Goal: Task Accomplishment & Management: Manage account settings

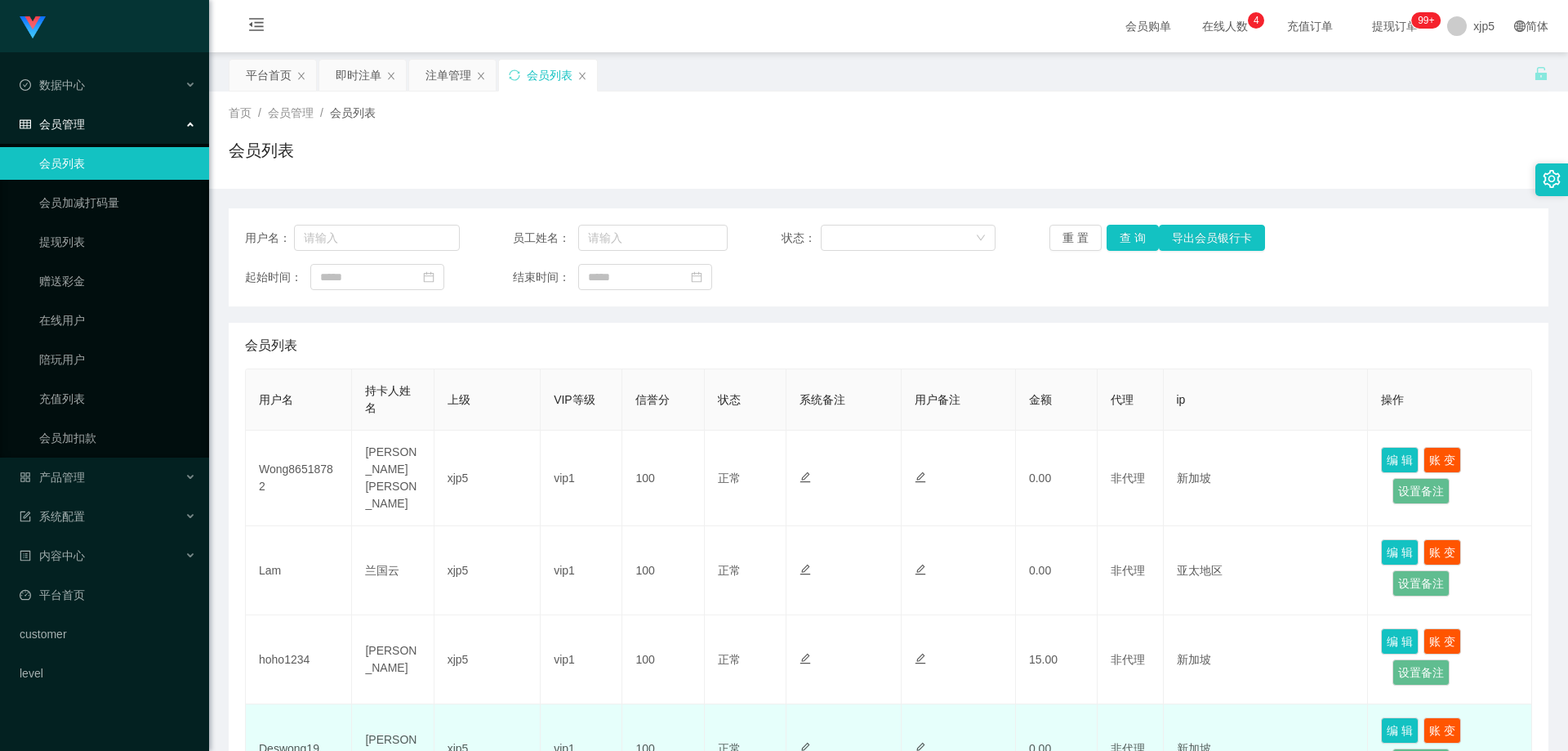
scroll to position [245, 0]
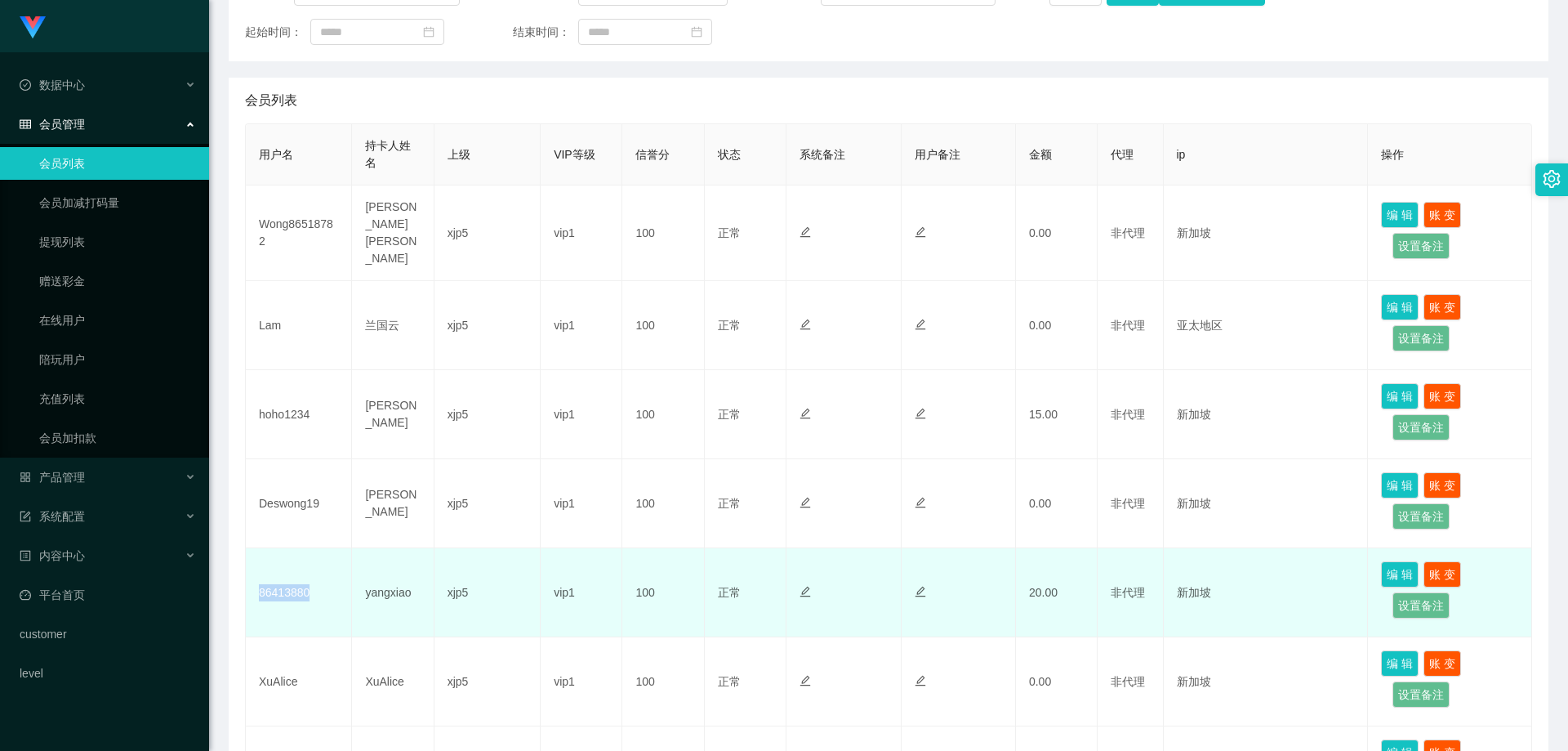
drag, startPoint x: 286, startPoint y: 594, endPoint x: 252, endPoint y: 590, distance: 34.2
click at [252, 590] on td "86413880" at bounding box center [298, 592] width 106 height 89
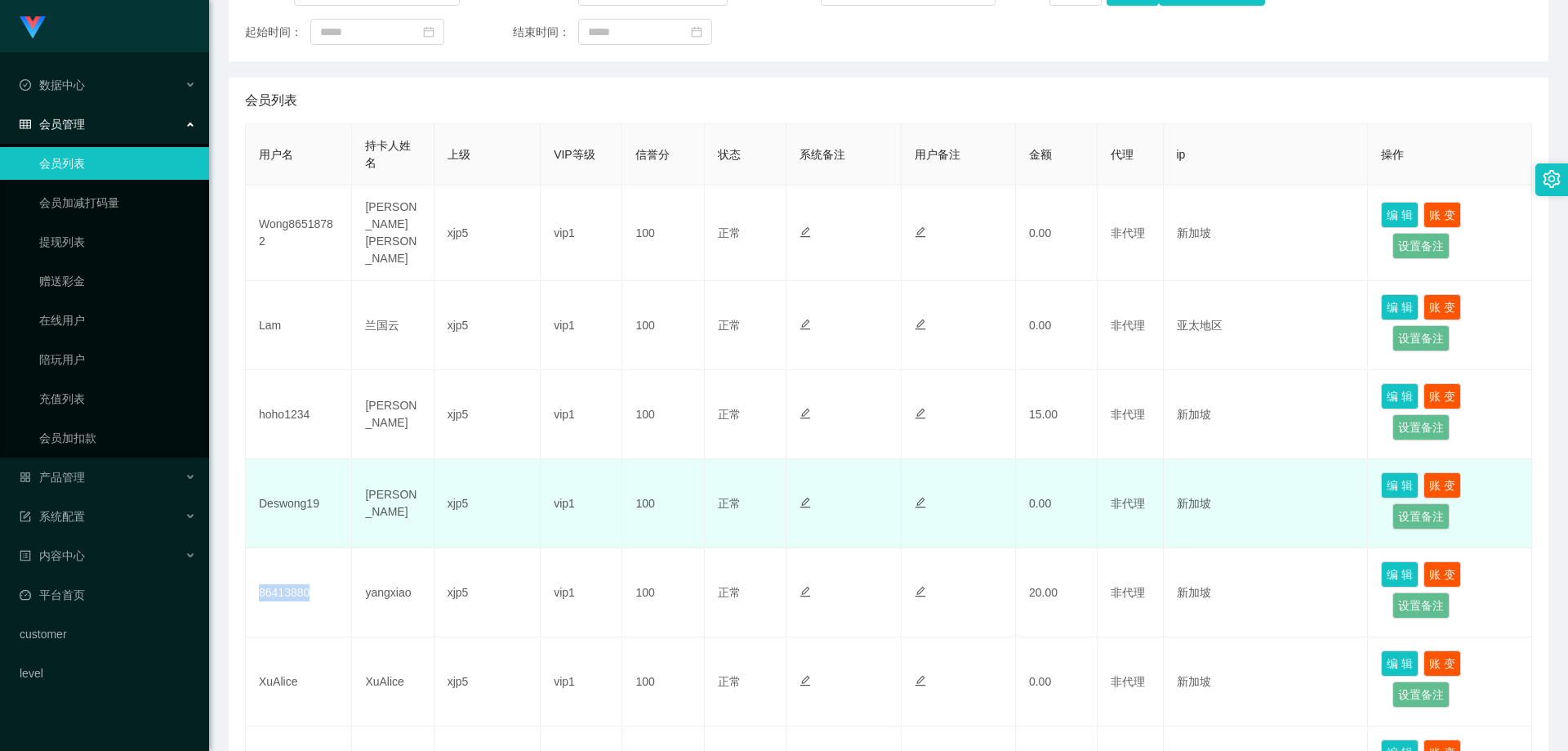
copy td "86413880"
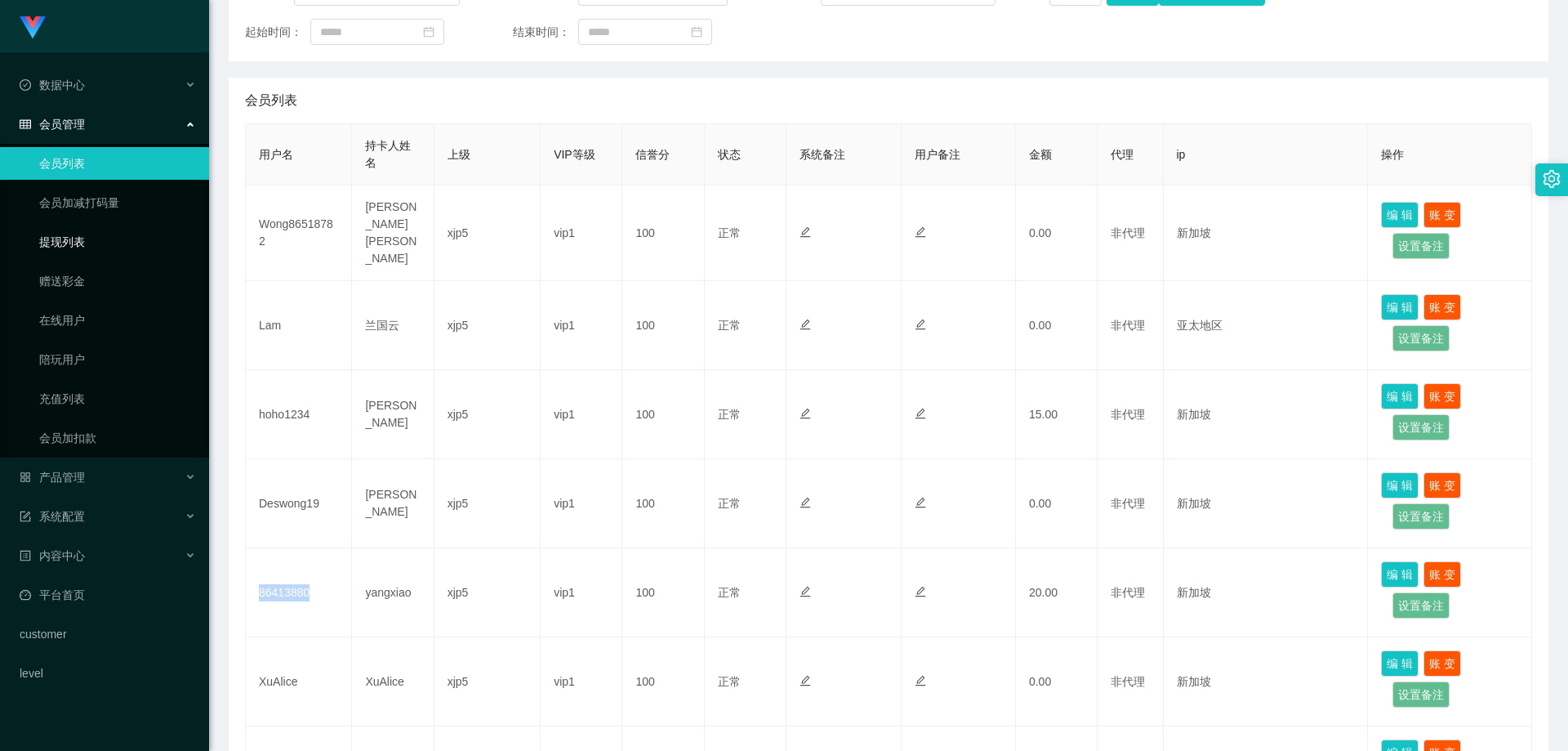
drag, startPoint x: 88, startPoint y: 235, endPoint x: 121, endPoint y: 182, distance: 62.4
click at [88, 235] on link "提现列表" at bounding box center [118, 242] width 157 height 32
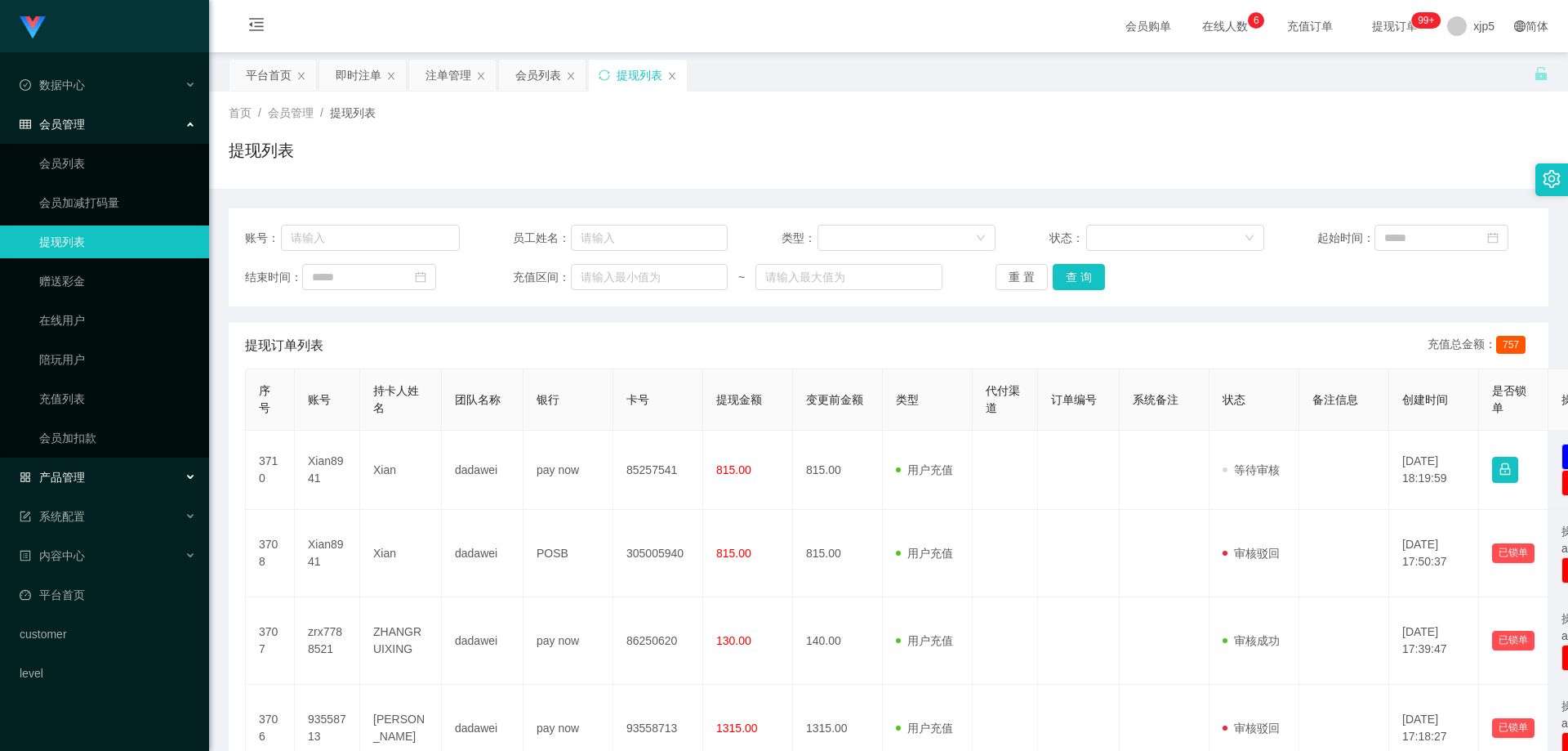
click at [101, 473] on div "产品管理" at bounding box center [104, 477] width 209 height 32
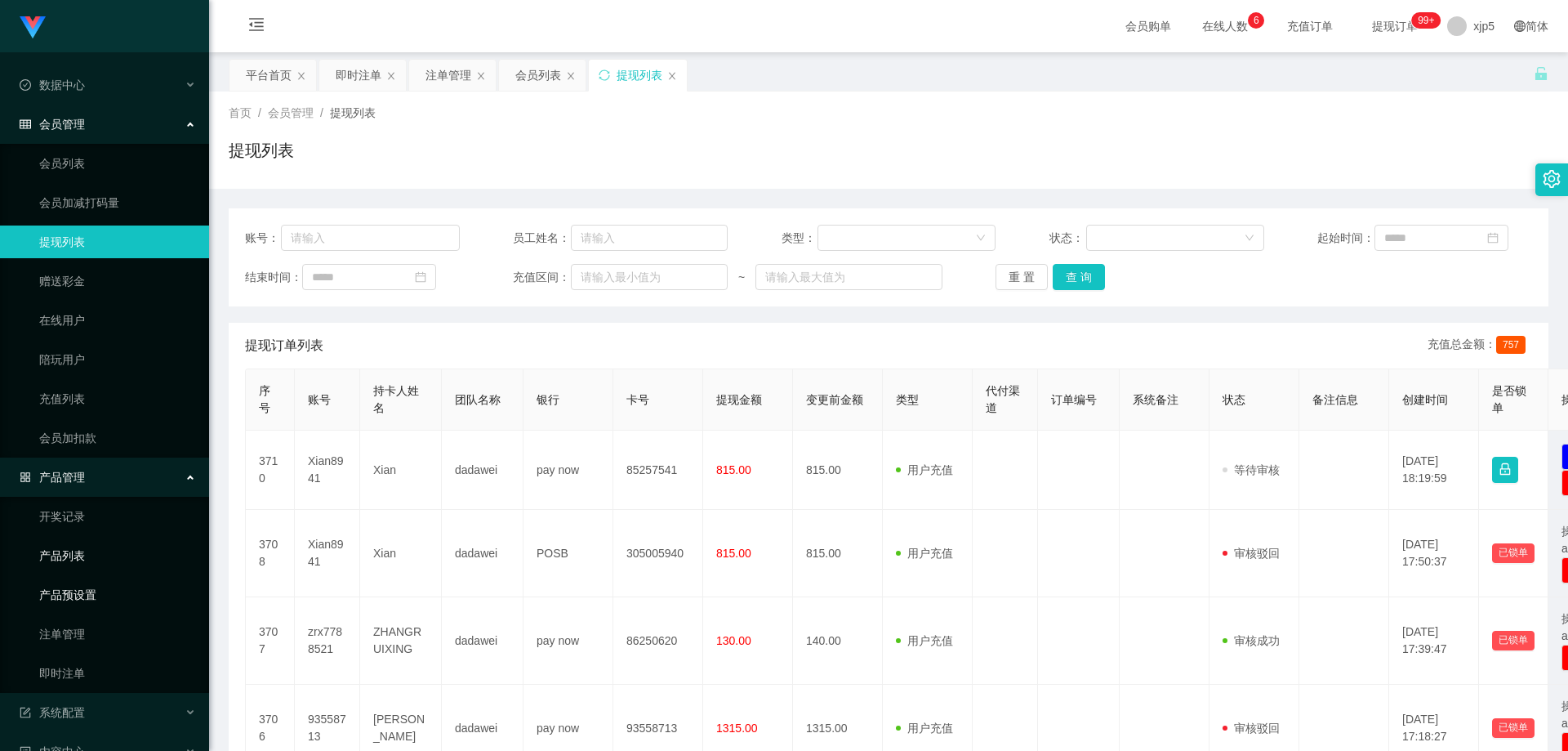
click at [102, 603] on link "产品预设置" at bounding box center [118, 595] width 157 height 32
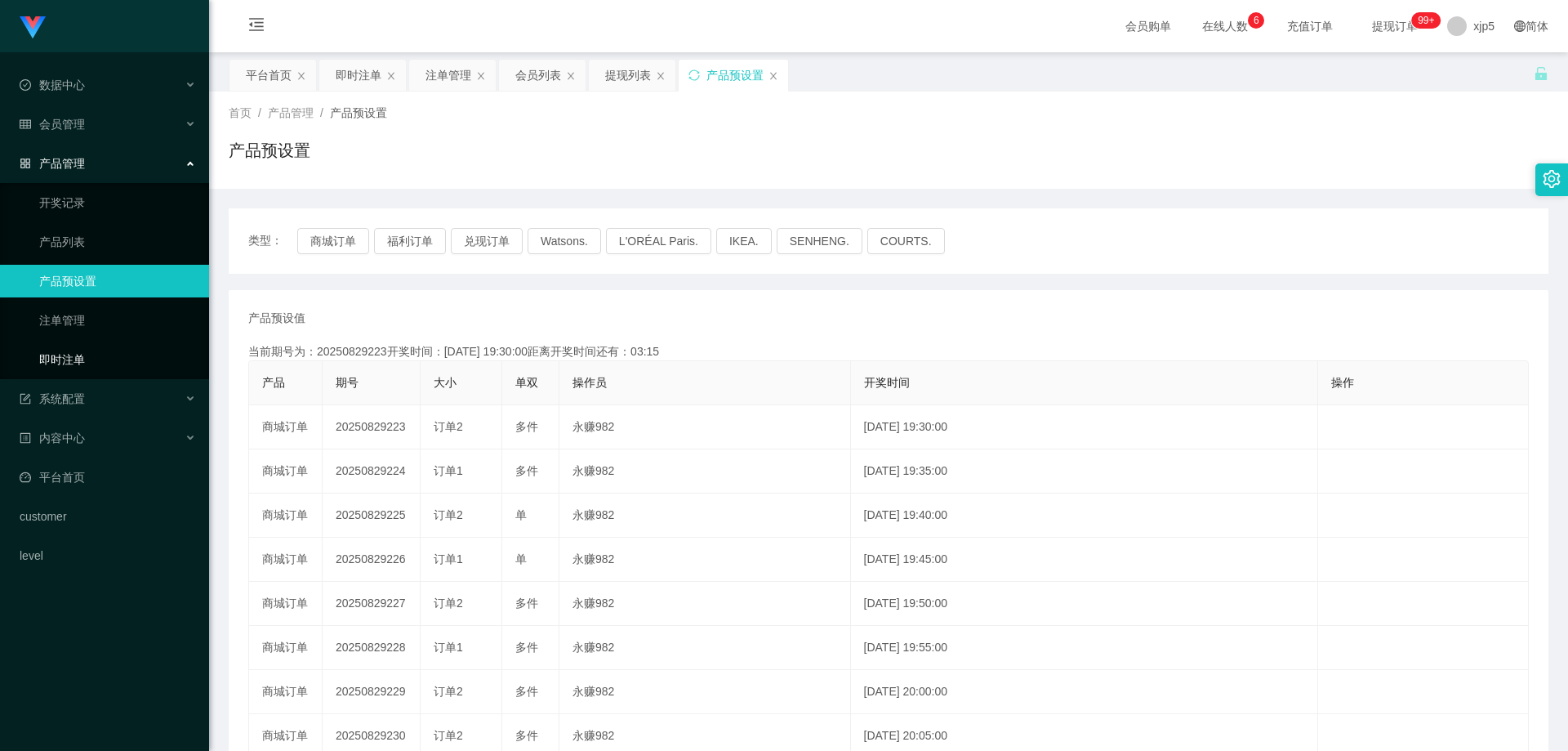
click at [86, 360] on link "即时注单" at bounding box center [118, 359] width 157 height 32
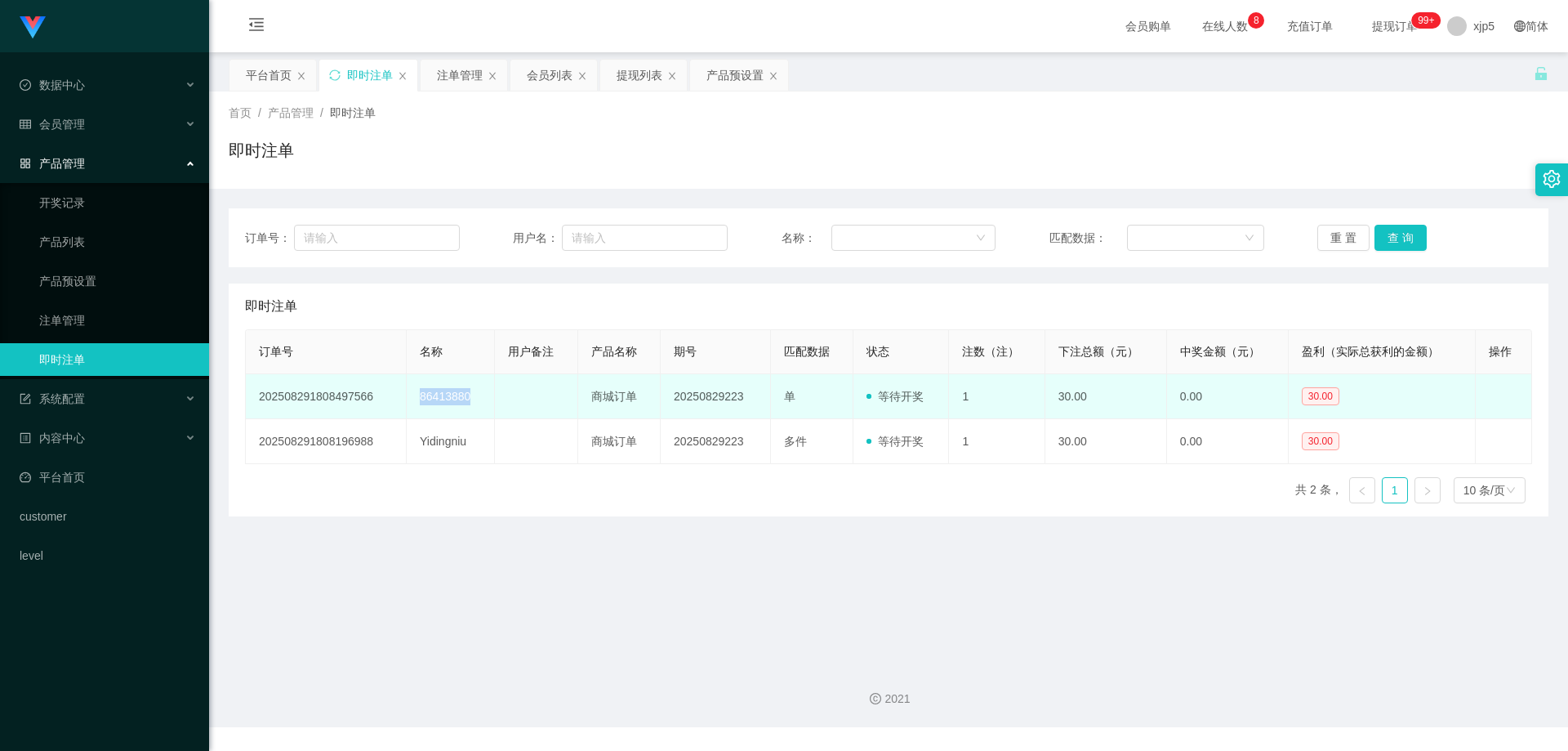
drag, startPoint x: 477, startPoint y: 396, endPoint x: 416, endPoint y: 394, distance: 61.0
click at [416, 394] on td "86413880" at bounding box center [450, 396] width 88 height 45
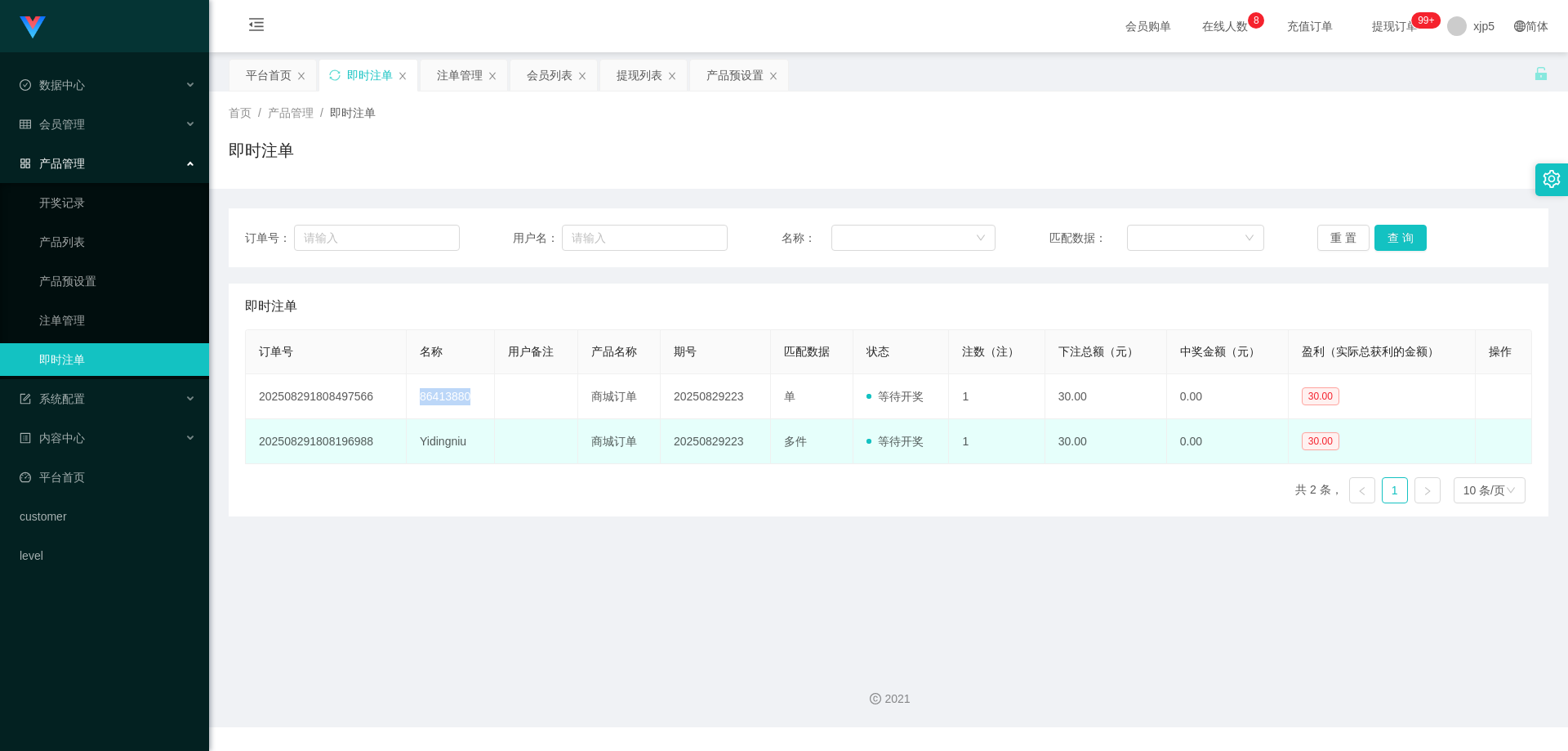
copy td "86413880"
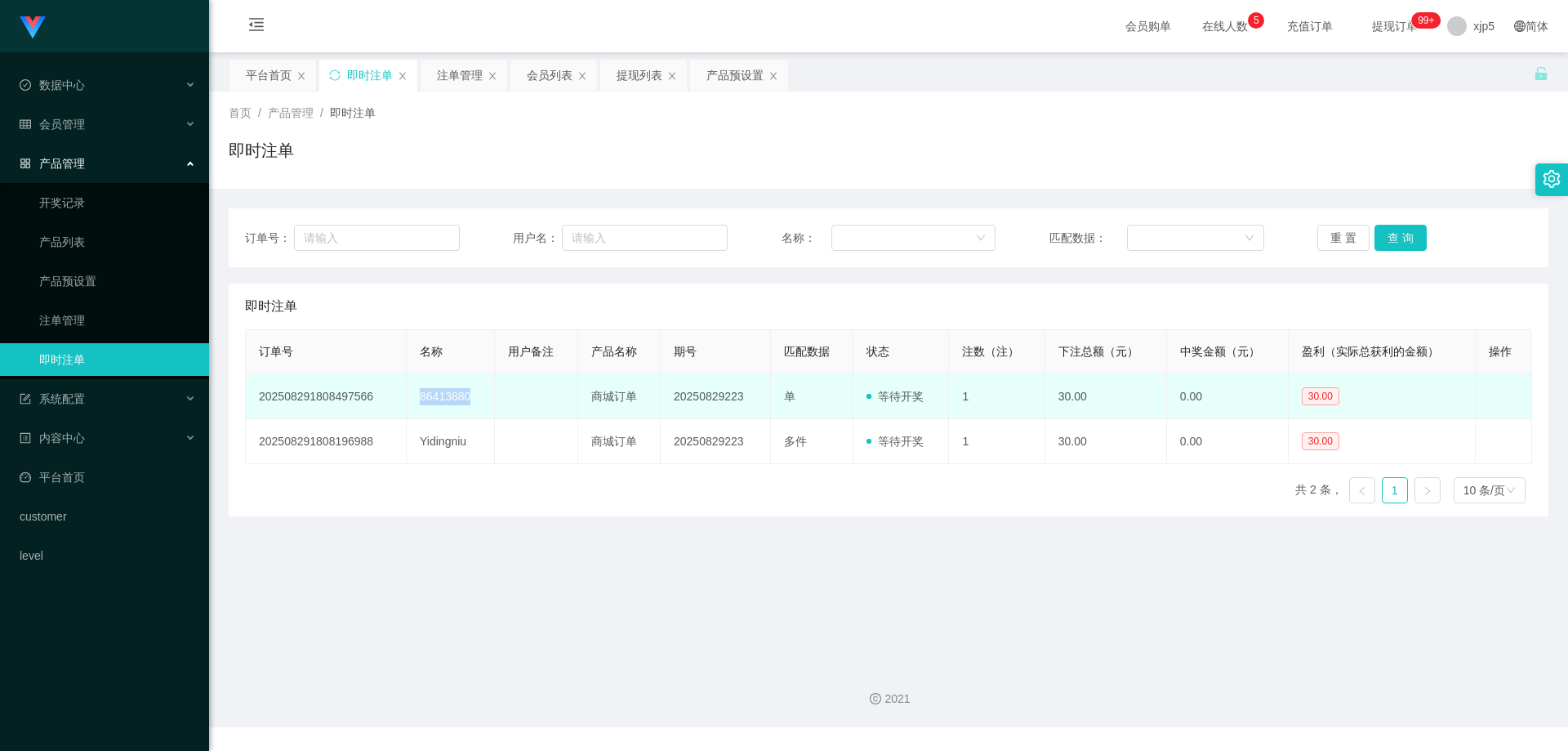
click at [461, 415] on td "86413880" at bounding box center [450, 396] width 88 height 45
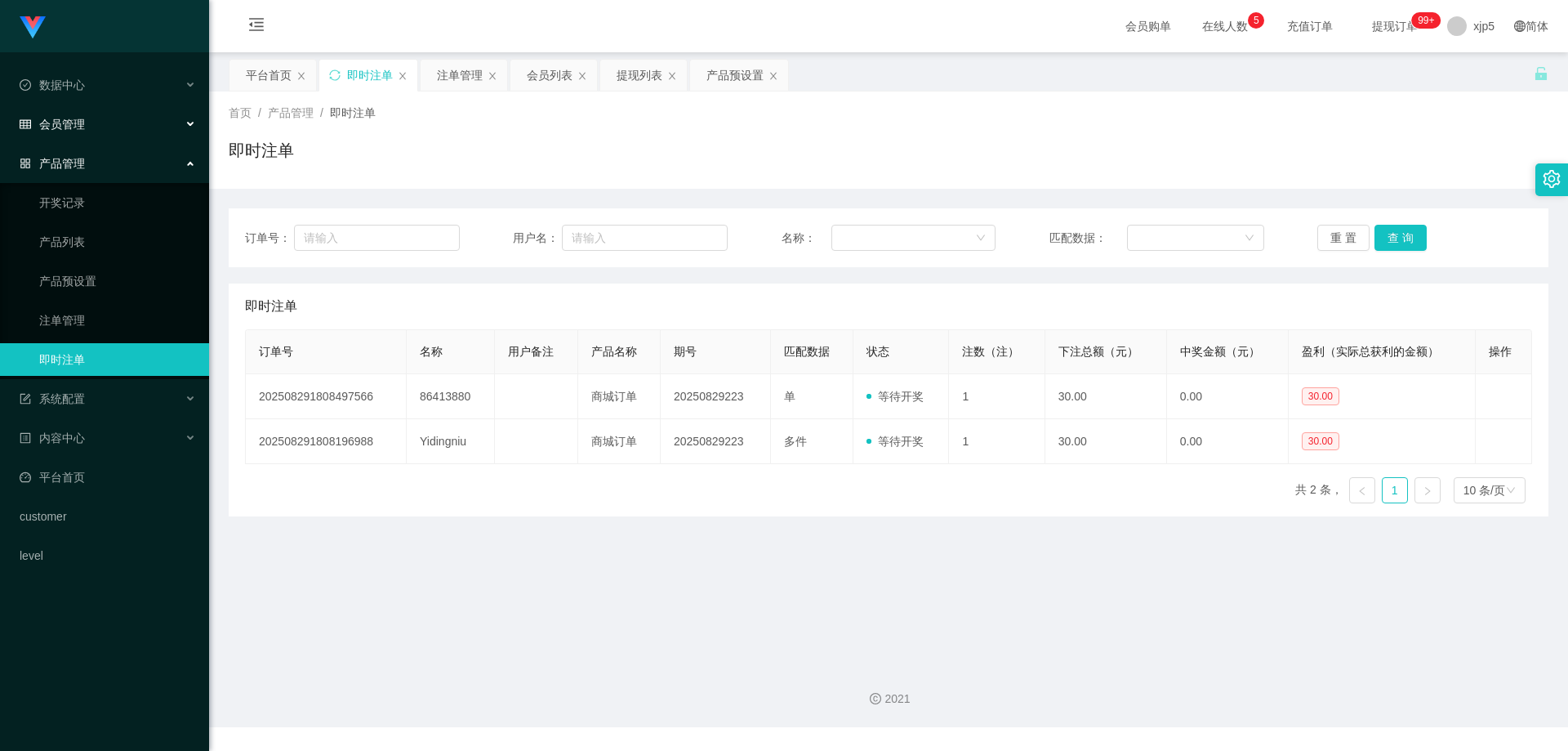
click at [100, 127] on div "会员管理" at bounding box center [104, 124] width 209 height 32
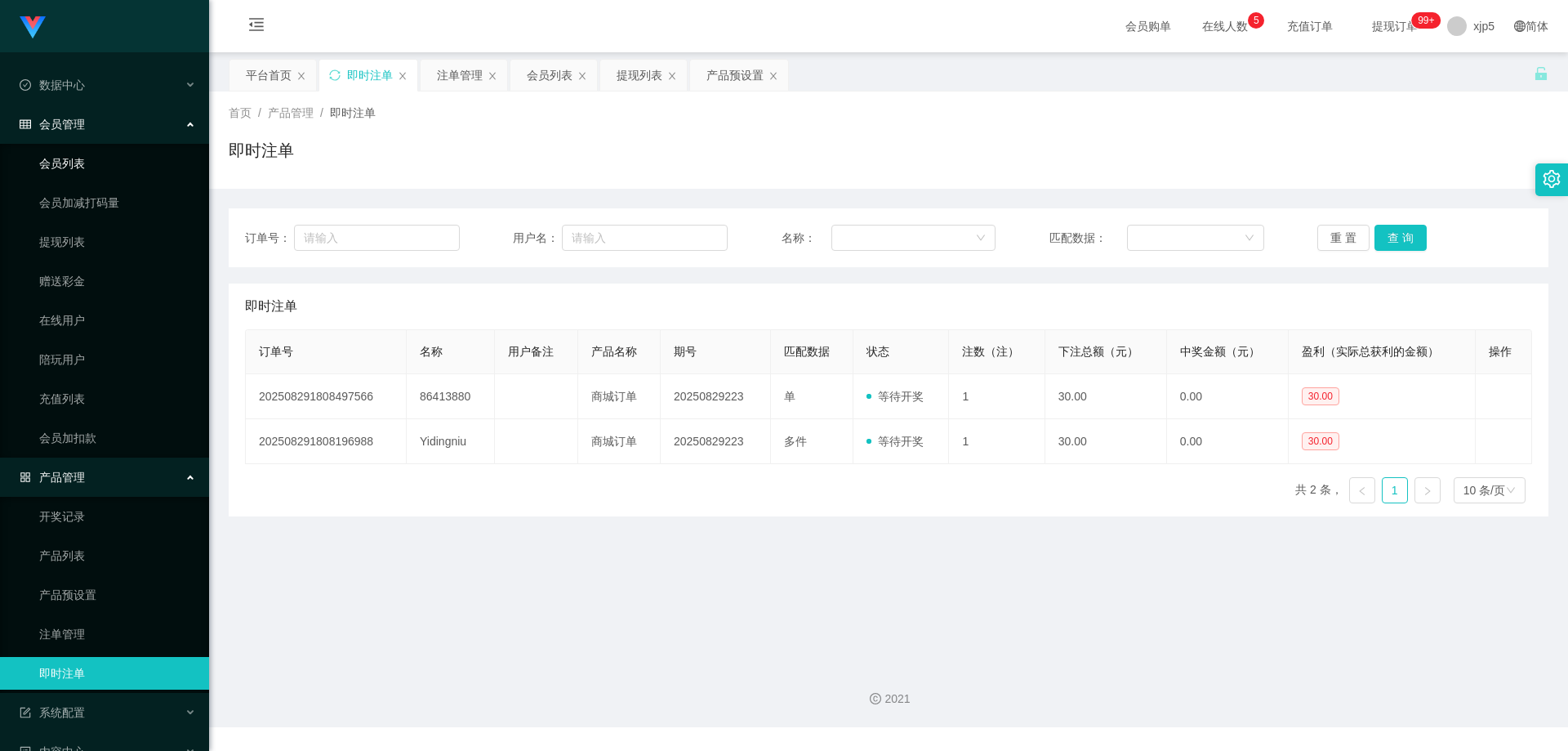
click at [96, 167] on link "会员列表" at bounding box center [118, 162] width 157 height 32
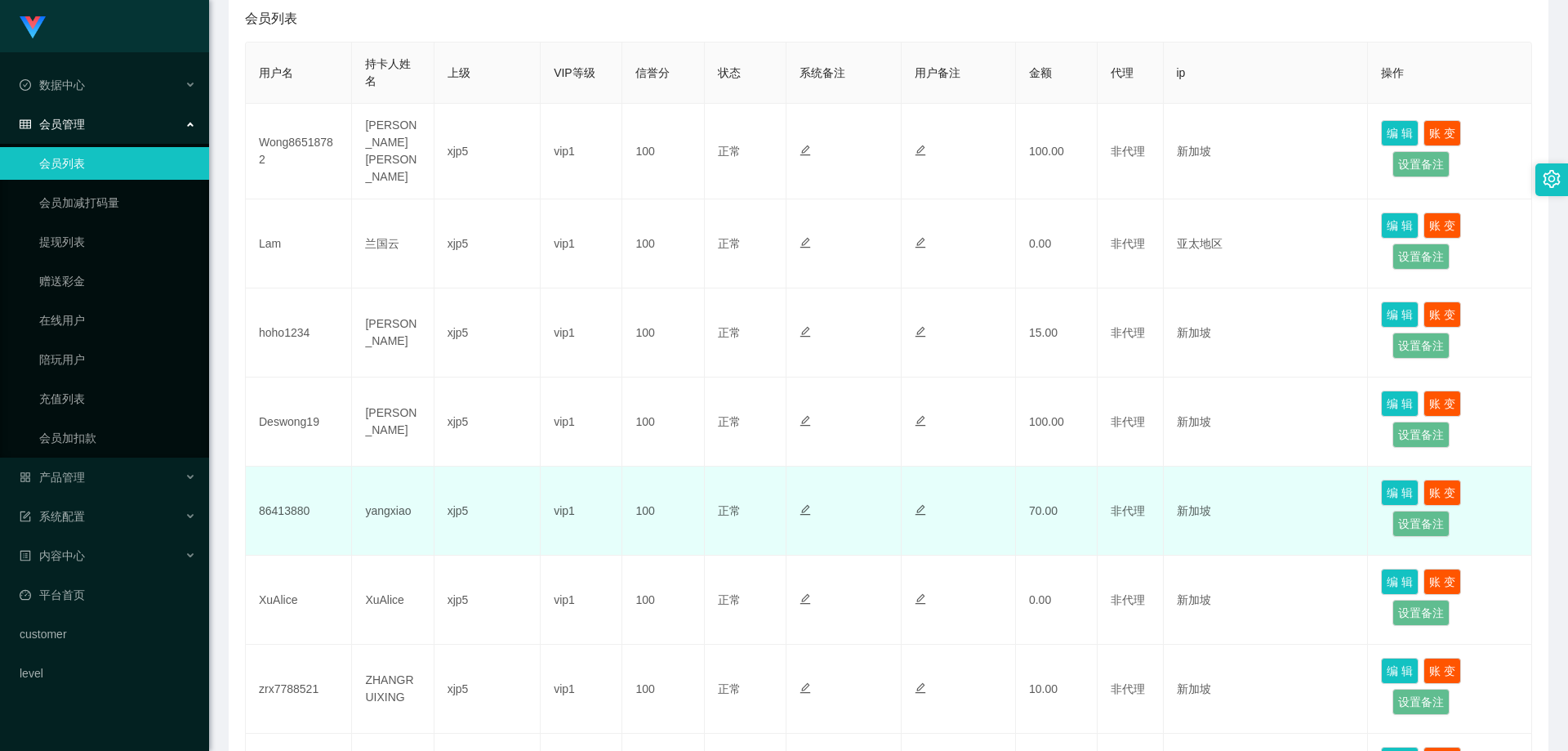
scroll to position [490, 0]
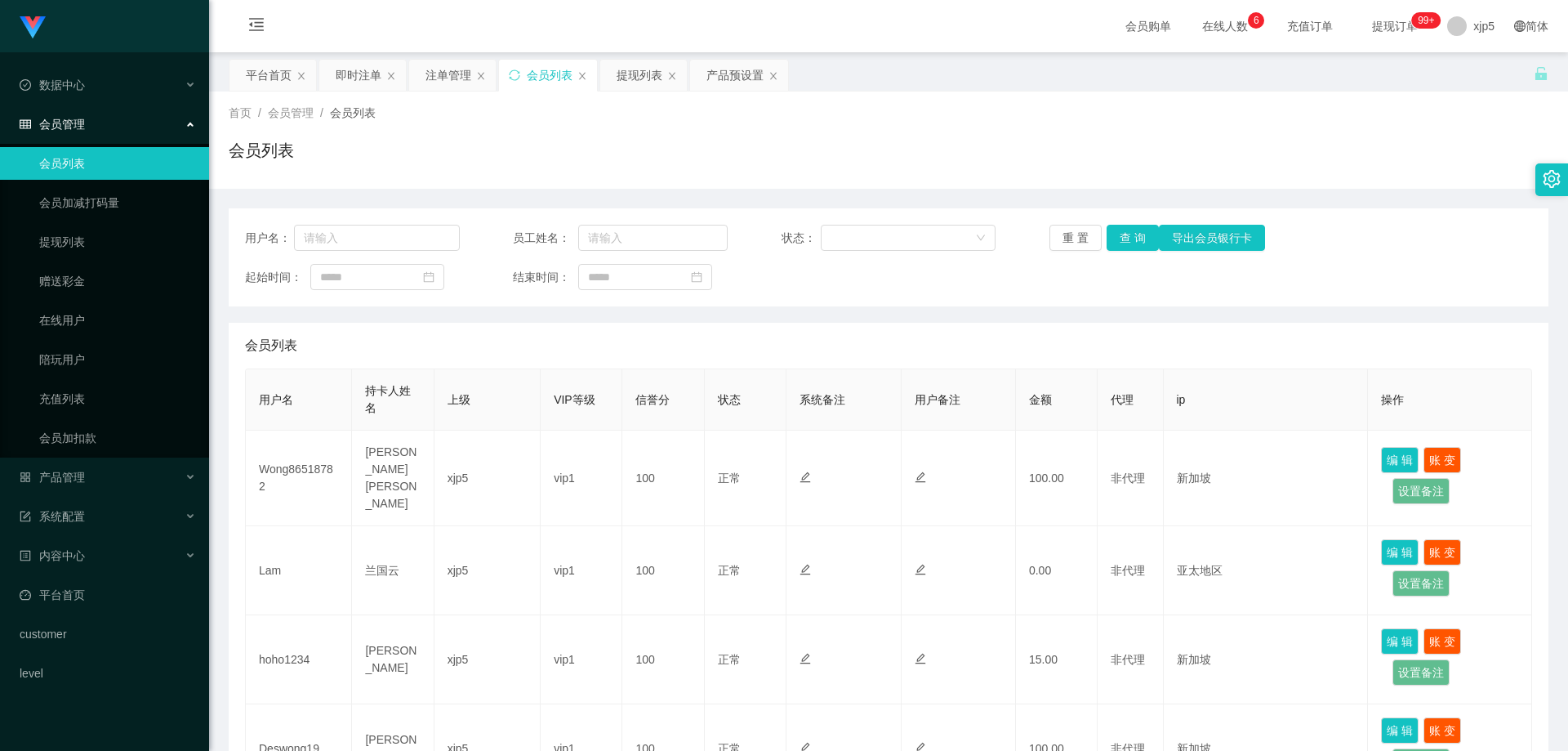
scroll to position [408, 0]
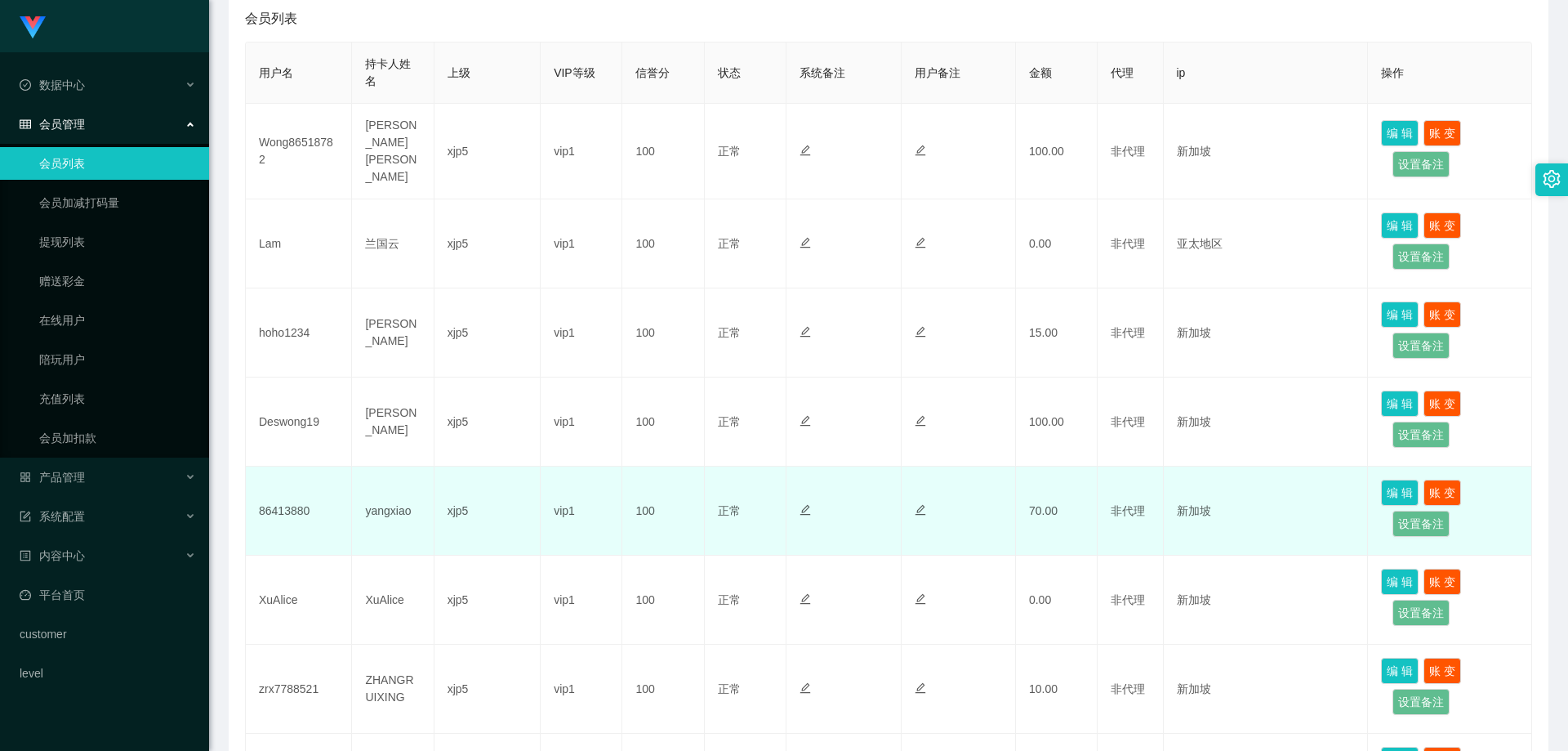
scroll to position [490, 0]
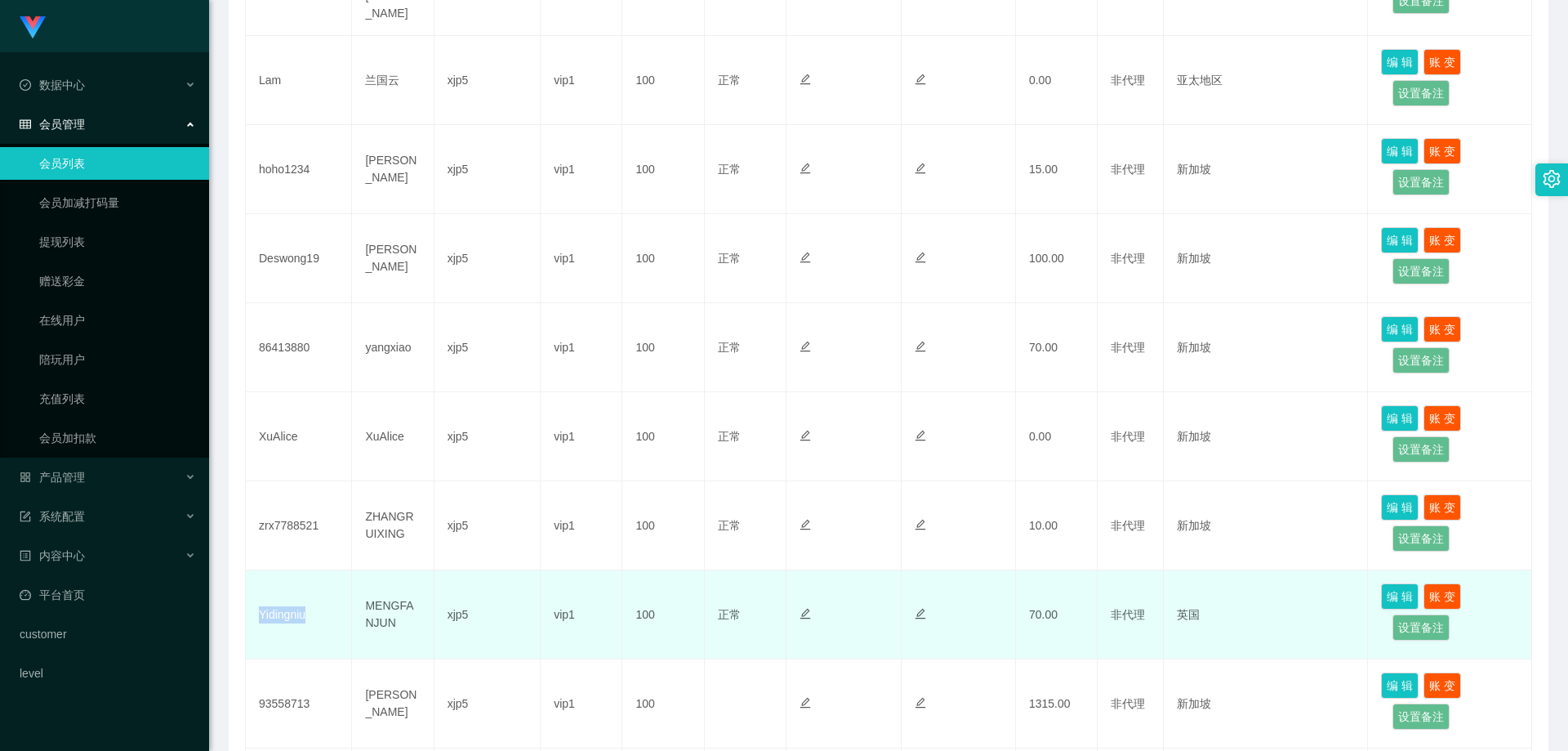
drag, startPoint x: 306, startPoint y: 612, endPoint x: 254, endPoint y: 611, distance: 52.0
click at [254, 611] on td "Yidingniu" at bounding box center [298, 614] width 106 height 89
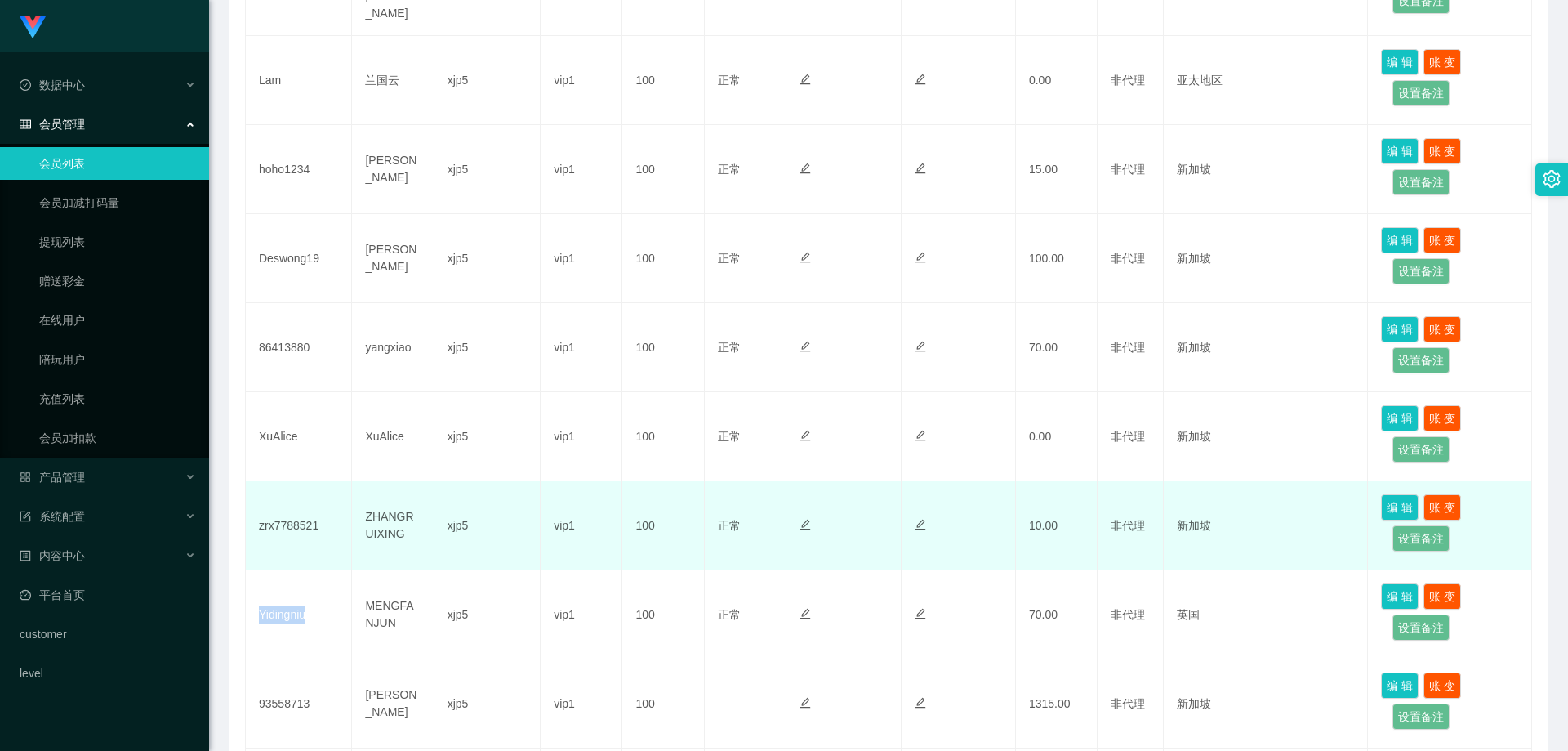
copy td "Yidingniu"
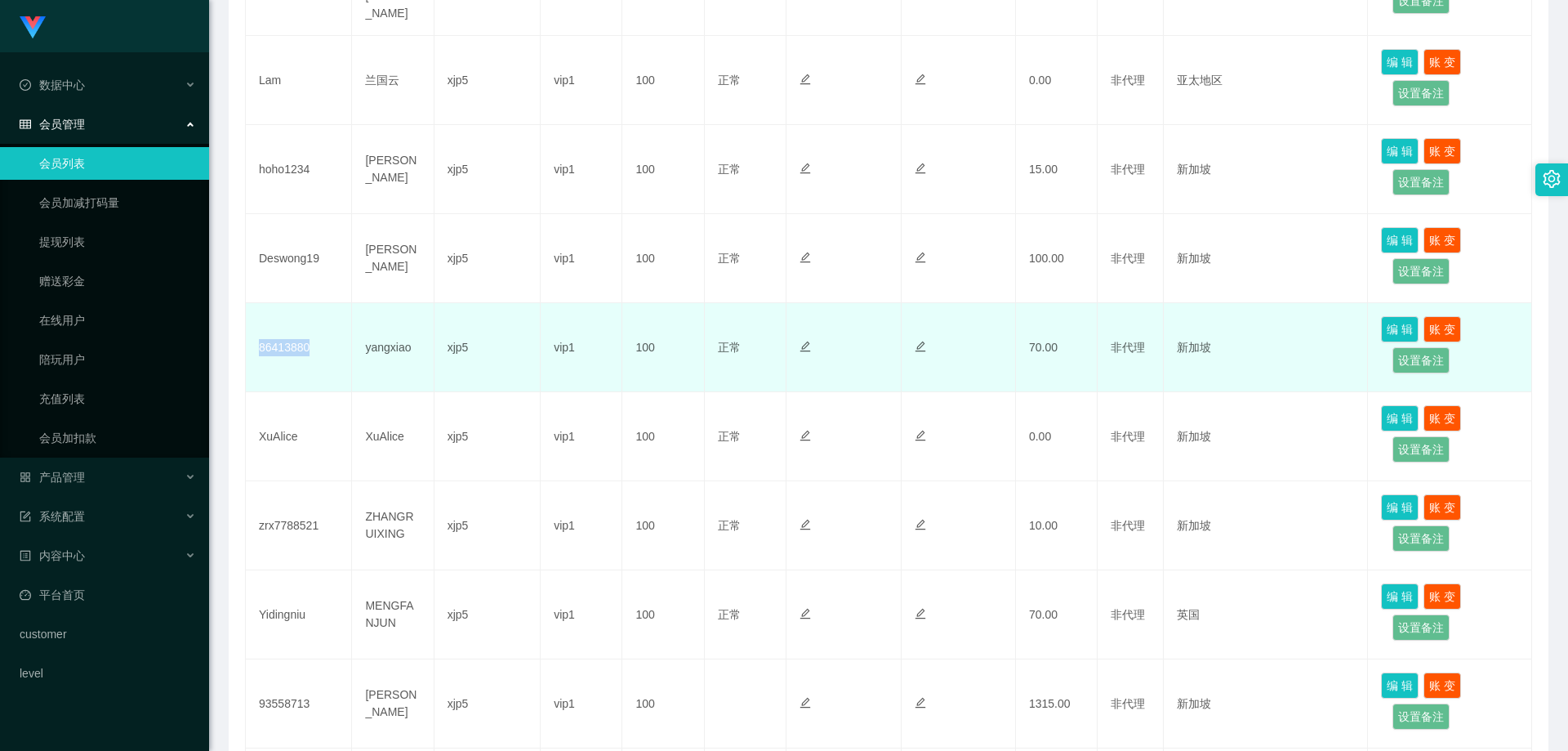
drag, startPoint x: 327, startPoint y: 344, endPoint x: 249, endPoint y: 337, distance: 78.3
click at [249, 337] on td "86413880" at bounding box center [298, 347] width 106 height 89
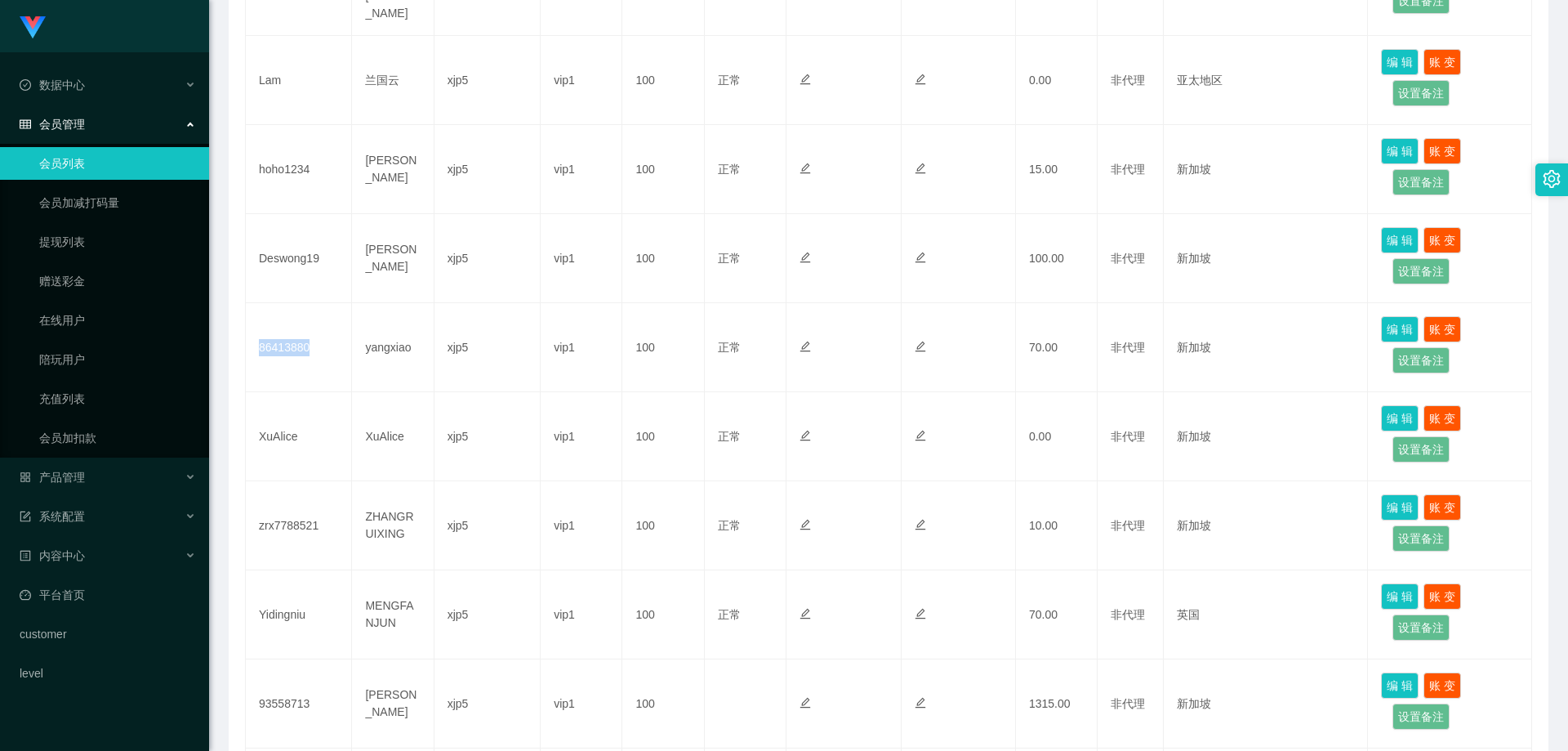
copy td "86413880"
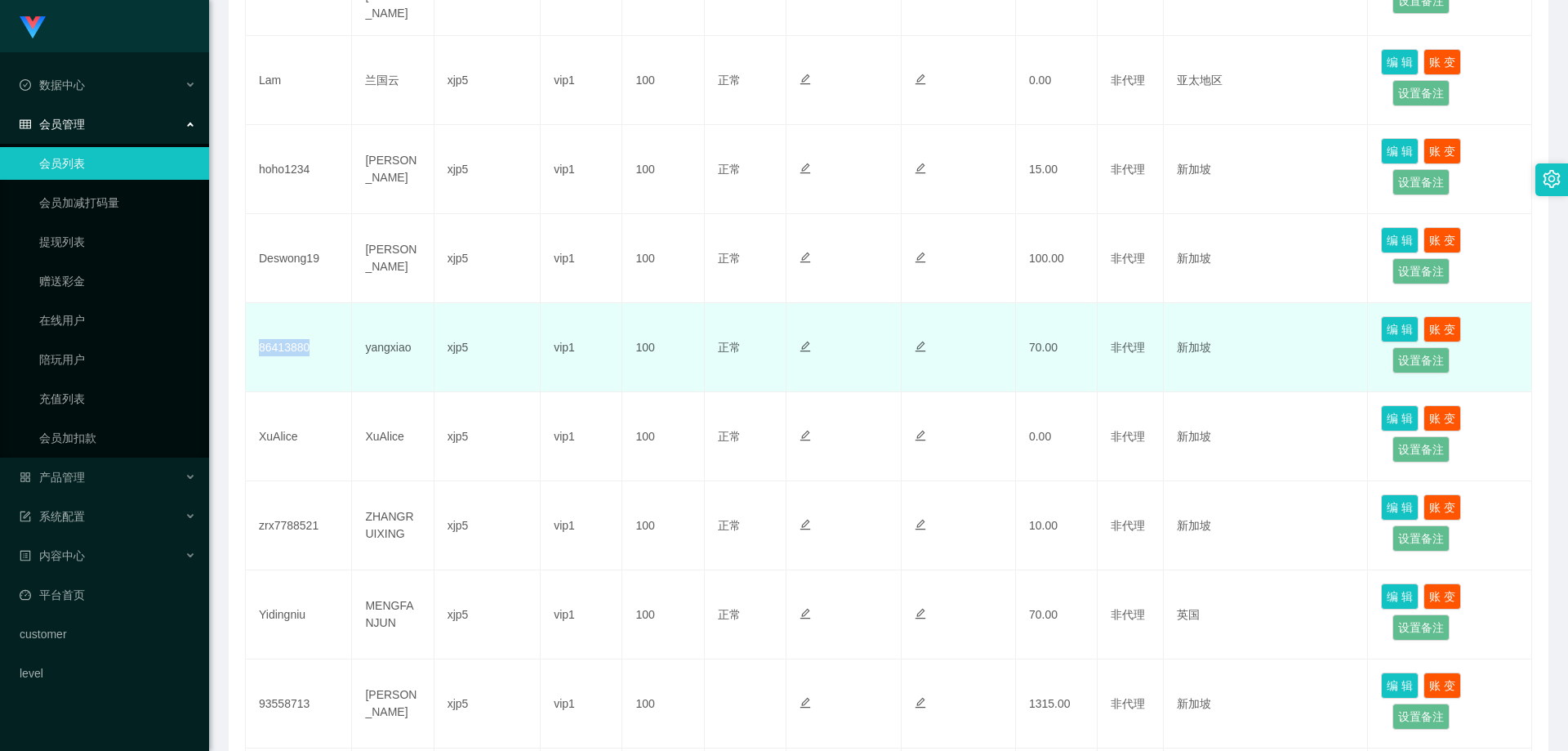
click at [305, 352] on td "86413880" at bounding box center [298, 347] width 106 height 89
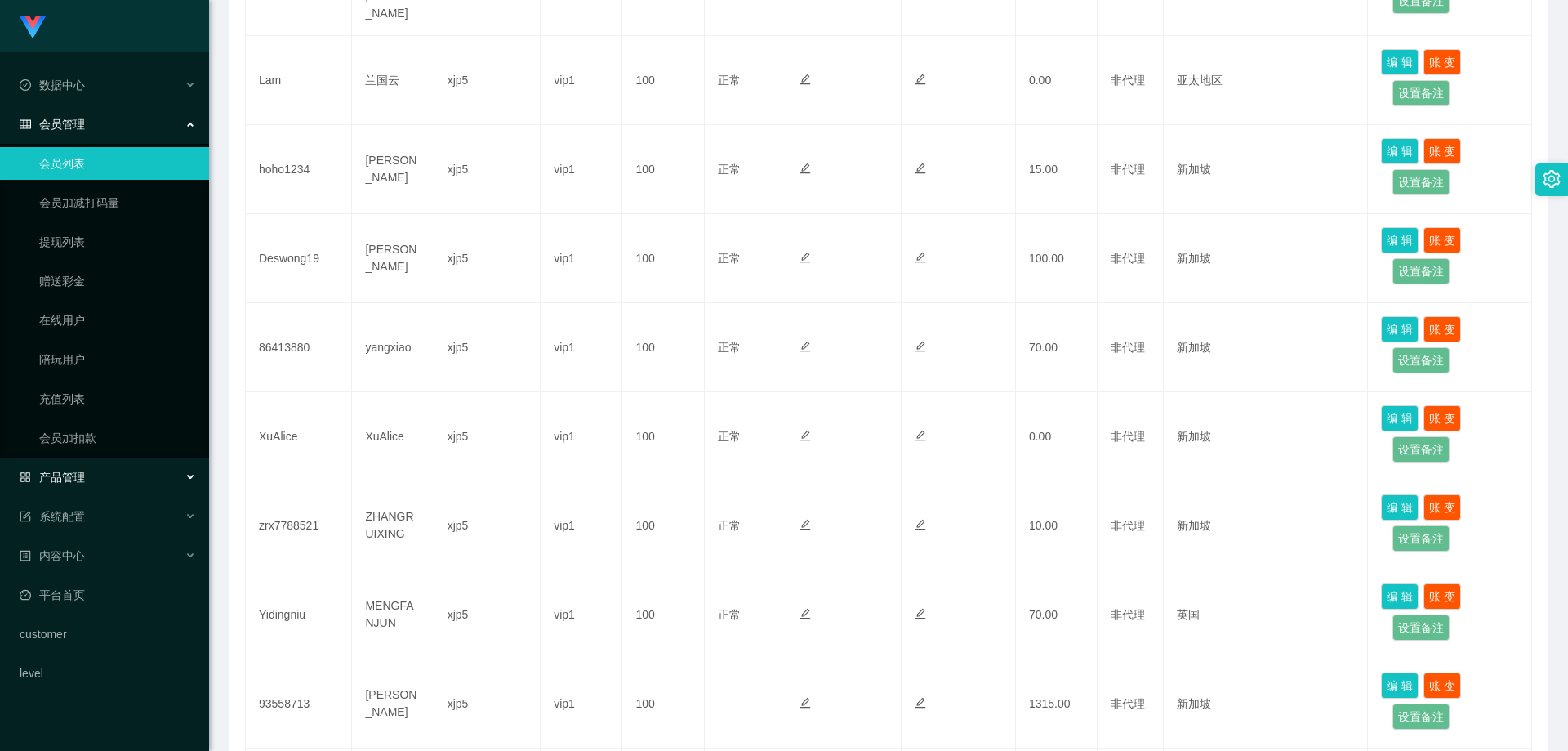
click at [120, 471] on div "产品管理" at bounding box center [104, 477] width 209 height 32
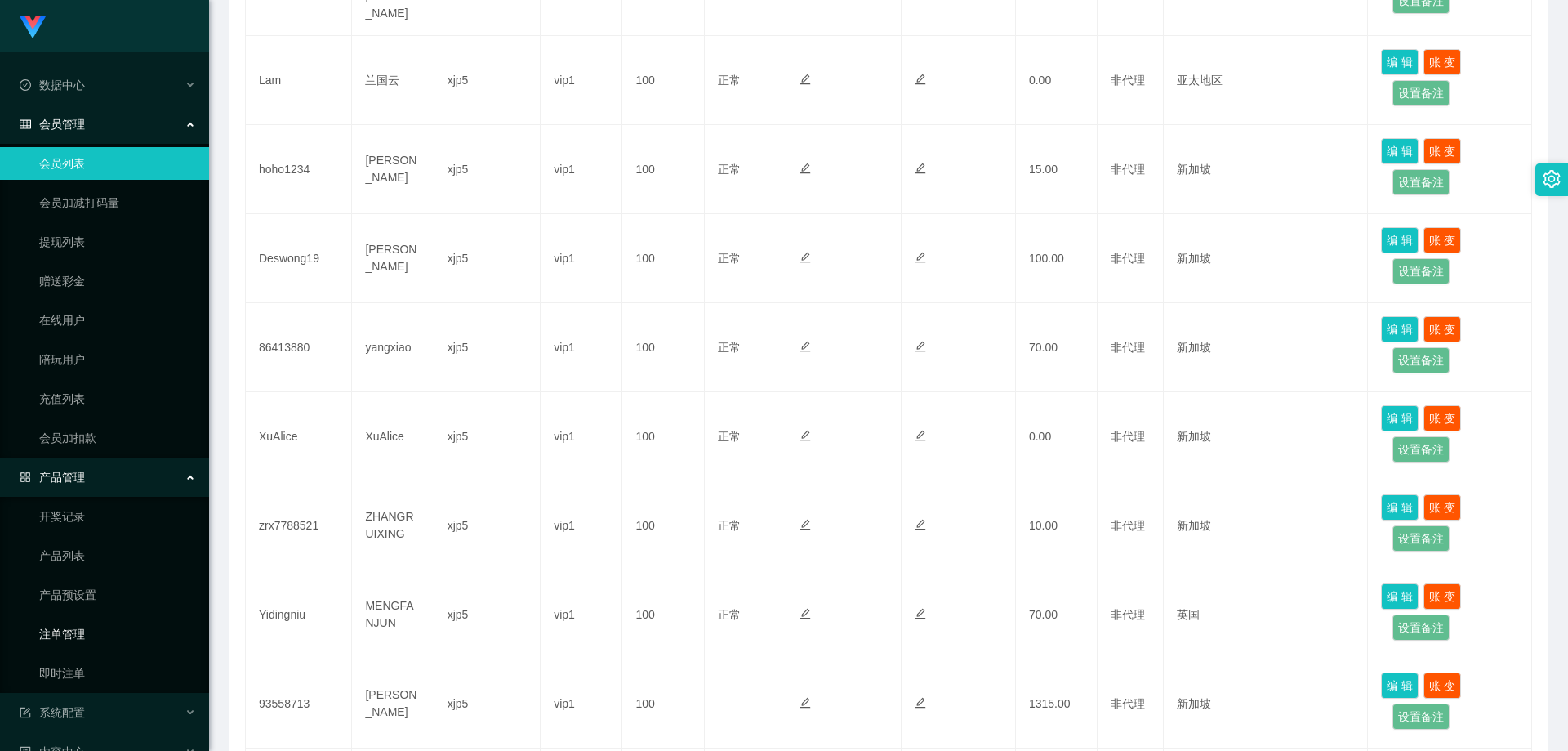
click at [100, 628] on link "注单管理" at bounding box center [118, 633] width 157 height 32
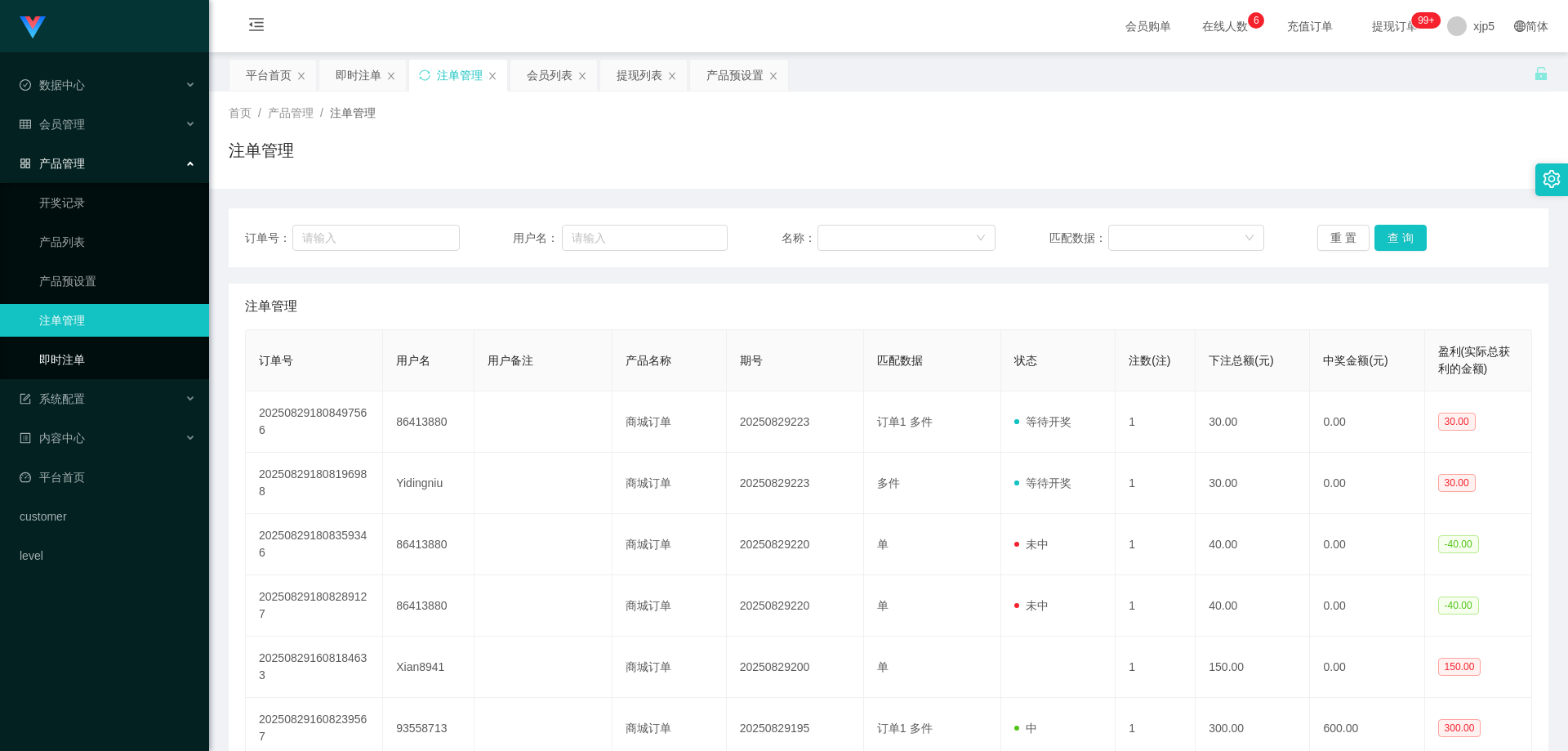
click at [81, 360] on link "即时注单" at bounding box center [118, 359] width 157 height 32
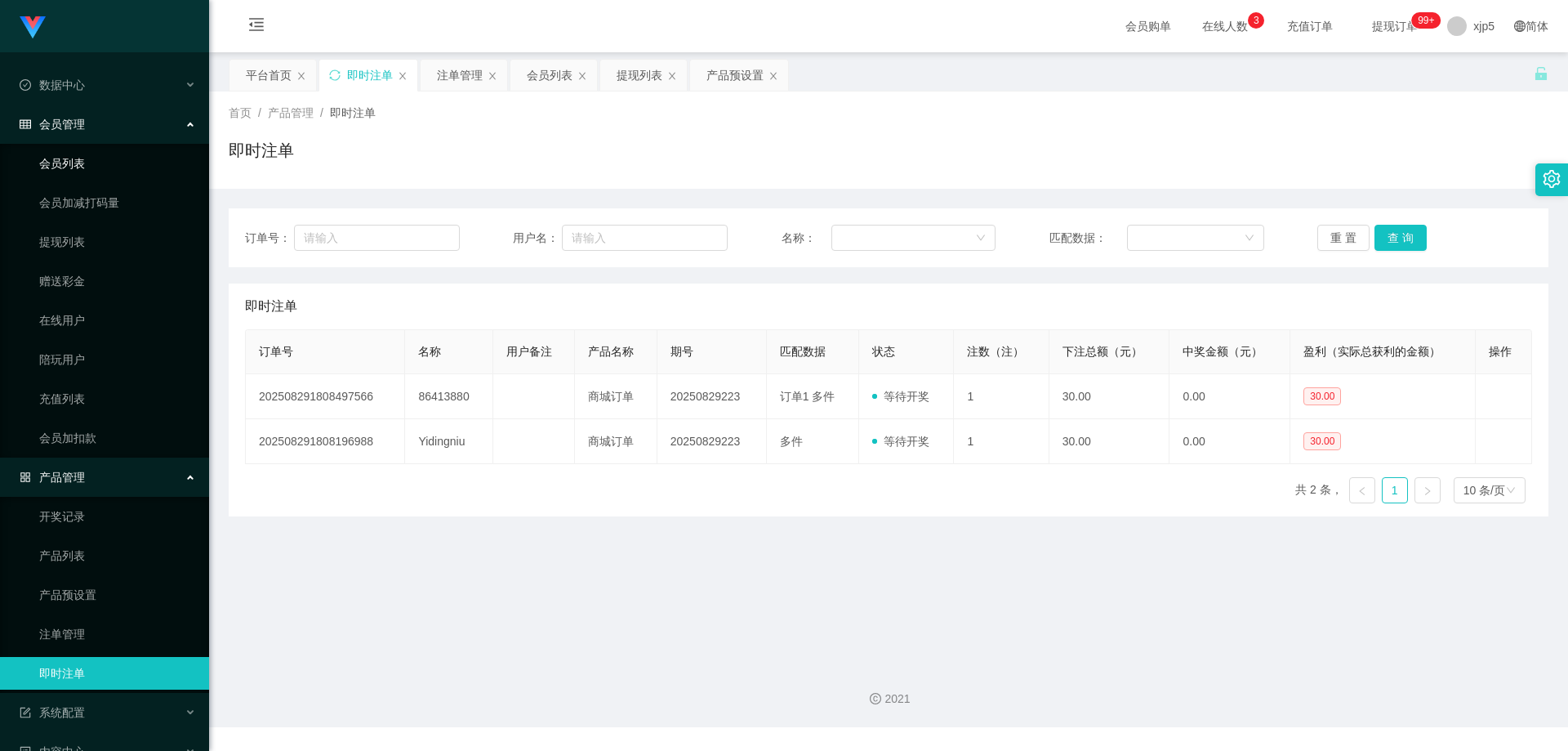
click at [90, 154] on link "会员列表" at bounding box center [118, 162] width 157 height 32
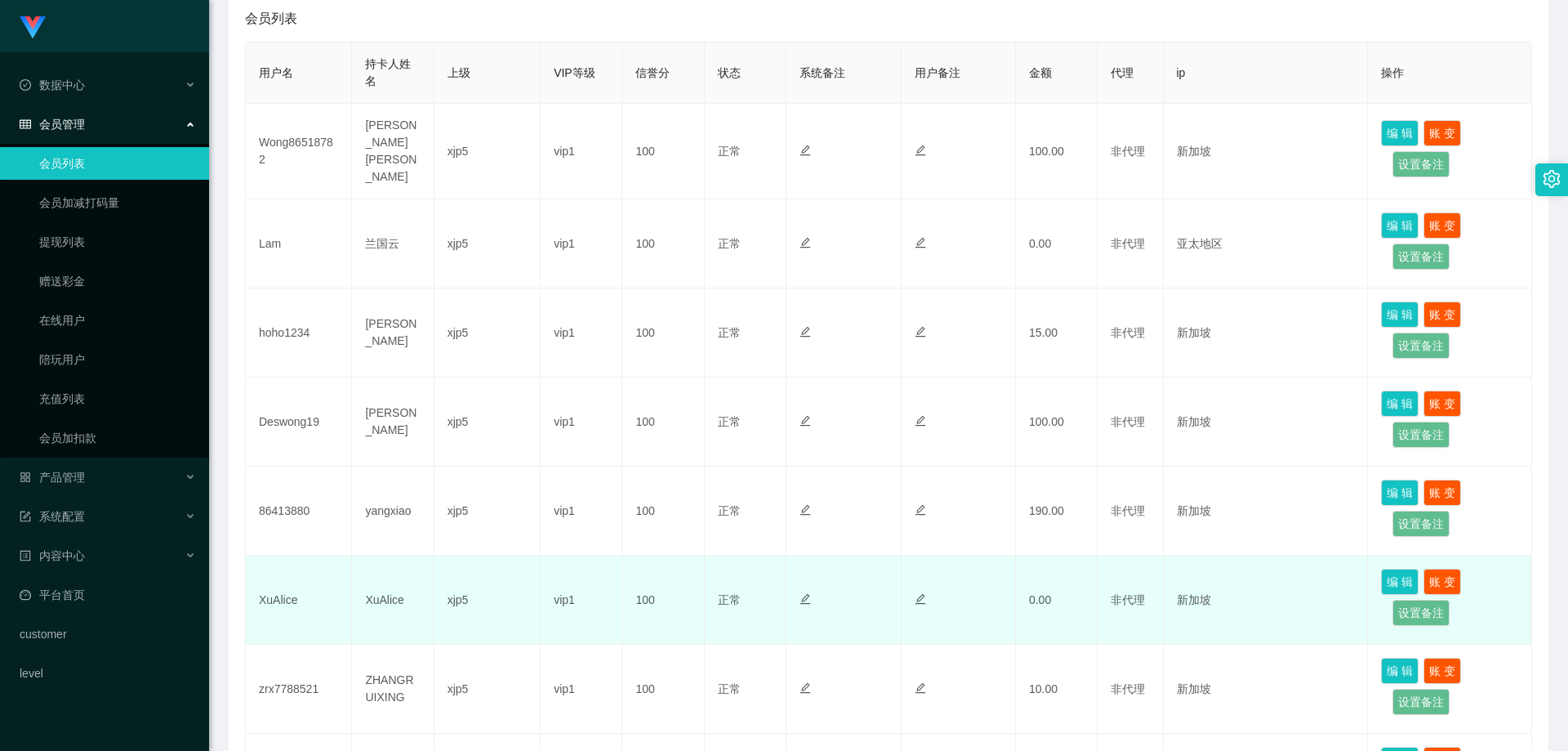
scroll to position [408, 0]
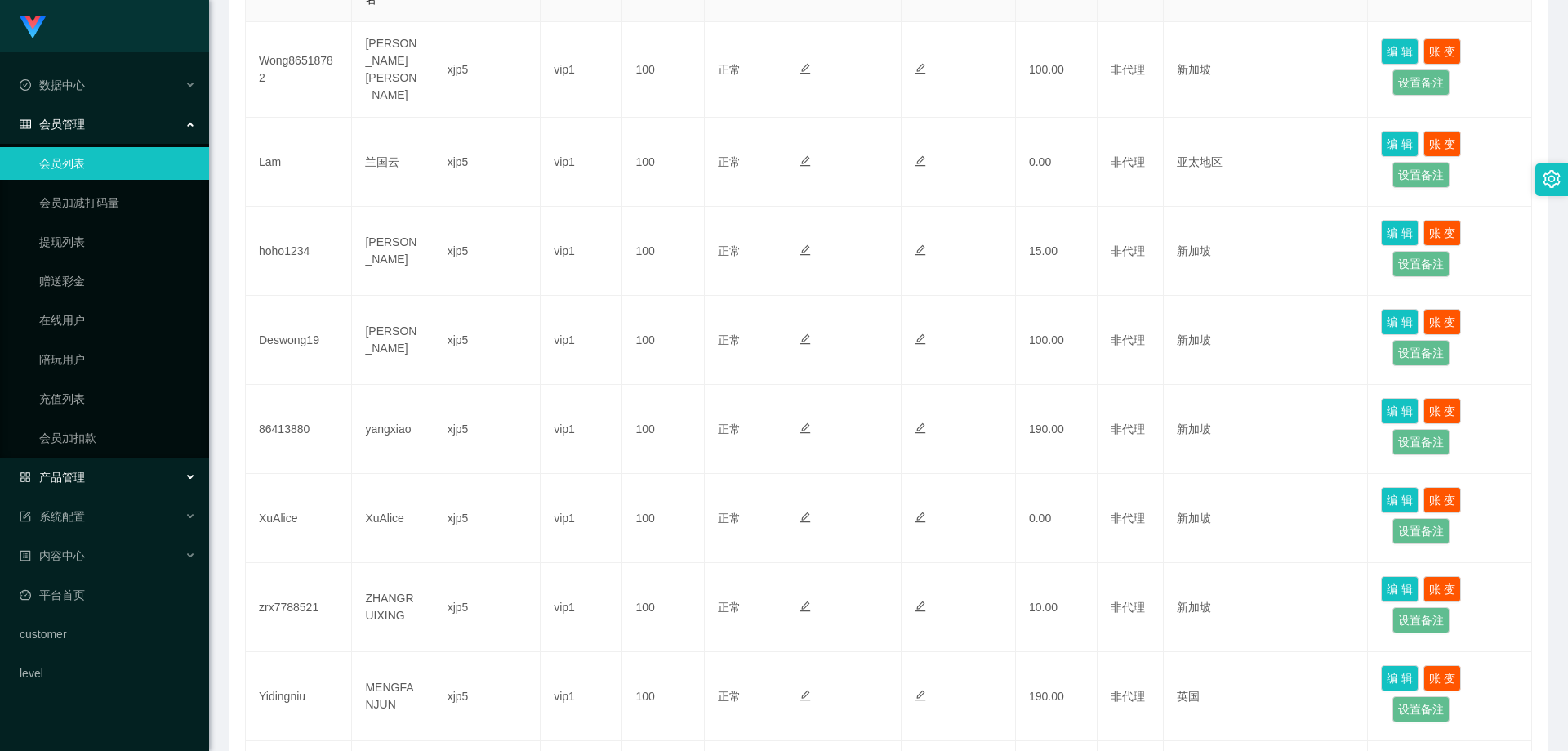
click at [155, 473] on div "产品管理" at bounding box center [104, 477] width 209 height 32
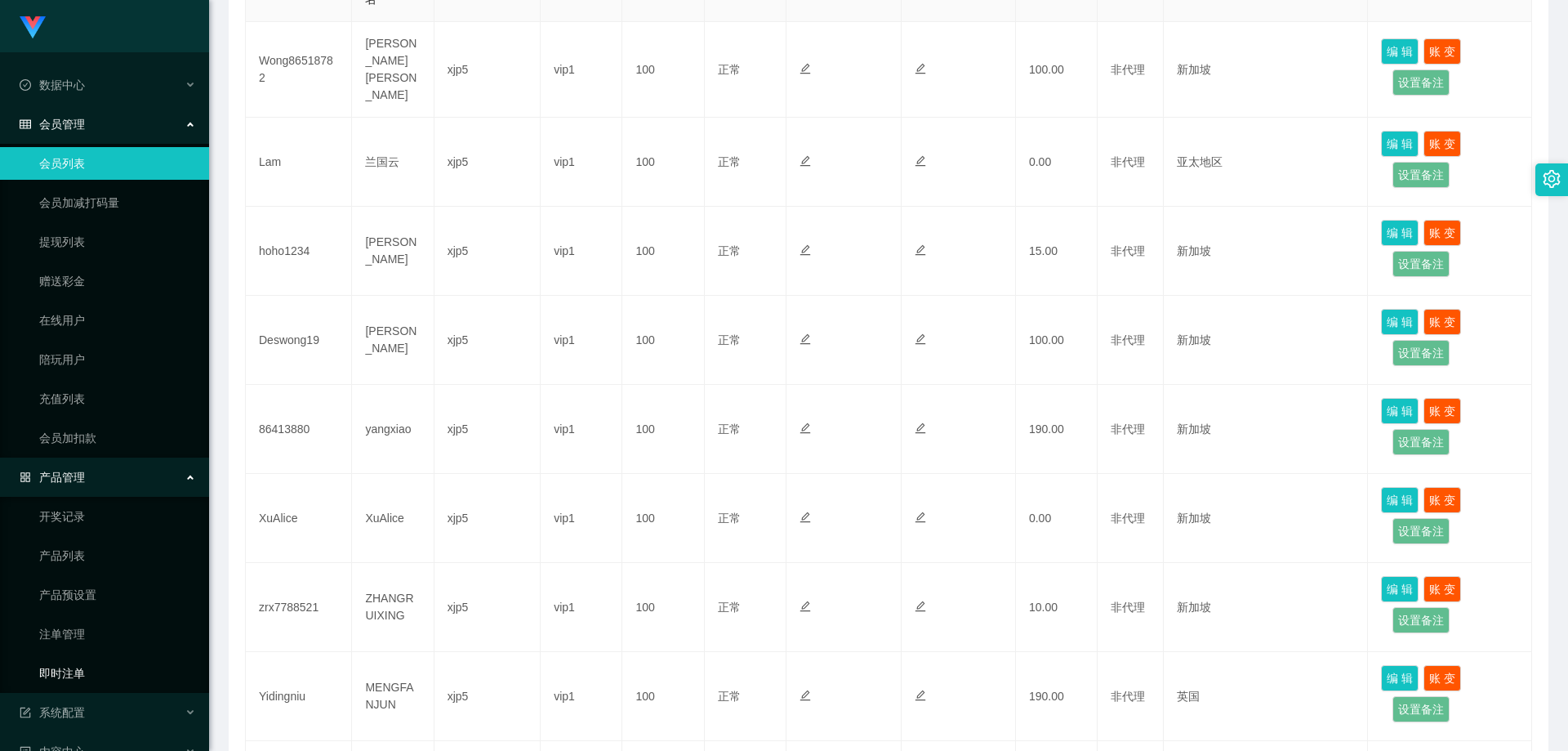
drag, startPoint x: 111, startPoint y: 664, endPoint x: 203, endPoint y: 584, distance: 121.9
click at [111, 664] on link "即时注单" at bounding box center [118, 673] width 157 height 32
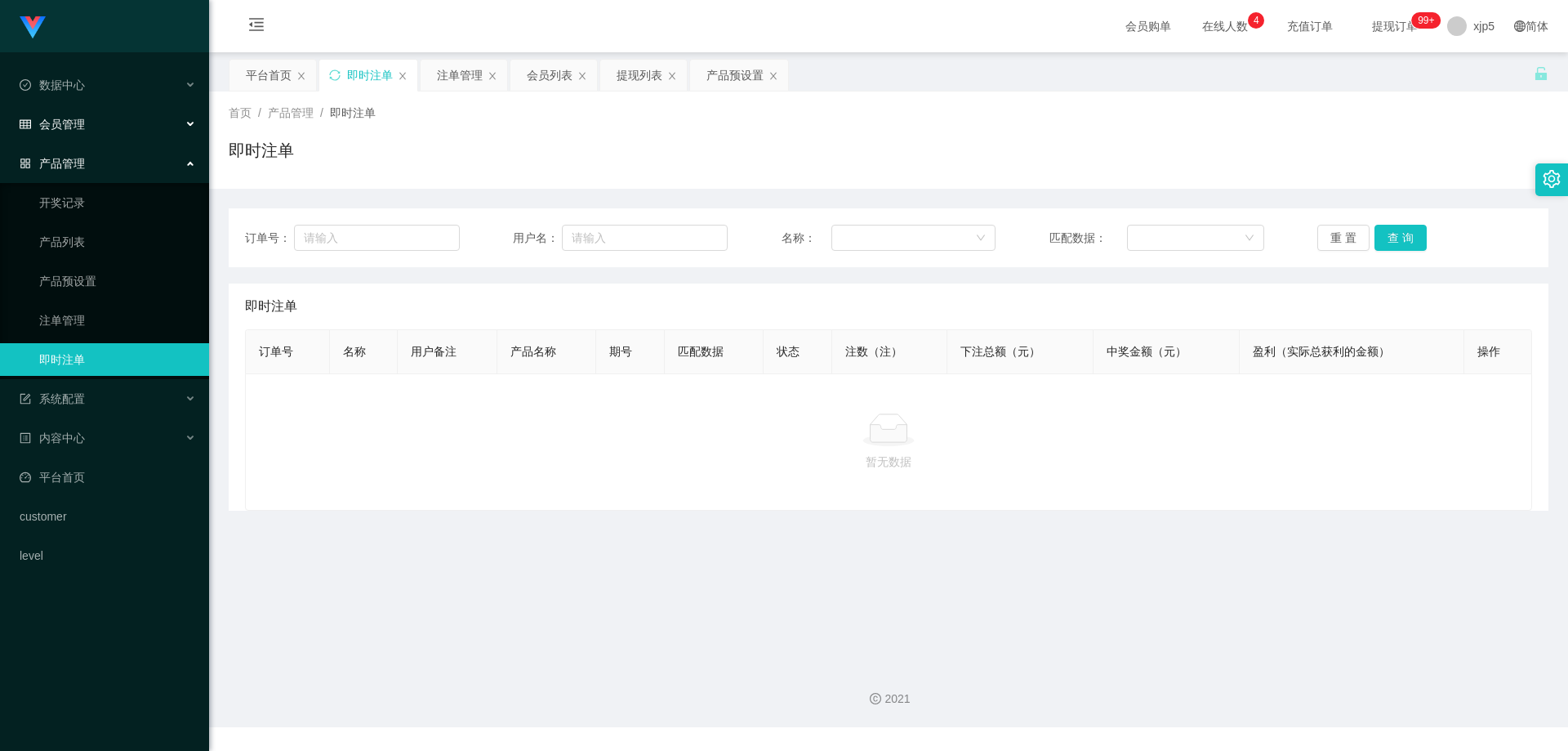
drag, startPoint x: 107, startPoint y: 115, endPoint x: 115, endPoint y: 148, distance: 34.0
click at [107, 115] on div "会员管理" at bounding box center [104, 124] width 209 height 32
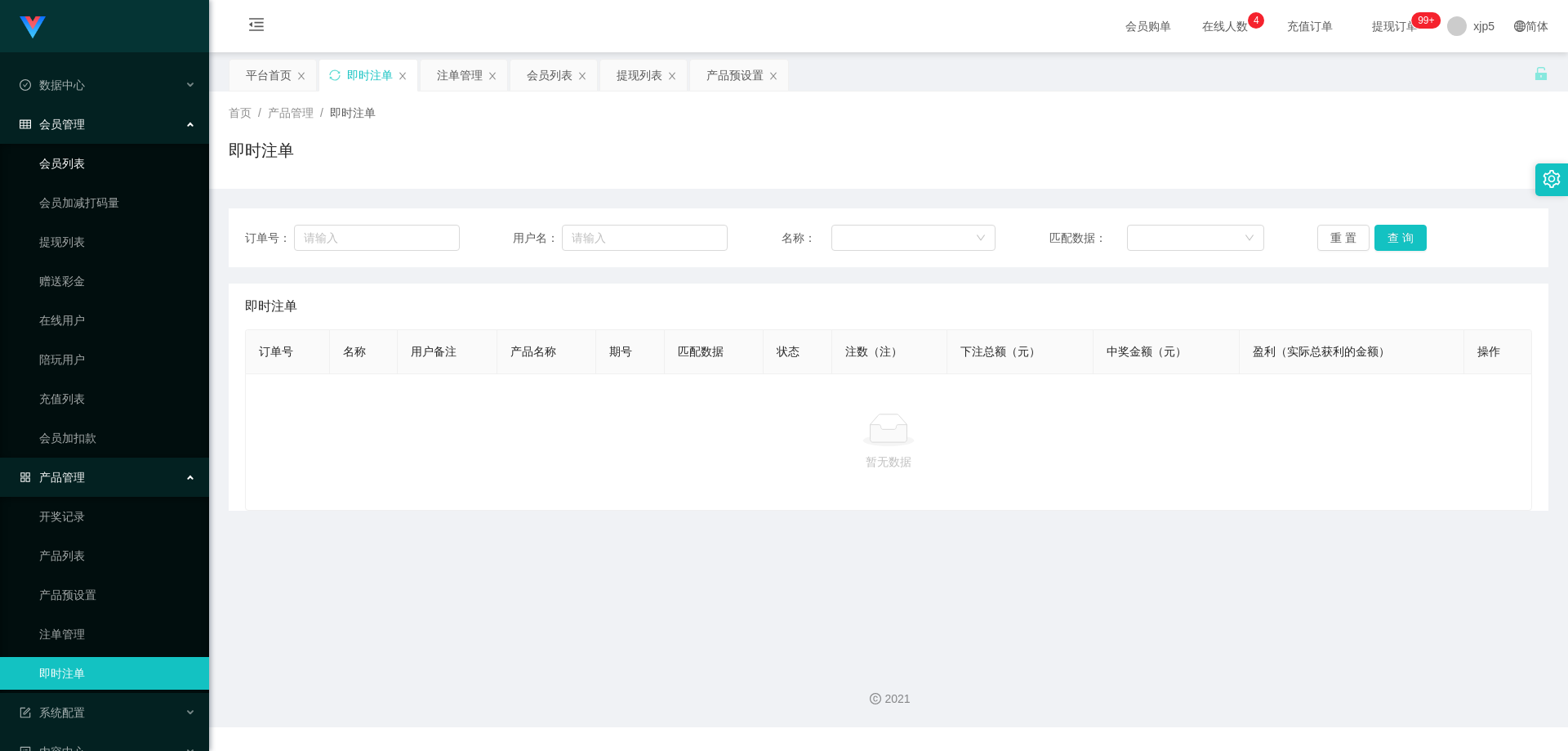
click at [101, 176] on link "会员列表" at bounding box center [118, 162] width 157 height 32
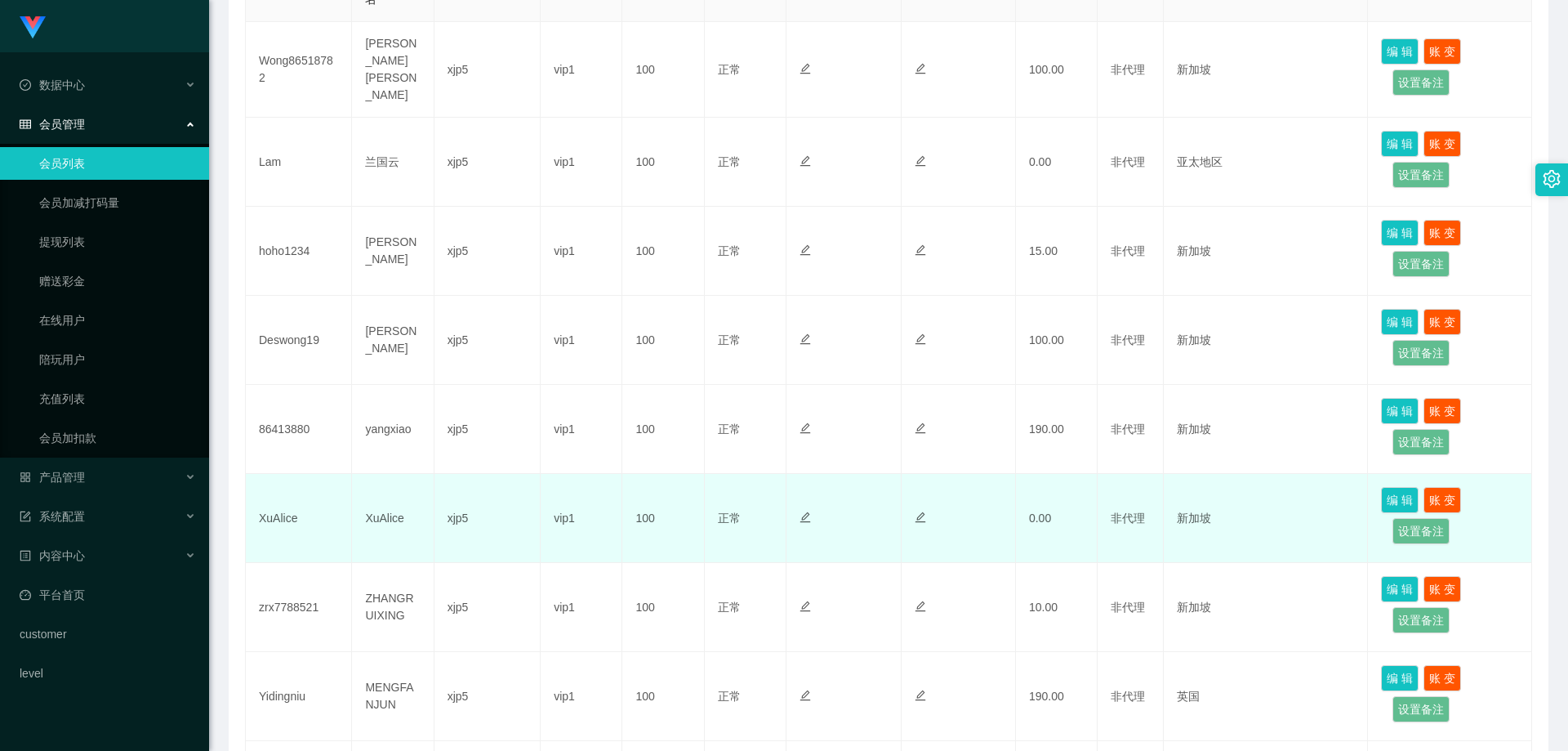
scroll to position [490, 0]
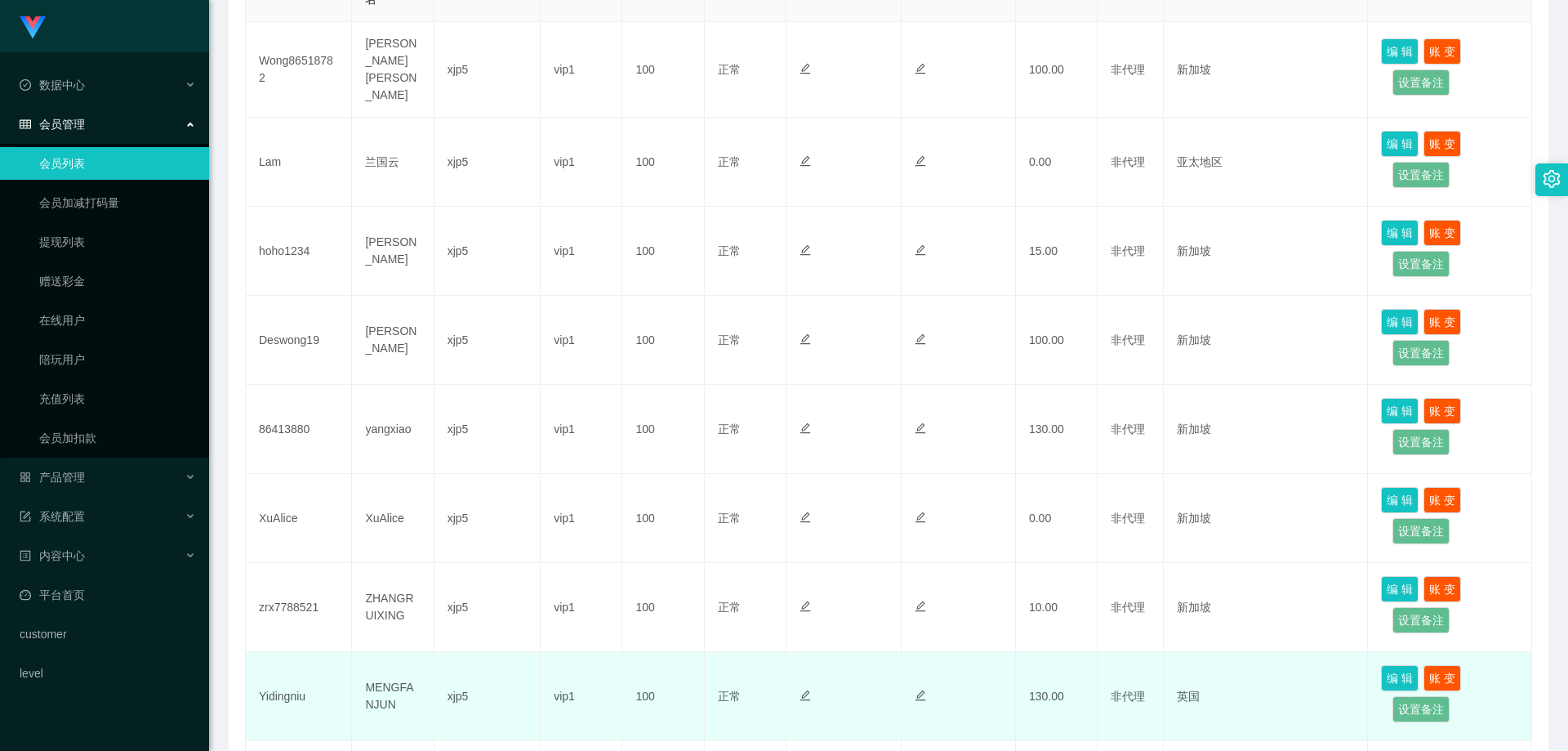
scroll to position [490, 0]
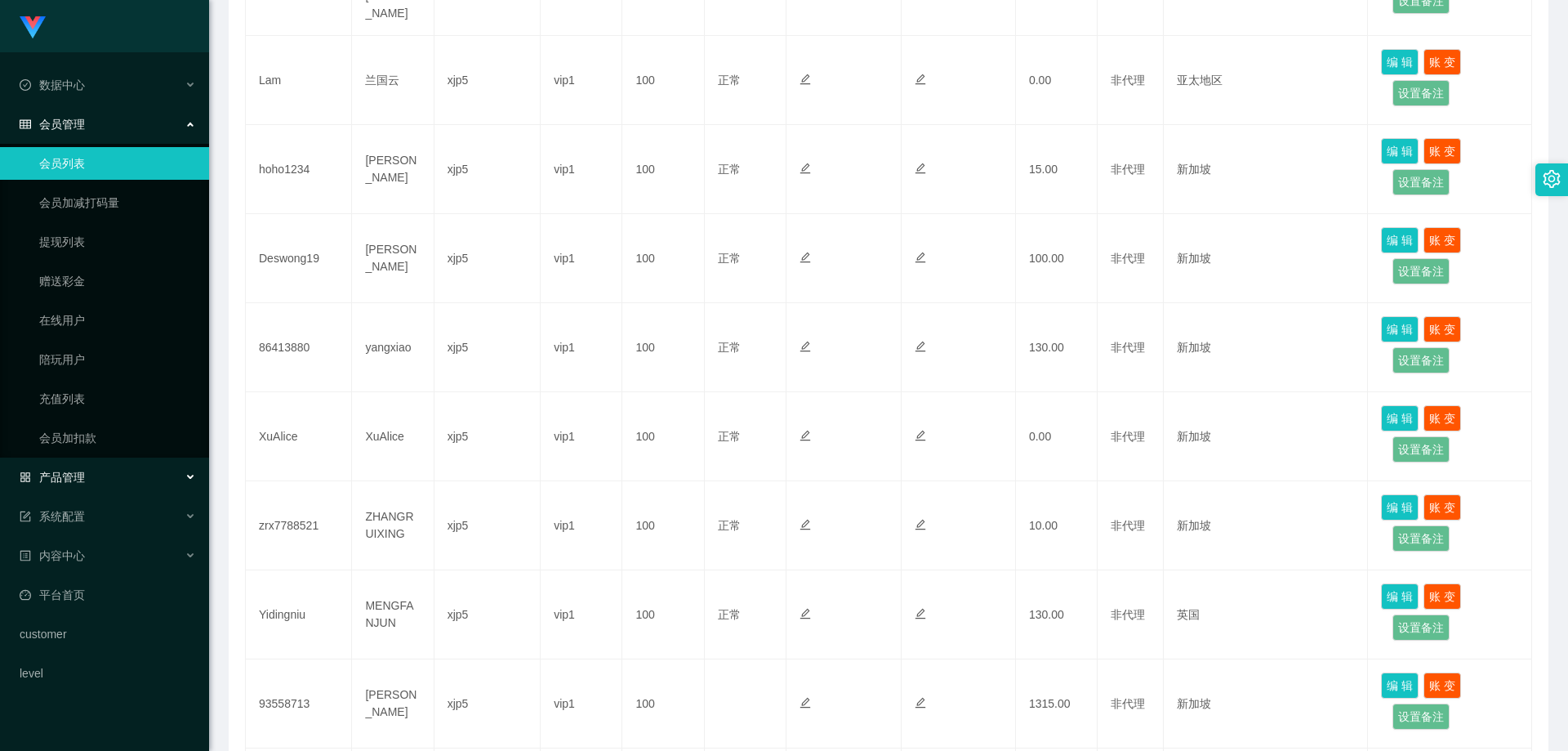
click at [101, 472] on div "产品管理" at bounding box center [104, 477] width 209 height 32
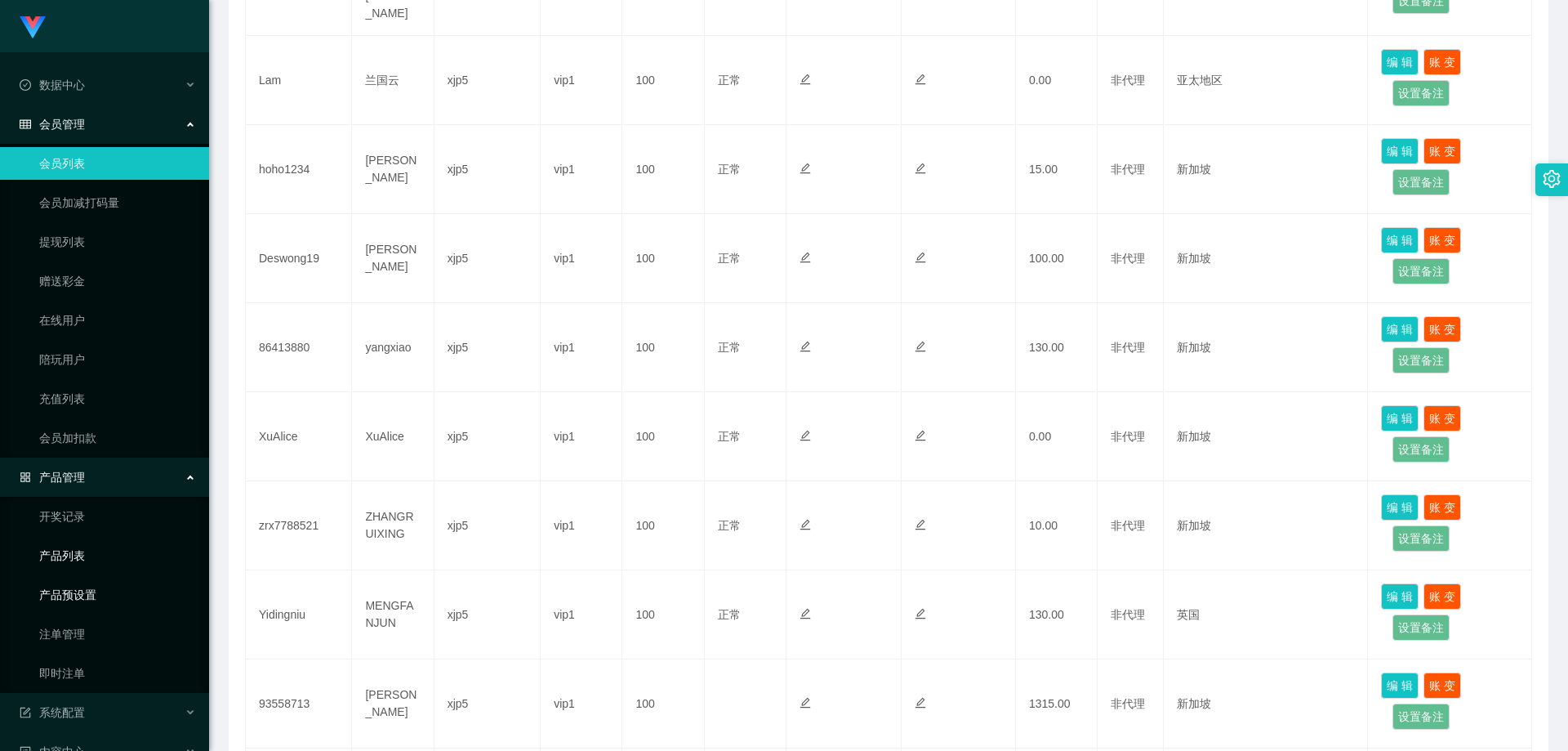
click at [93, 588] on link "产品预设置" at bounding box center [118, 595] width 157 height 32
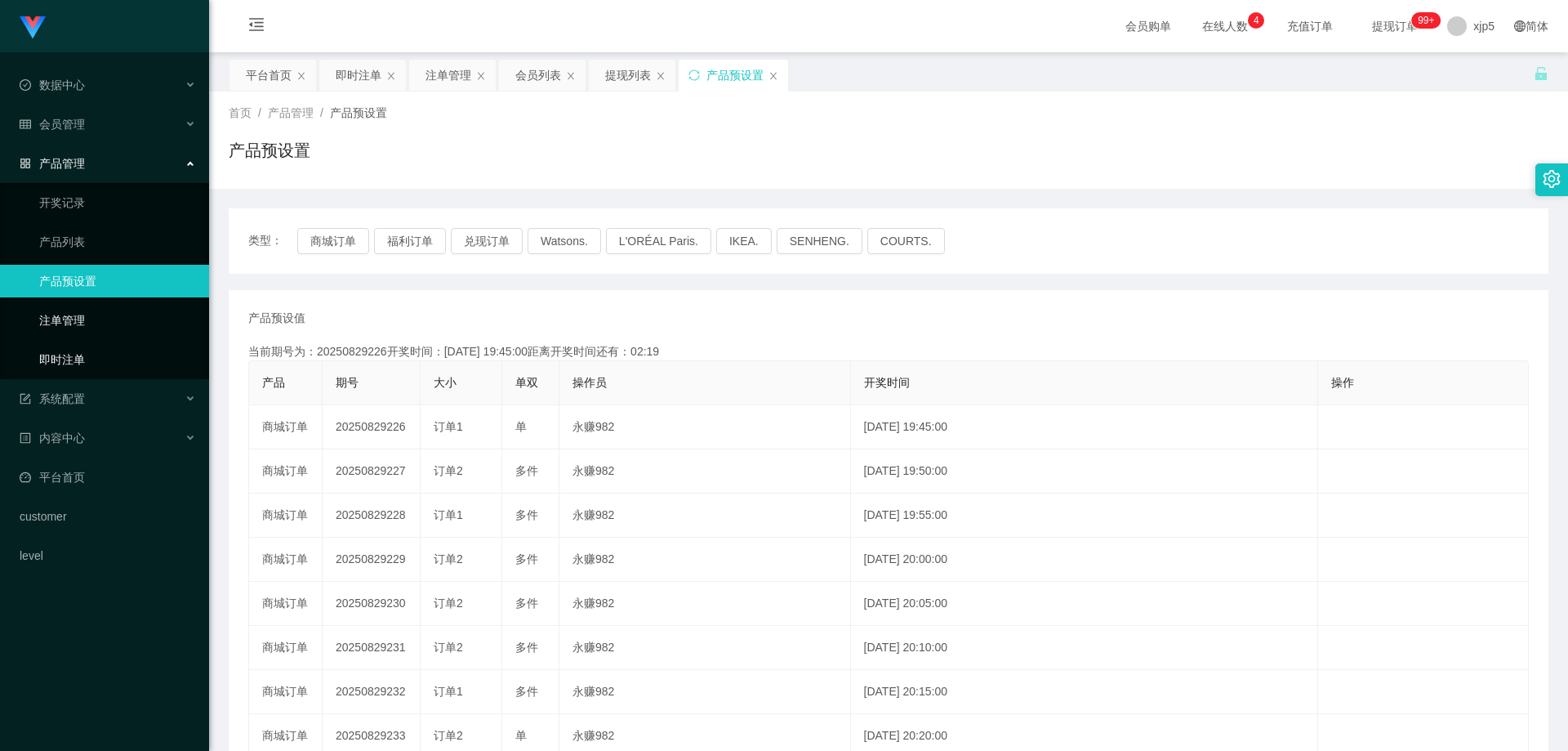
drag, startPoint x: 101, startPoint y: 359, endPoint x: 93, endPoint y: 327, distance: 33.0
click at [101, 359] on link "即时注单" at bounding box center [118, 359] width 157 height 32
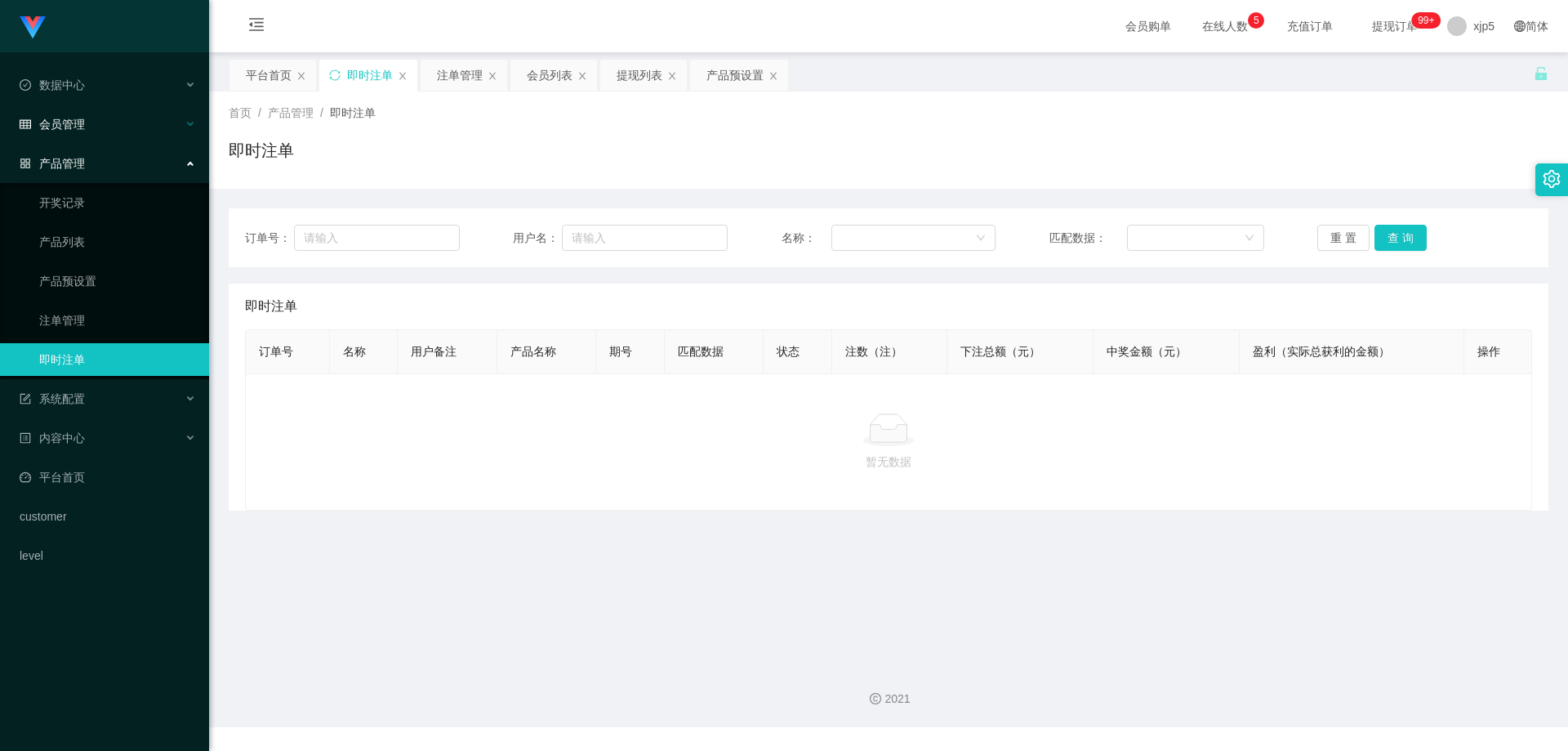
click at [88, 125] on div "会员管理" at bounding box center [104, 124] width 209 height 32
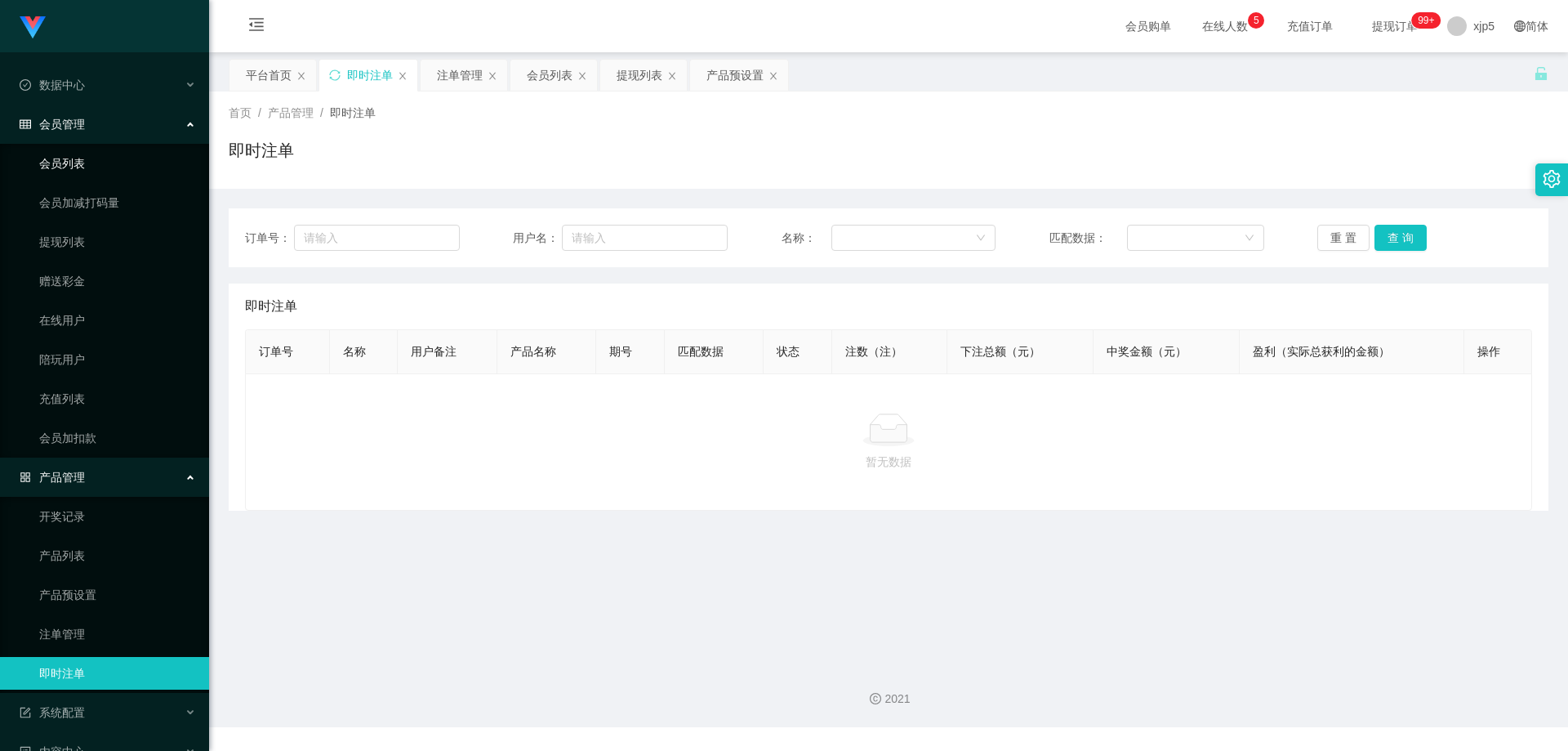
click at [74, 165] on link "会员列表" at bounding box center [118, 162] width 157 height 32
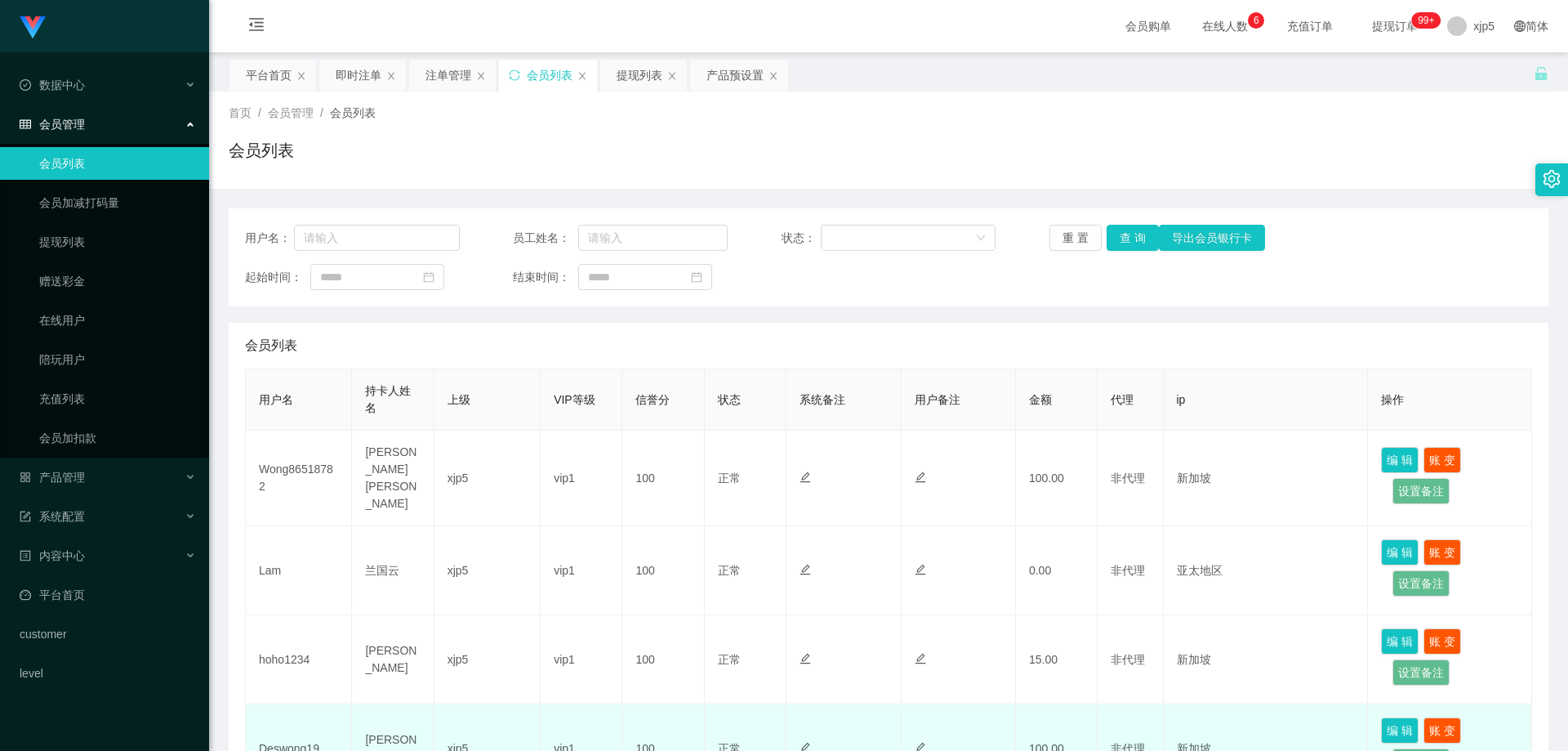
scroll to position [245, 0]
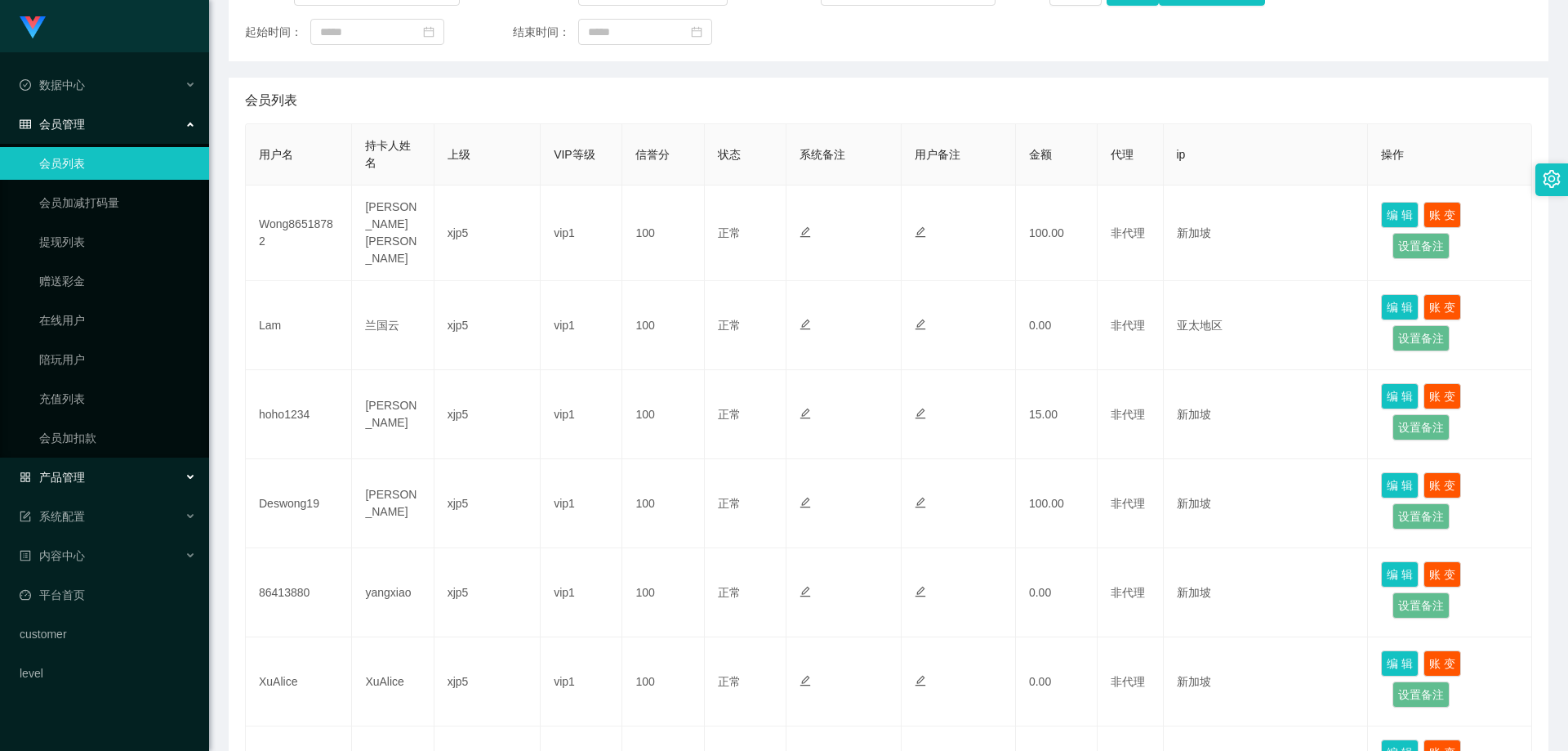
click at [111, 473] on div "产品管理" at bounding box center [104, 477] width 209 height 32
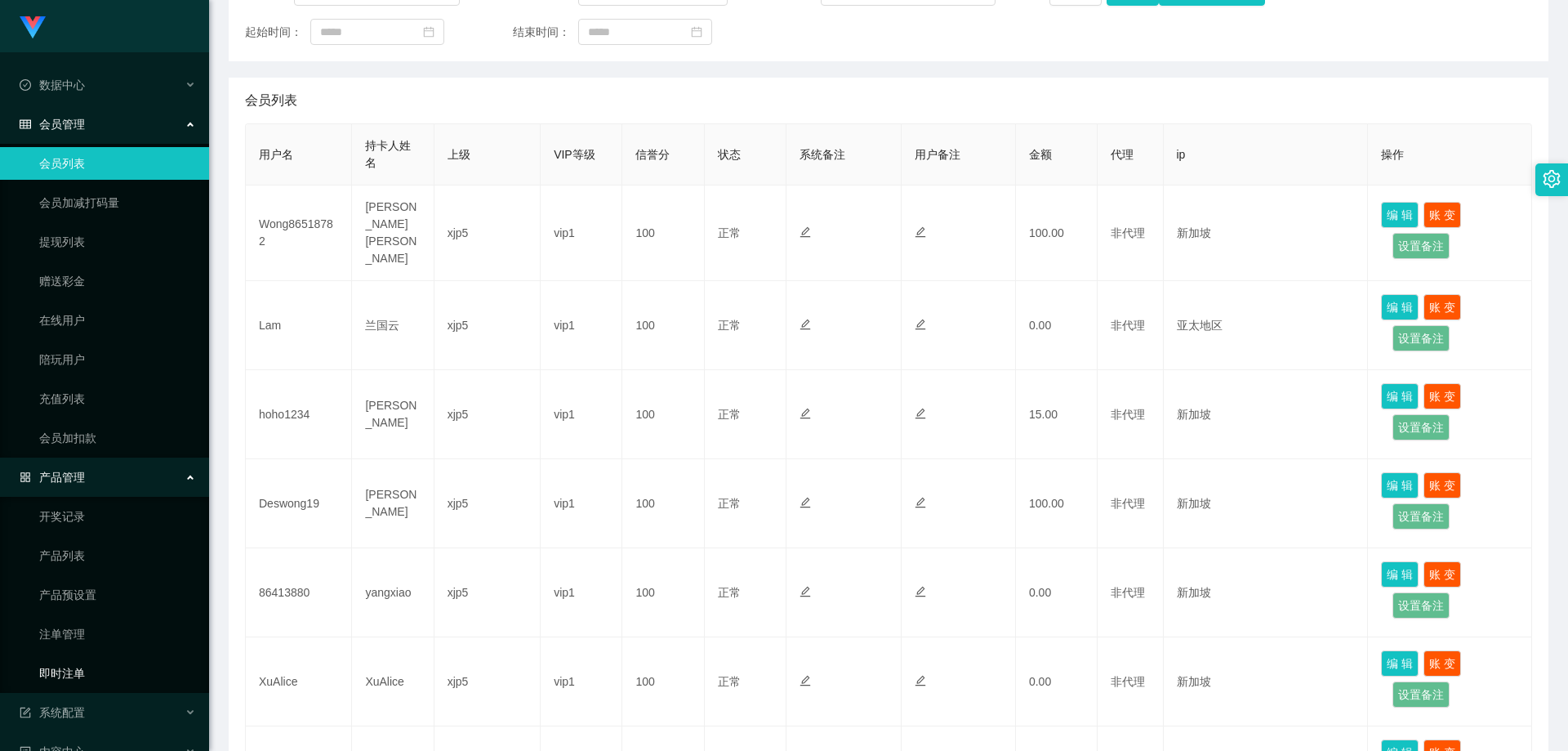
drag, startPoint x: 99, startPoint y: 670, endPoint x: 131, endPoint y: 526, distance: 147.5
click at [99, 669] on link "即时注单" at bounding box center [118, 673] width 157 height 32
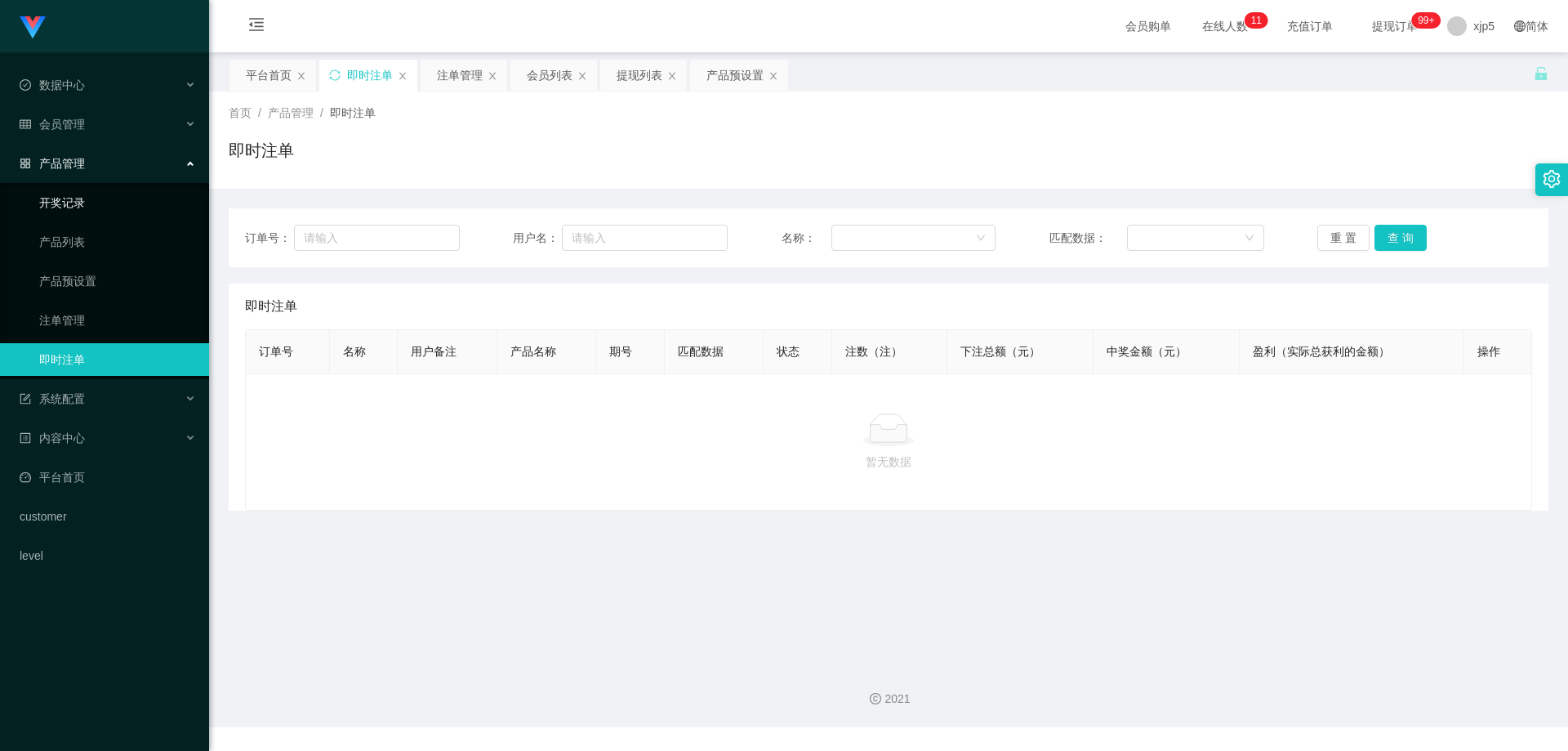
click at [107, 199] on link "开奖记录" at bounding box center [118, 202] width 157 height 32
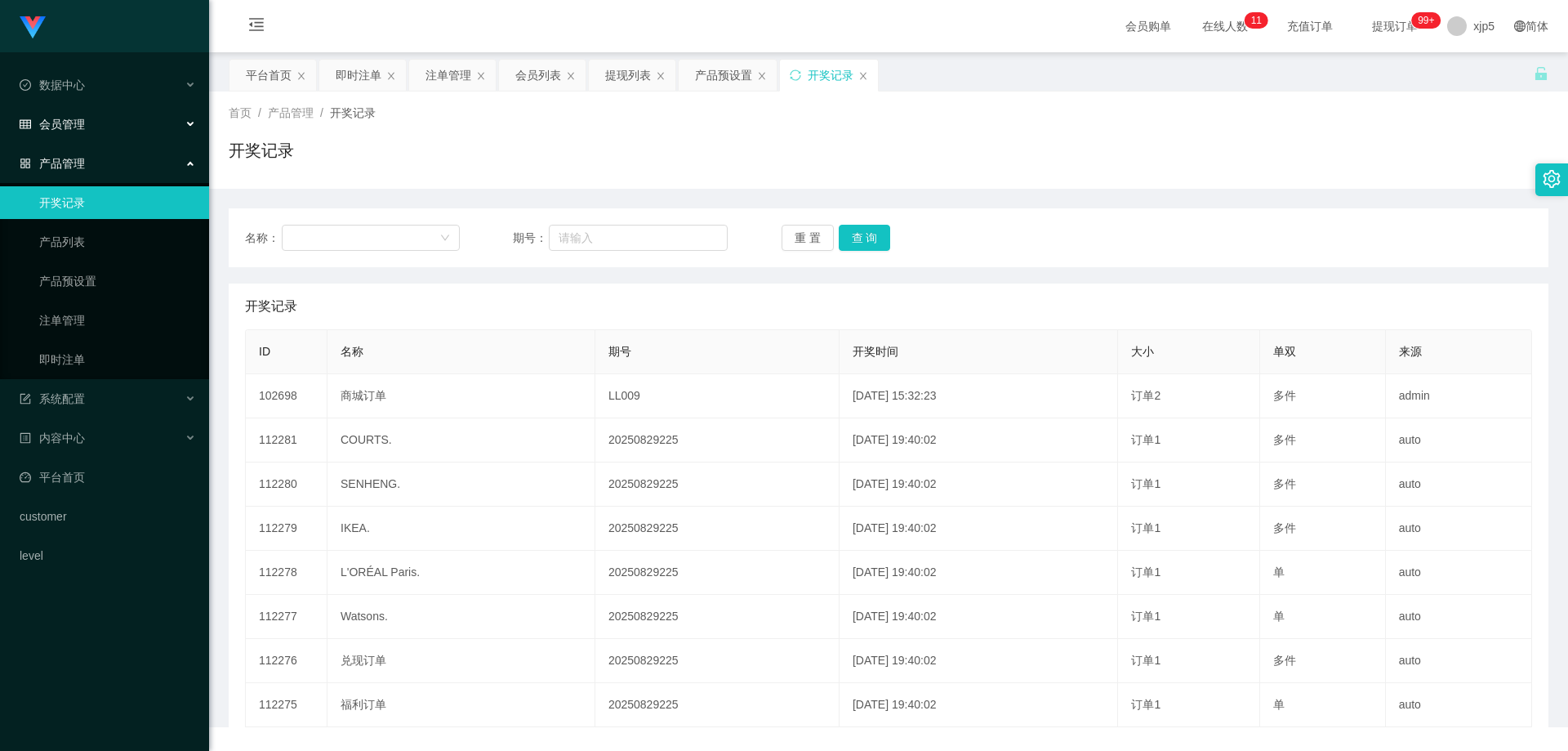
click at [85, 118] on div "会员管理" at bounding box center [104, 124] width 209 height 32
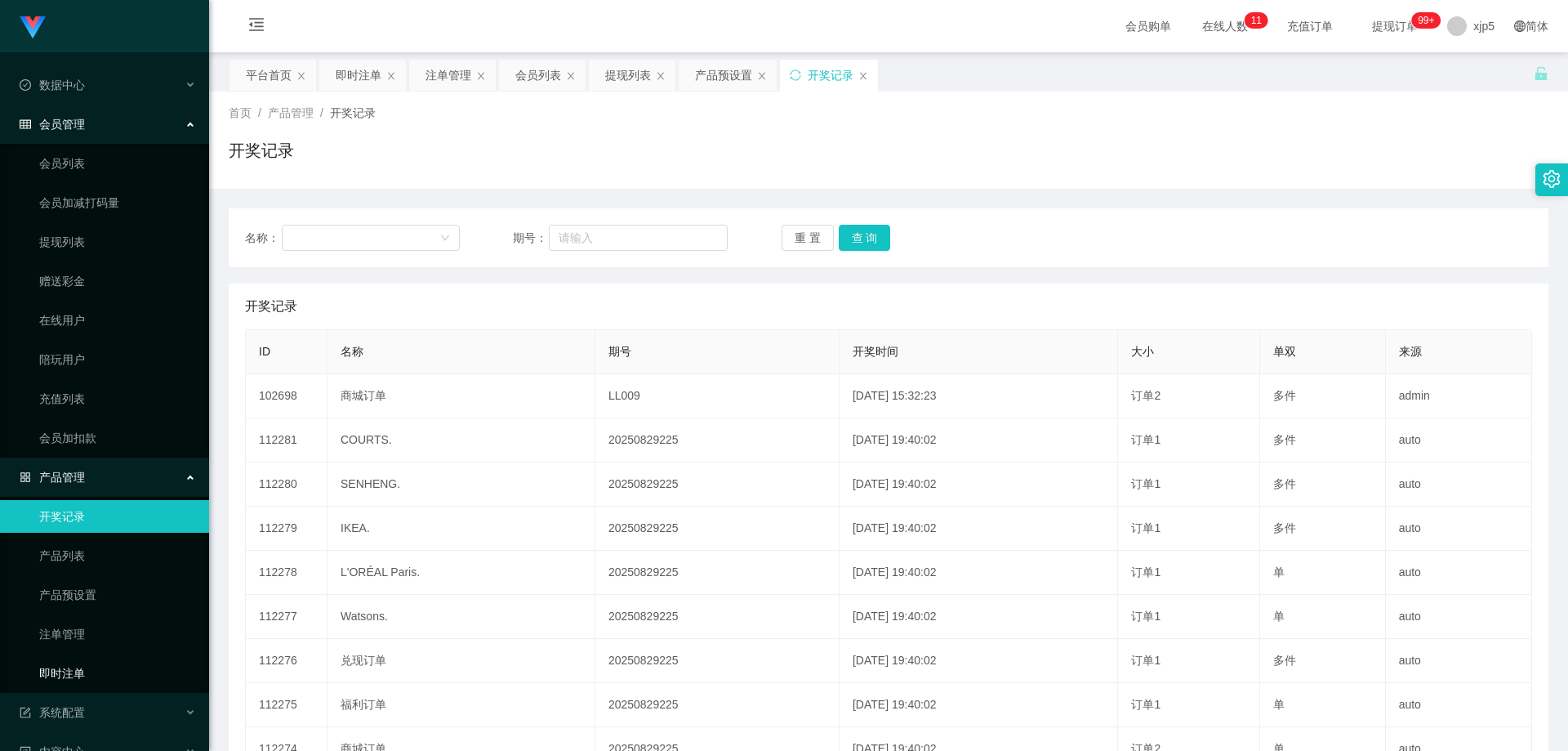
click at [75, 690] on ul "开奖记录 产品列表 产品预设置 注单管理 即时注单" at bounding box center [104, 595] width 209 height 196
click at [89, 679] on link "即时注单" at bounding box center [118, 673] width 157 height 32
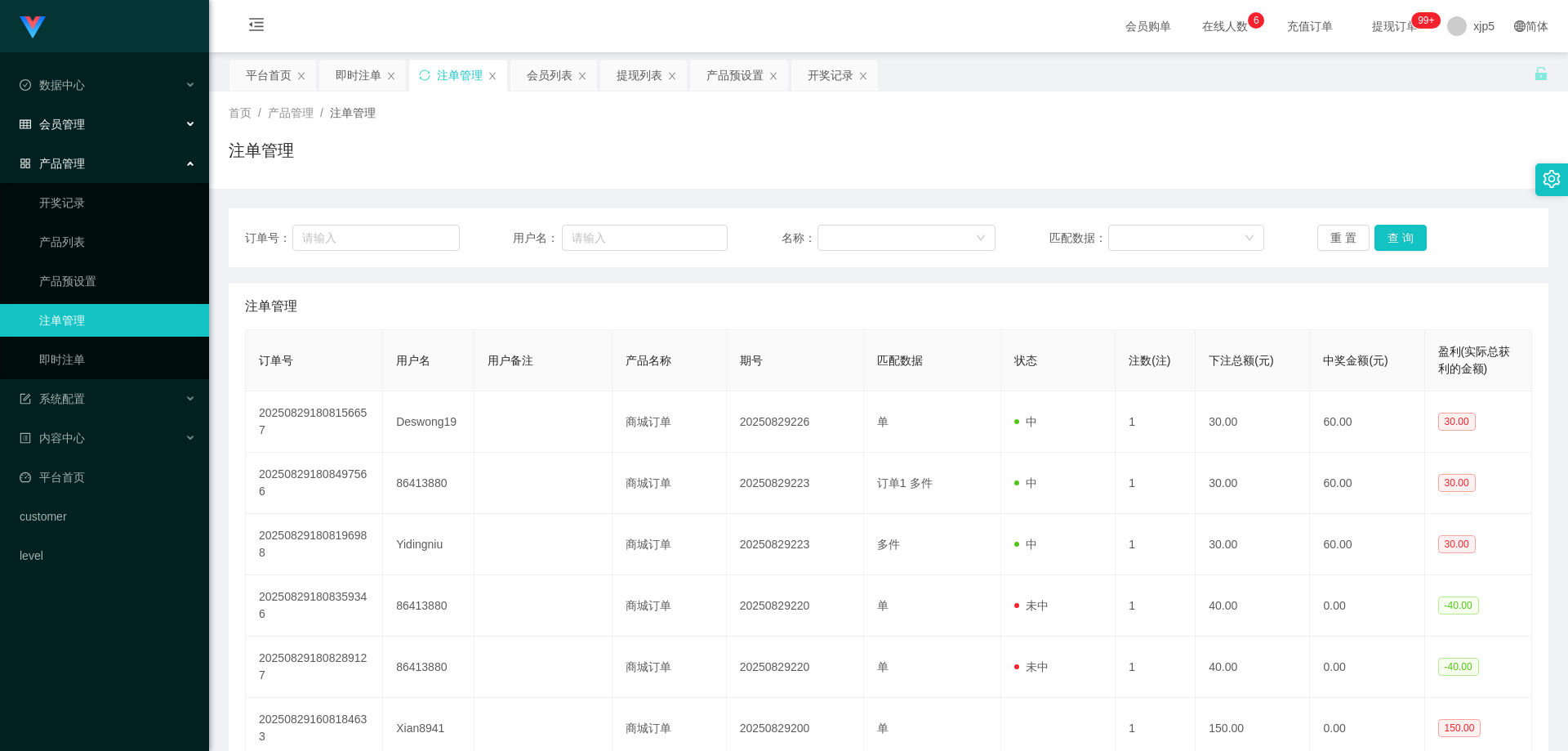
click at [69, 112] on div "会员管理" at bounding box center [104, 124] width 209 height 32
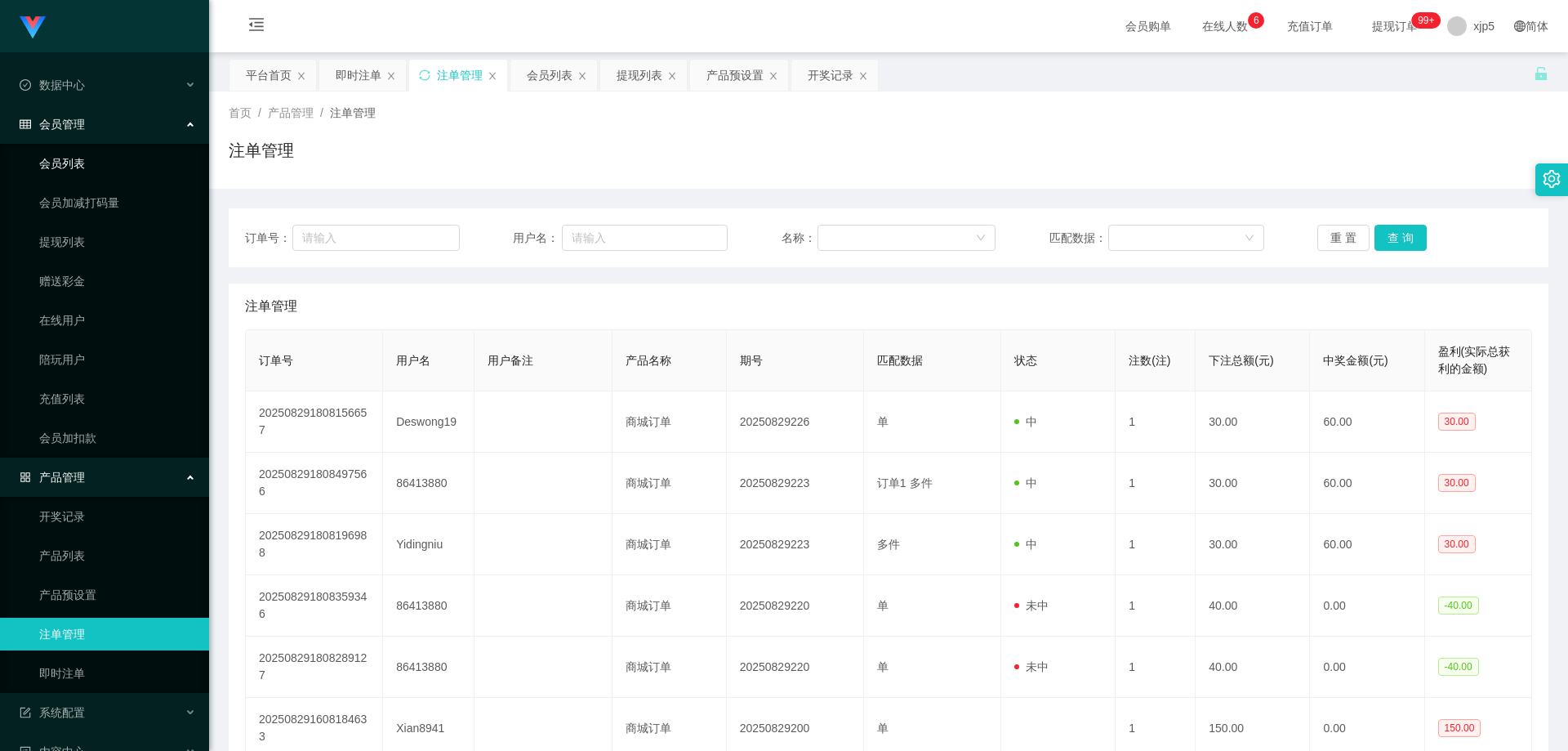
click at [88, 160] on link "会员列表" at bounding box center [118, 162] width 157 height 32
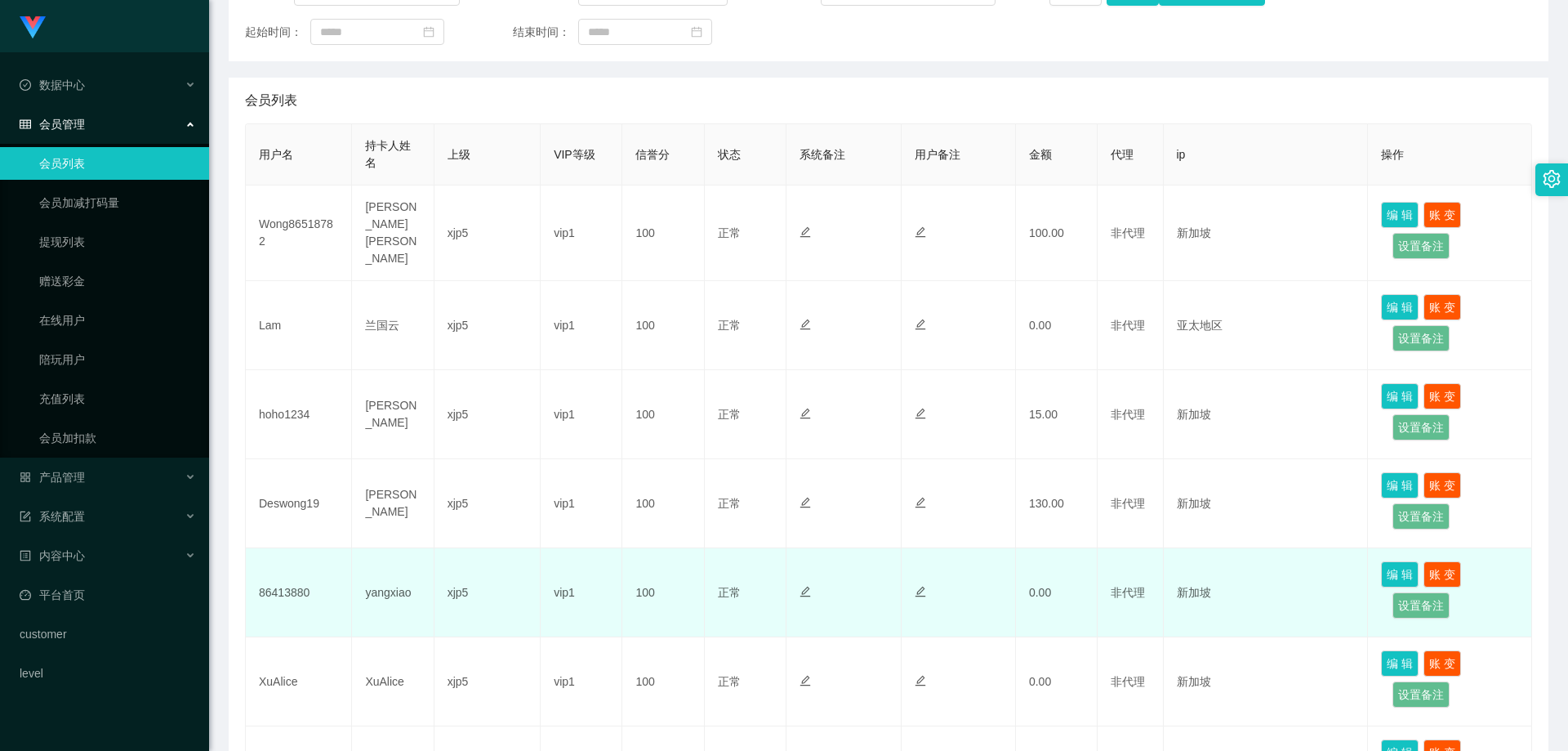
scroll to position [408, 0]
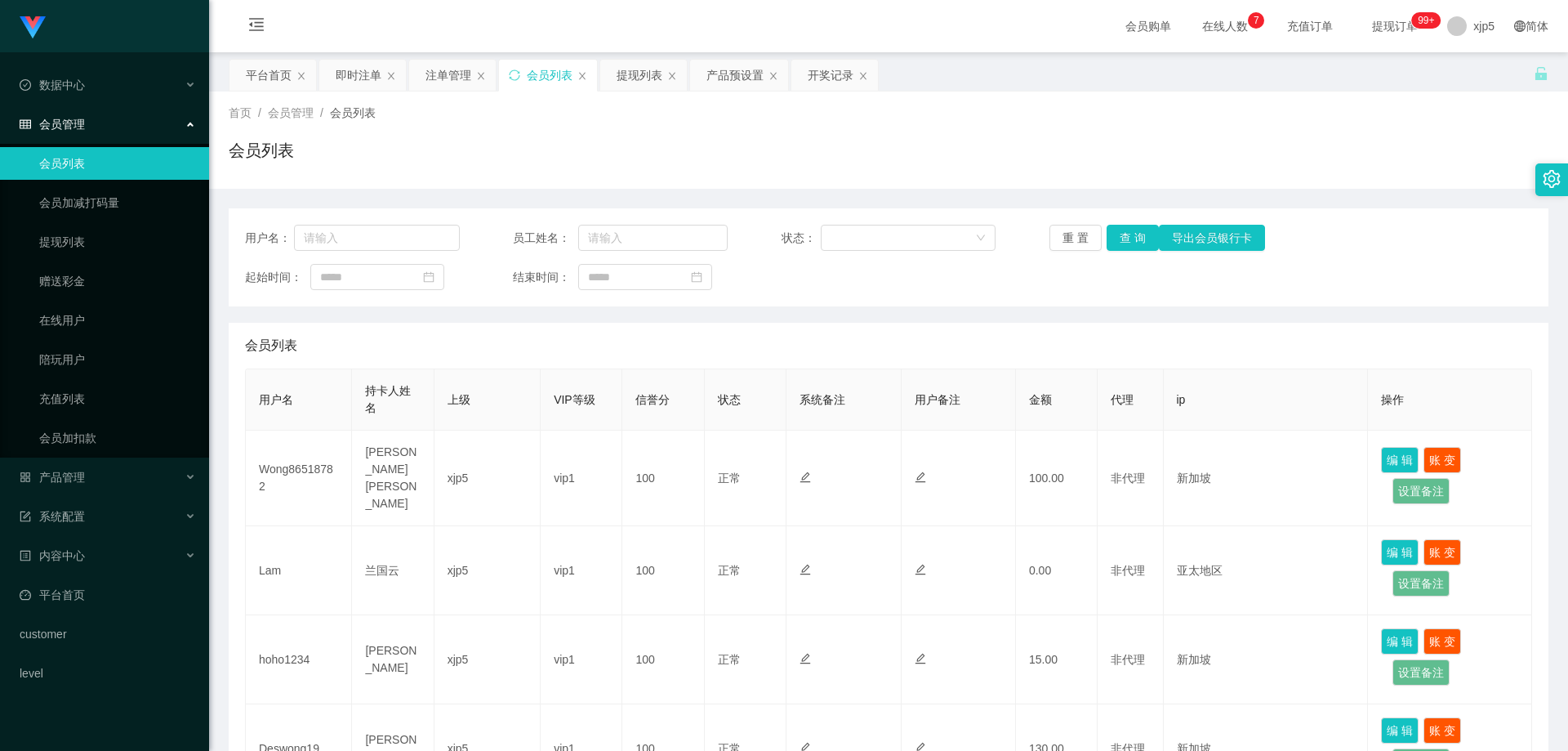
scroll to position [572, 0]
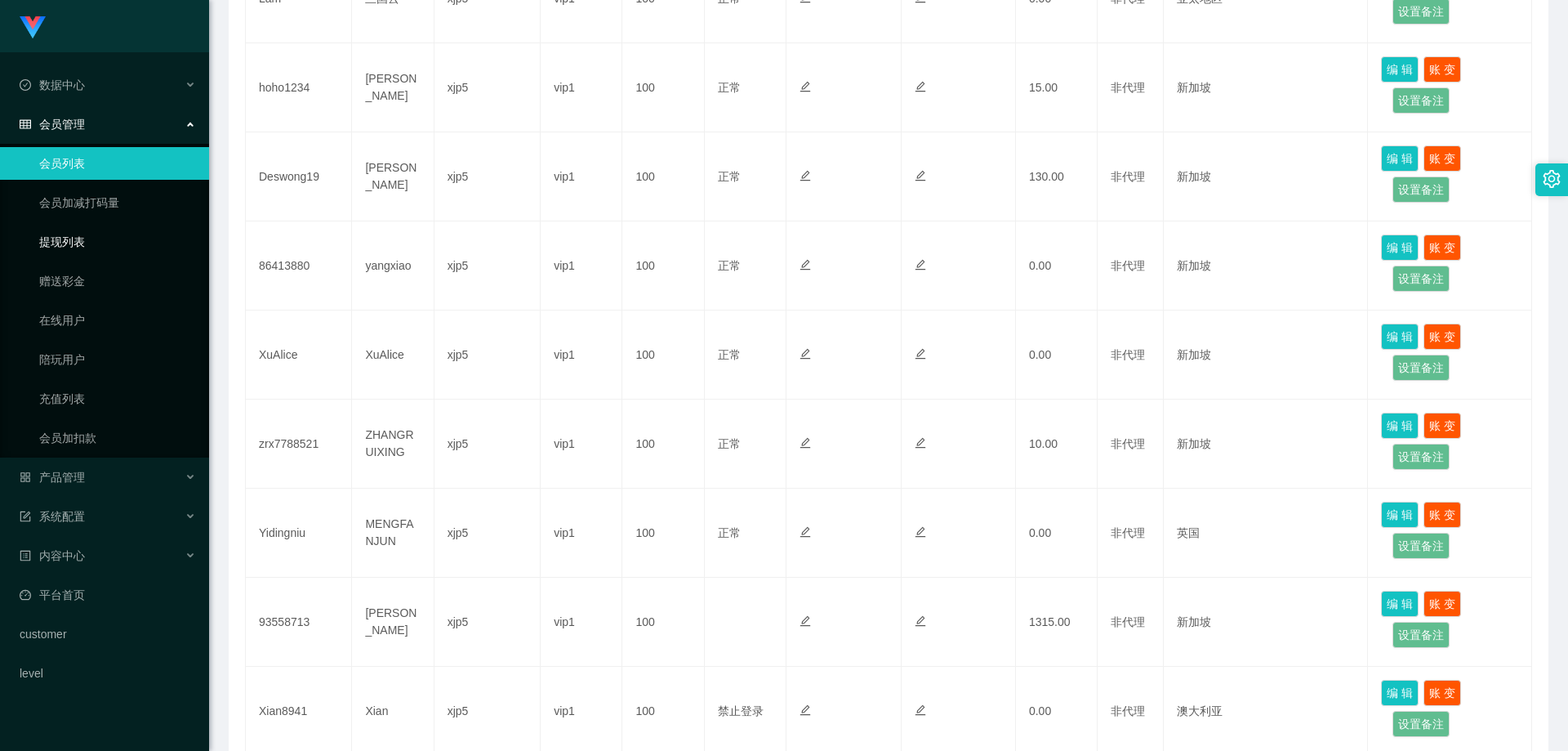
drag, startPoint x: 53, startPoint y: 248, endPoint x: 110, endPoint y: 178, distance: 90.3
click at [53, 247] on link "提现列表" at bounding box center [118, 242] width 157 height 32
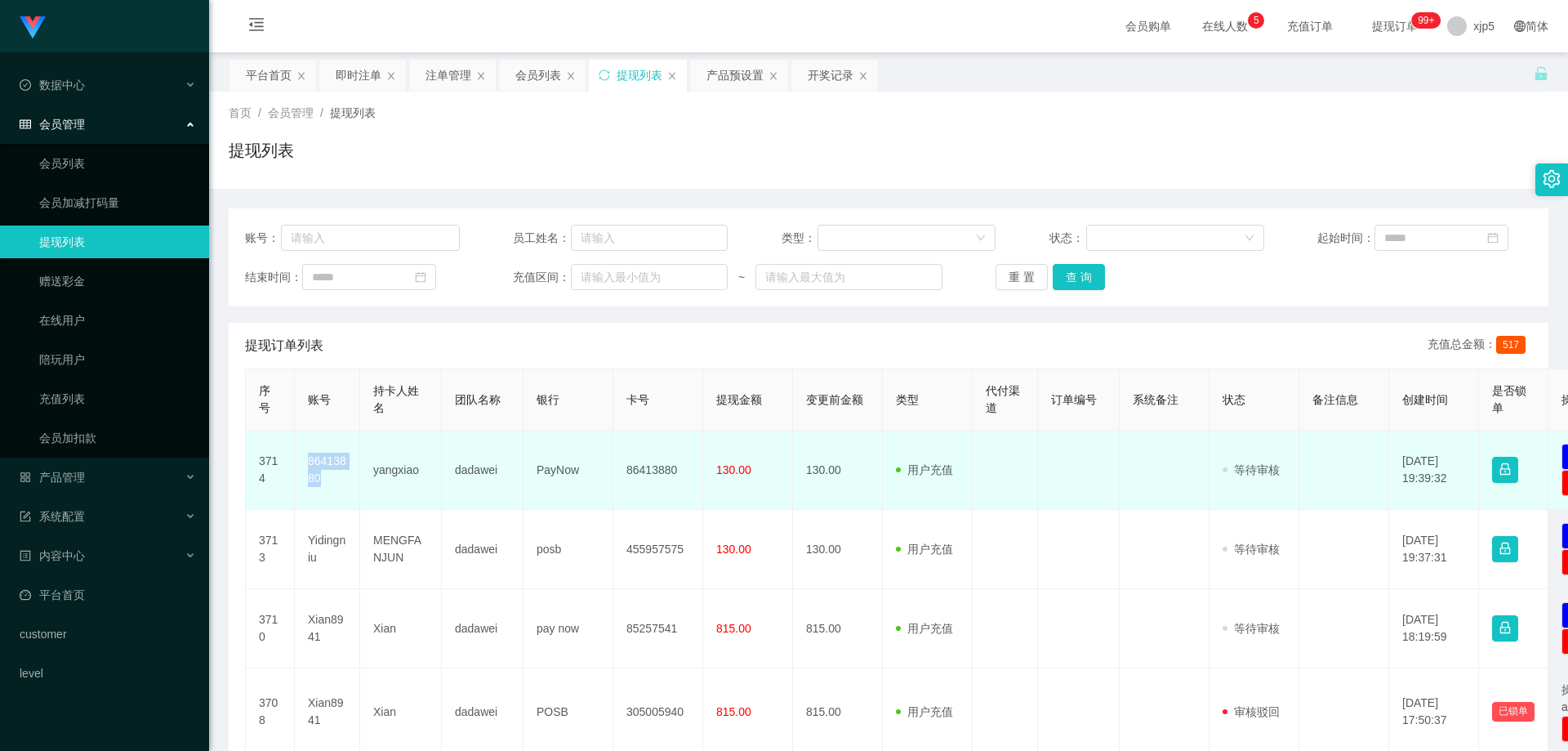
drag, startPoint x: 321, startPoint y: 476, endPoint x: 303, endPoint y: 463, distance: 22.2
click at [303, 463] on td "86413880" at bounding box center [327, 470] width 65 height 79
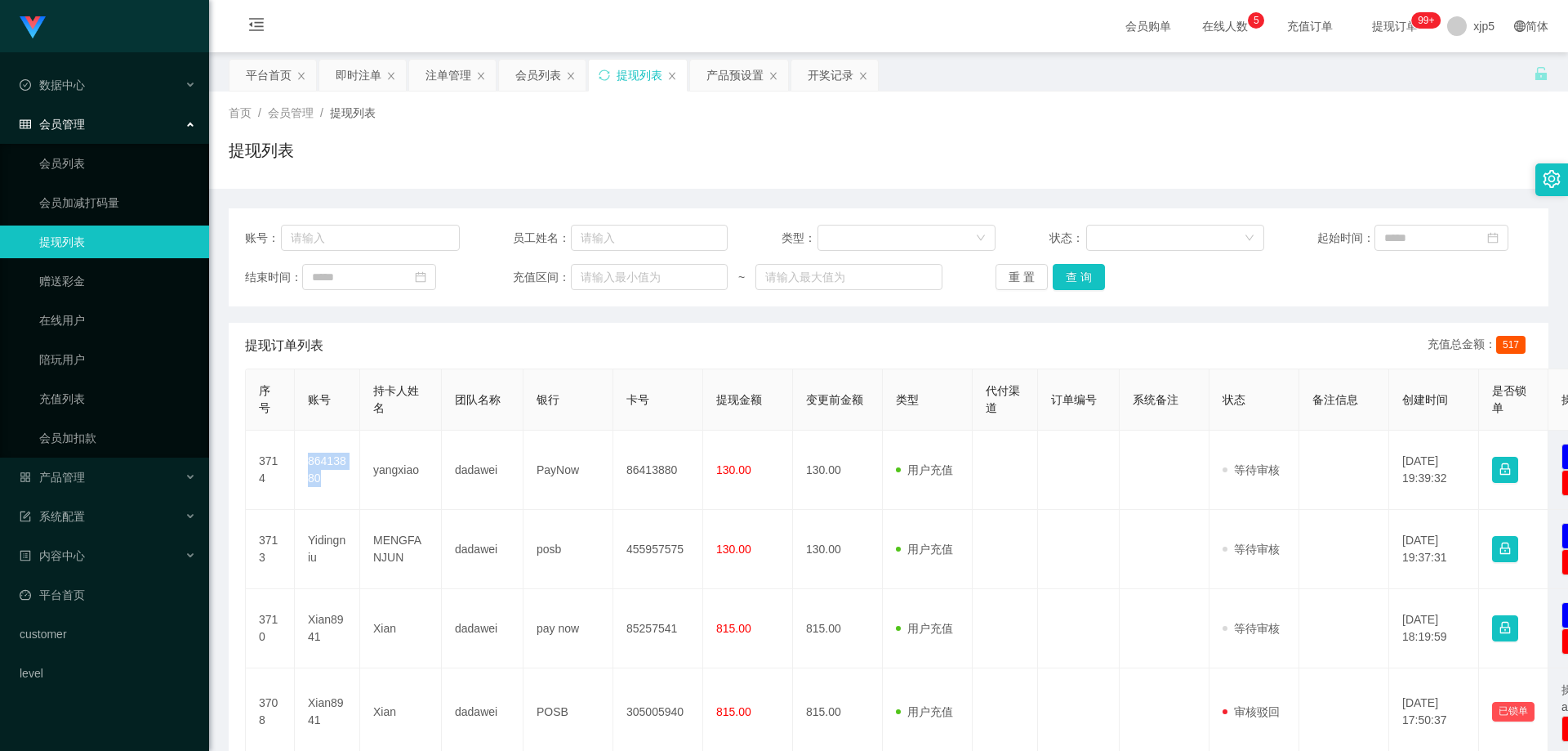
copy td "86413880"
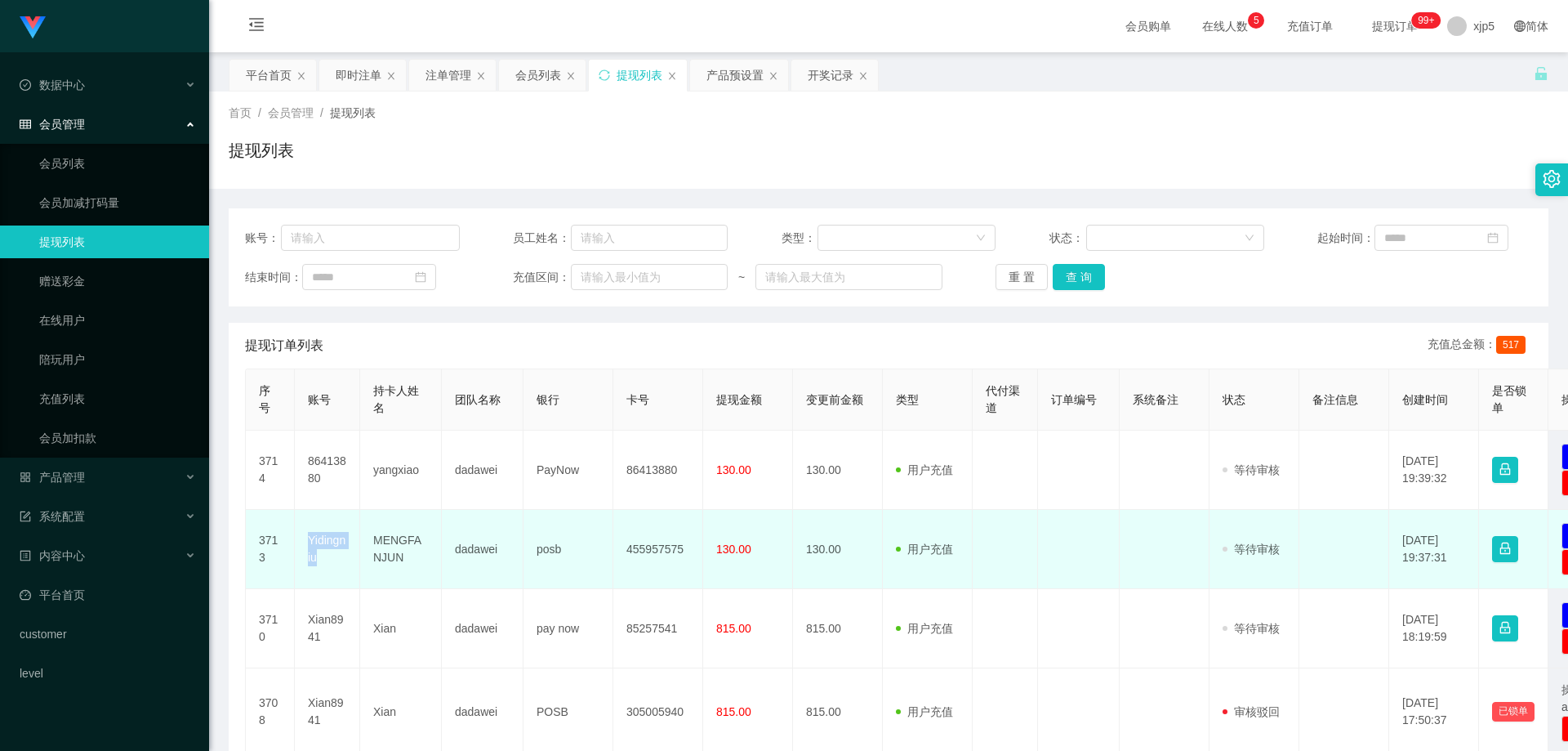
drag, startPoint x: 340, startPoint y: 563, endPoint x: 308, endPoint y: 540, distance: 39.4
click at [308, 540] on td "Yidingniu" at bounding box center [327, 549] width 65 height 79
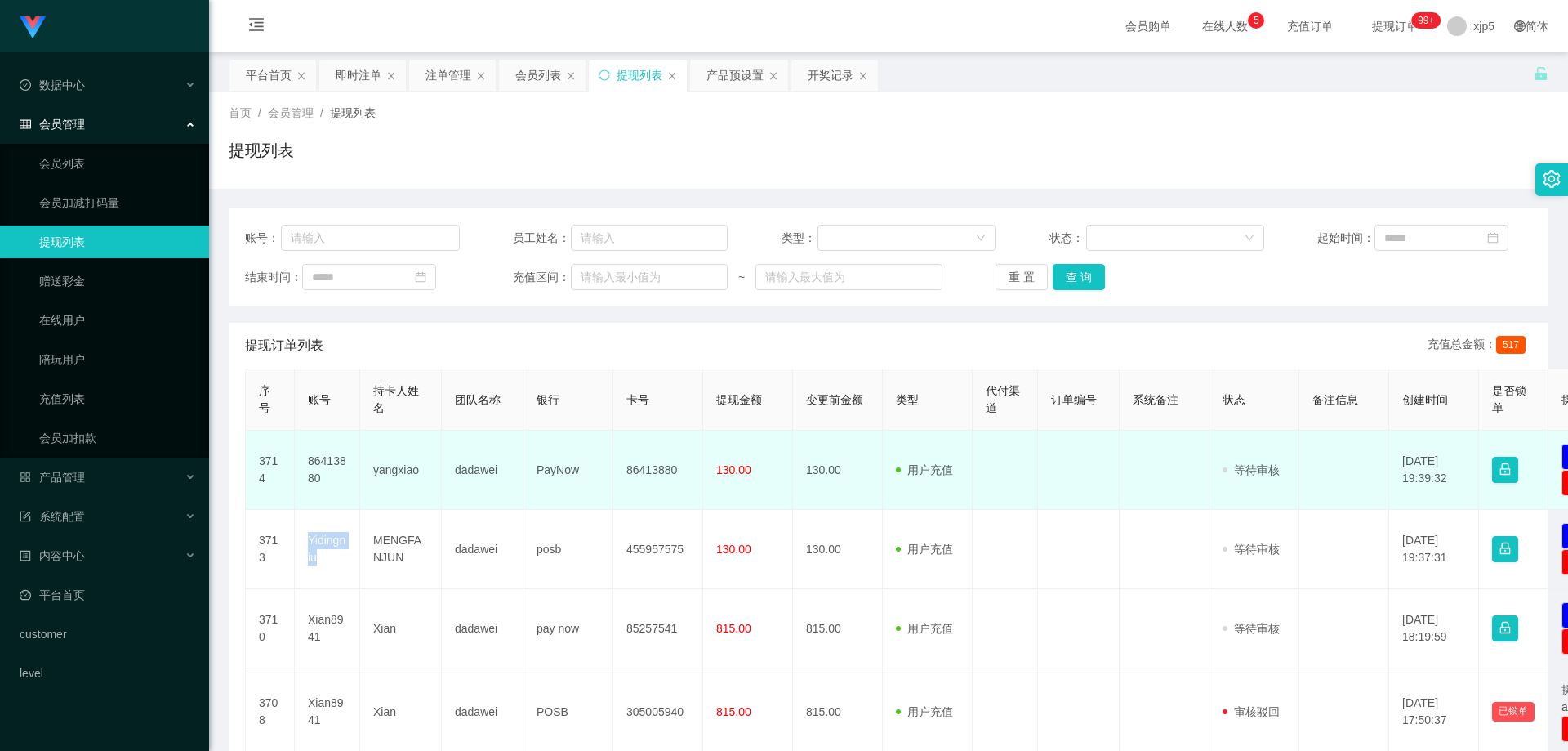
copy td "Yidingniu"
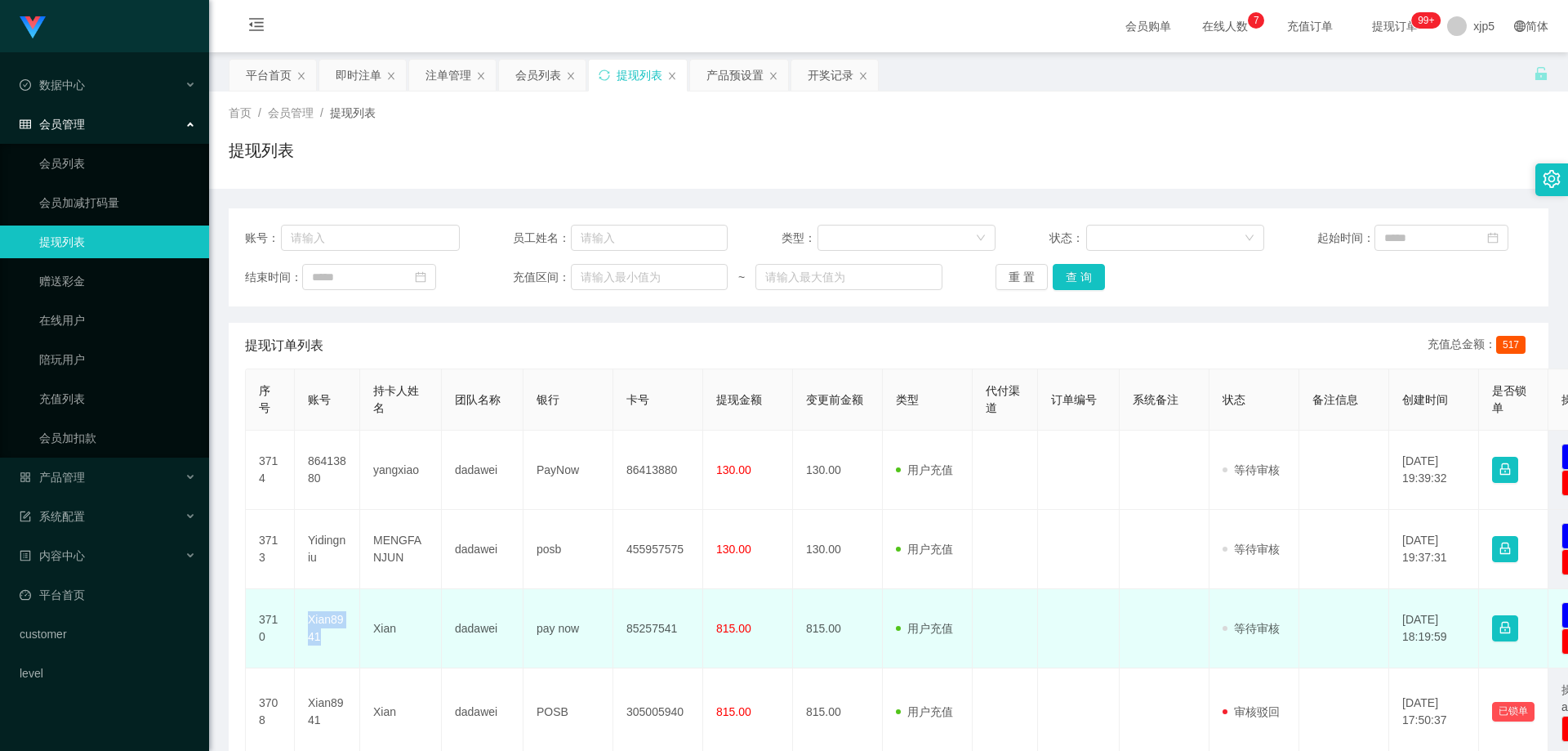
drag, startPoint x: 334, startPoint y: 641, endPoint x: 304, endPoint y: 622, distance: 35.5
click at [304, 622] on td "Xian8941" at bounding box center [327, 629] width 65 height 79
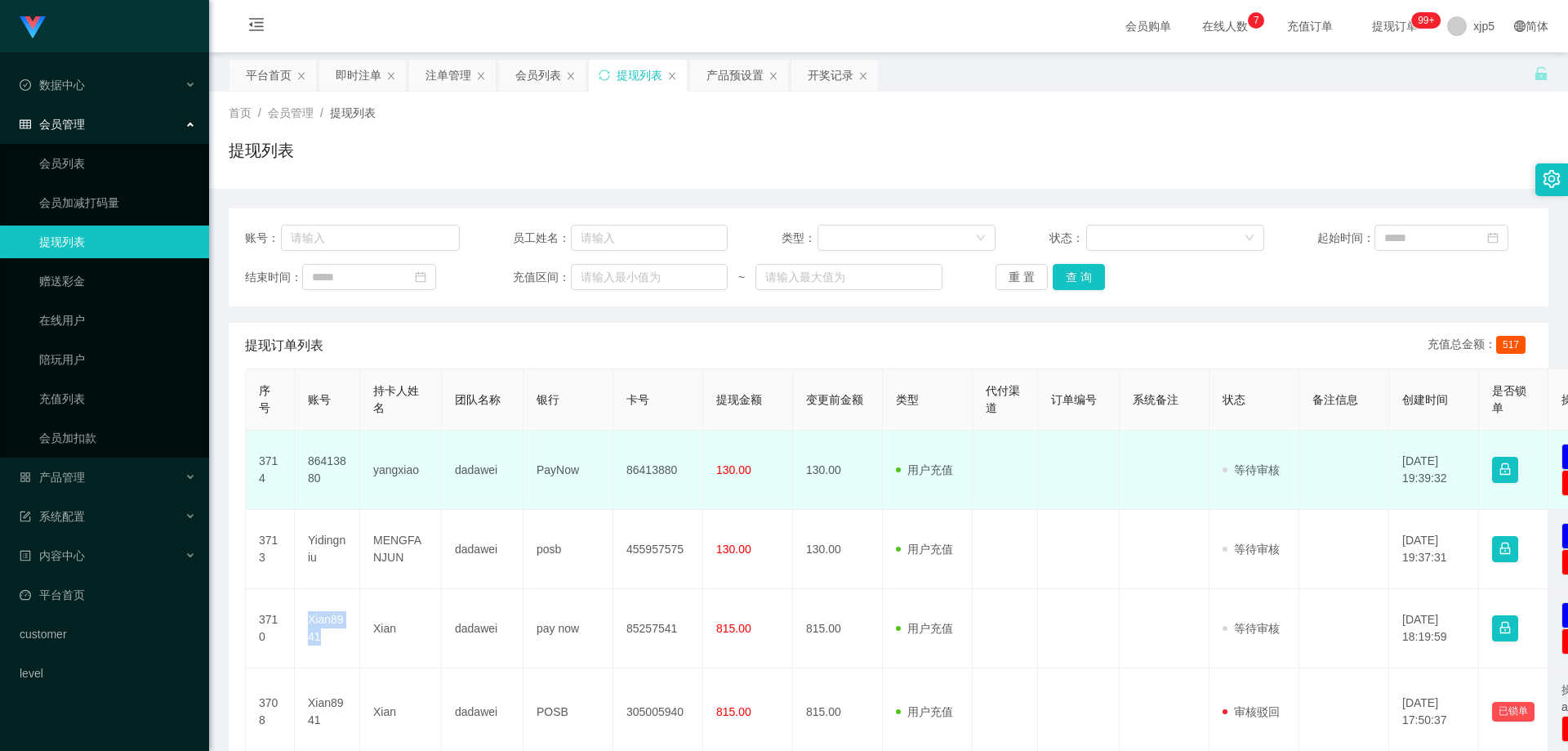
copy td "Xian8941"
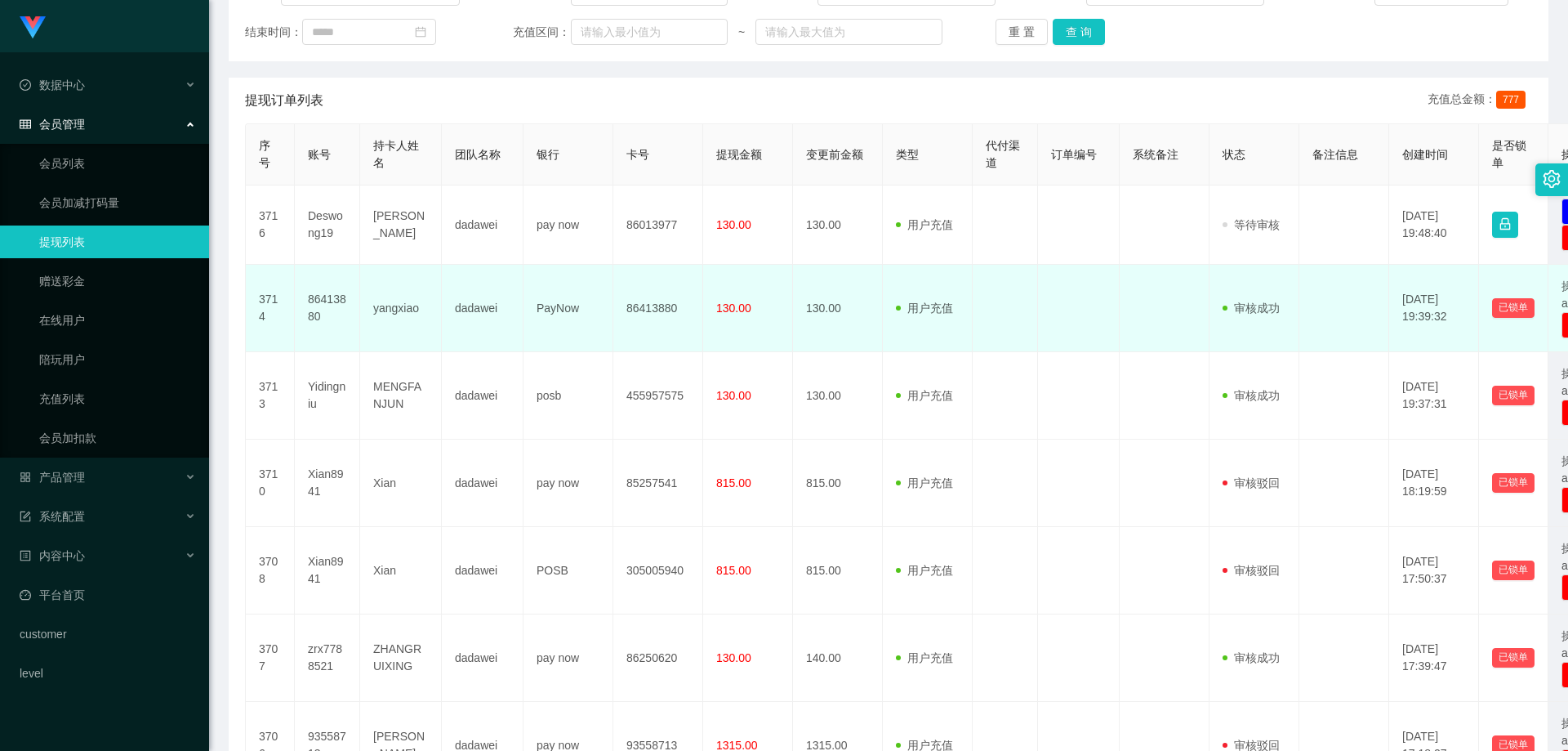
scroll to position [163, 0]
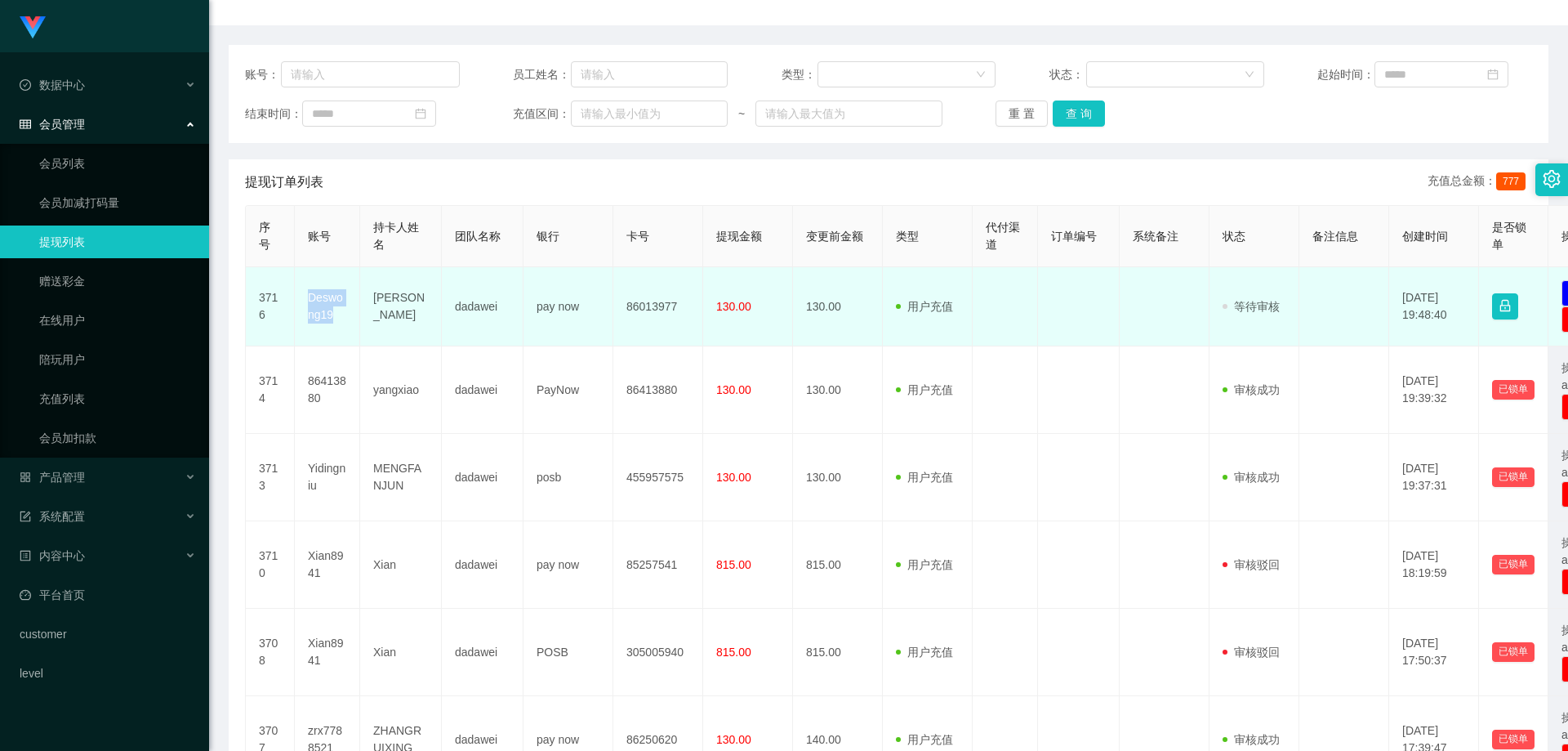
drag, startPoint x: 336, startPoint y: 321, endPoint x: 307, endPoint y: 300, distance: 35.8
click at [307, 300] on td "Deswong19" at bounding box center [327, 307] width 65 height 79
copy td "Deswong19"
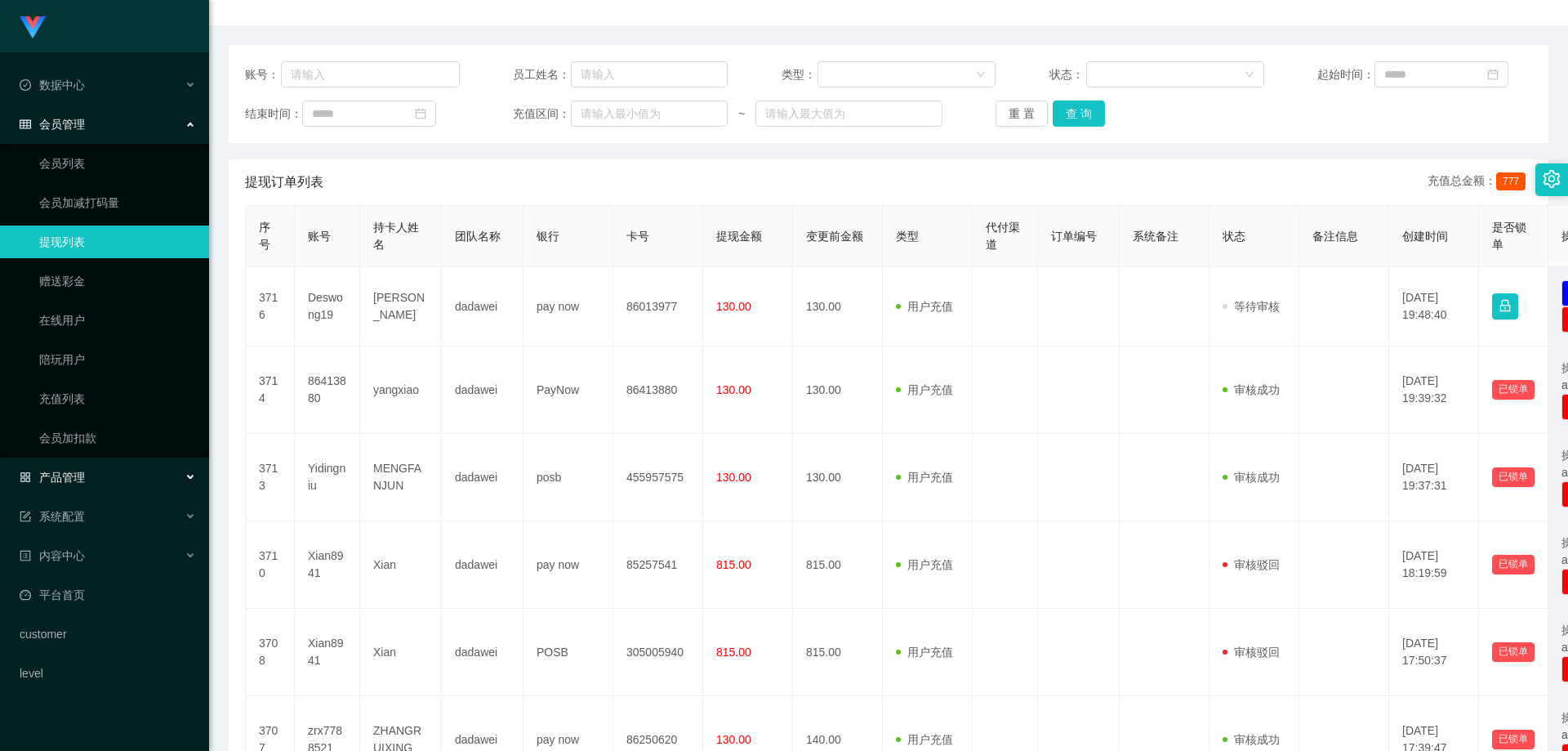
click at [81, 471] on span "产品管理" at bounding box center [52, 477] width 65 height 13
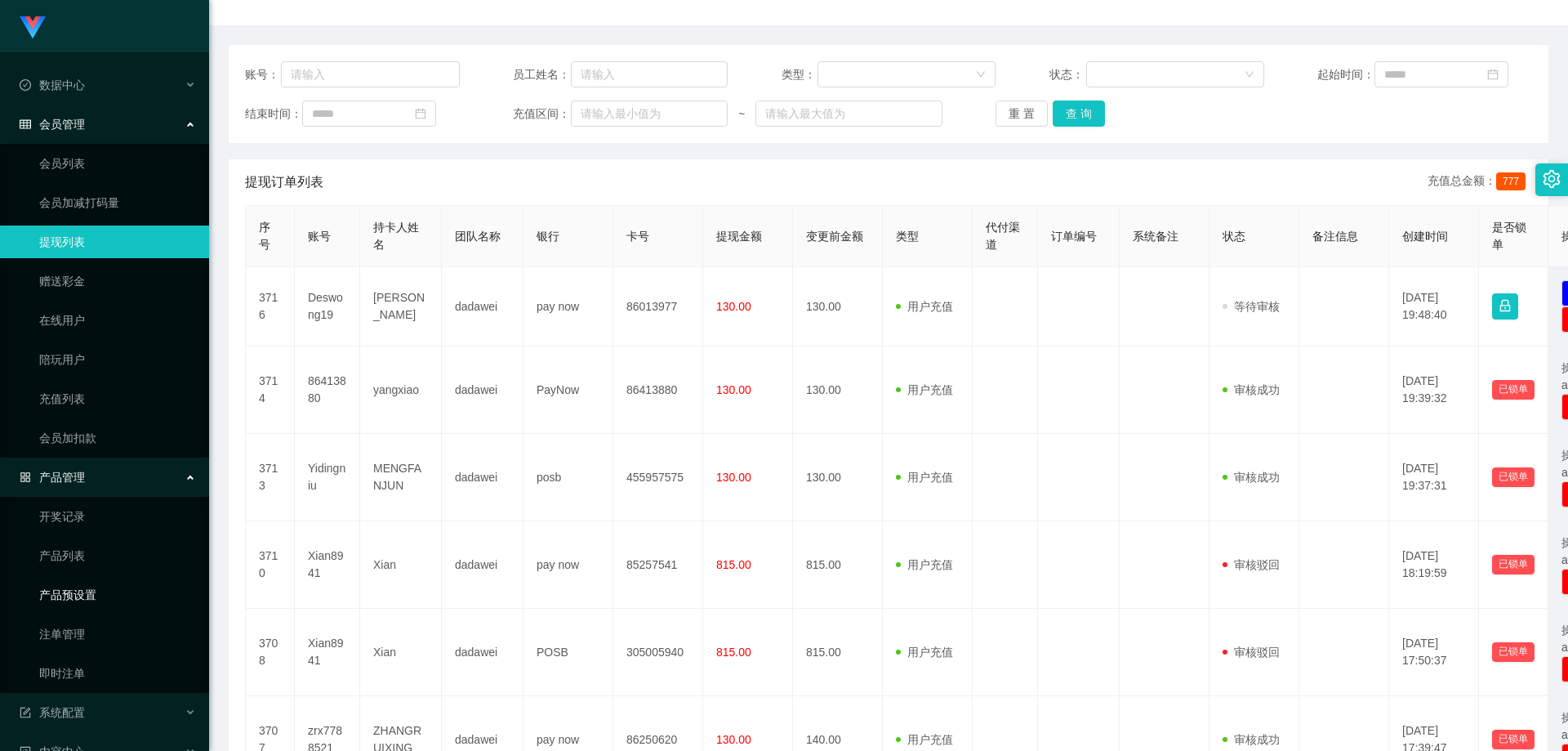
click at [110, 590] on link "产品预设置" at bounding box center [118, 595] width 157 height 32
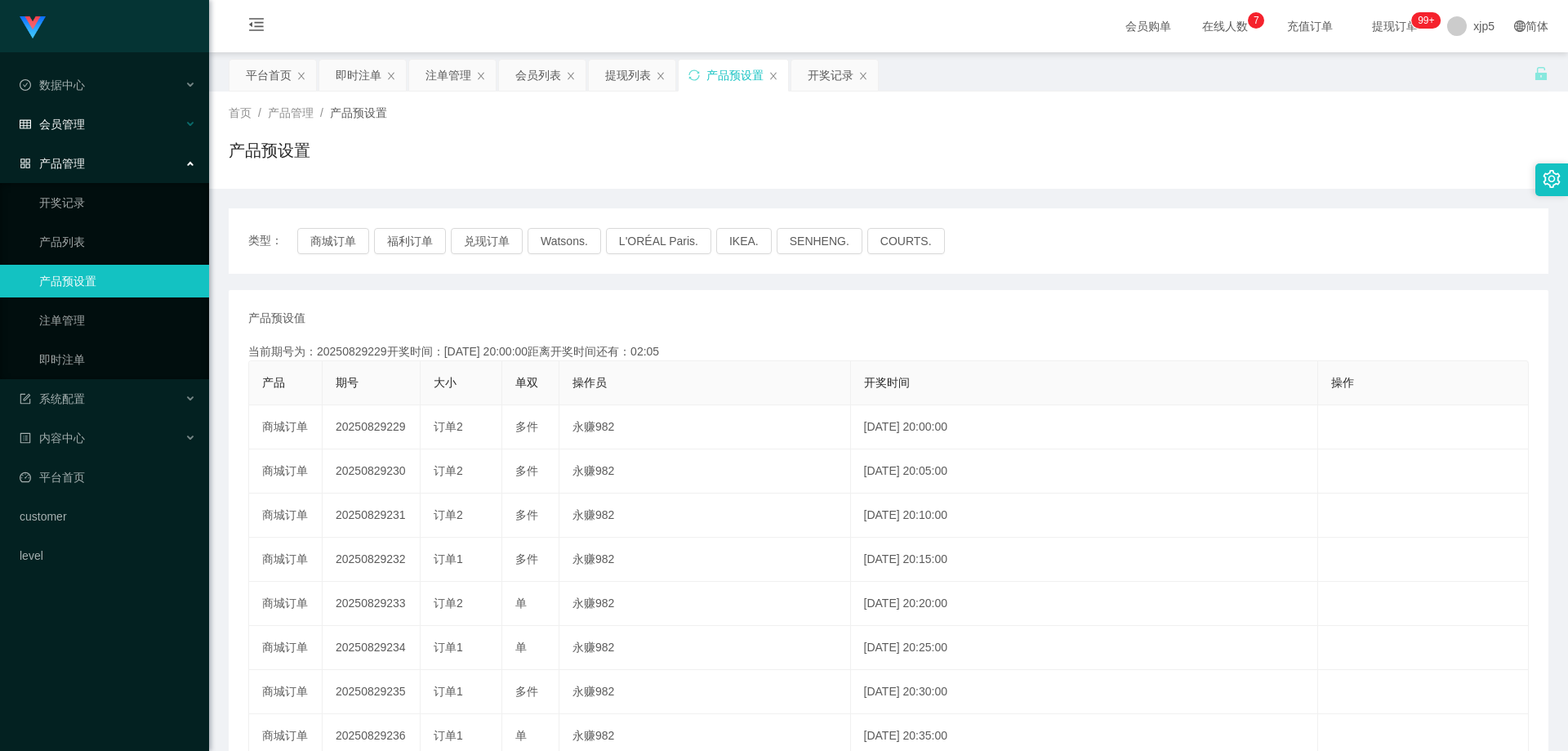
click at [87, 123] on div "会员管理" at bounding box center [104, 124] width 209 height 32
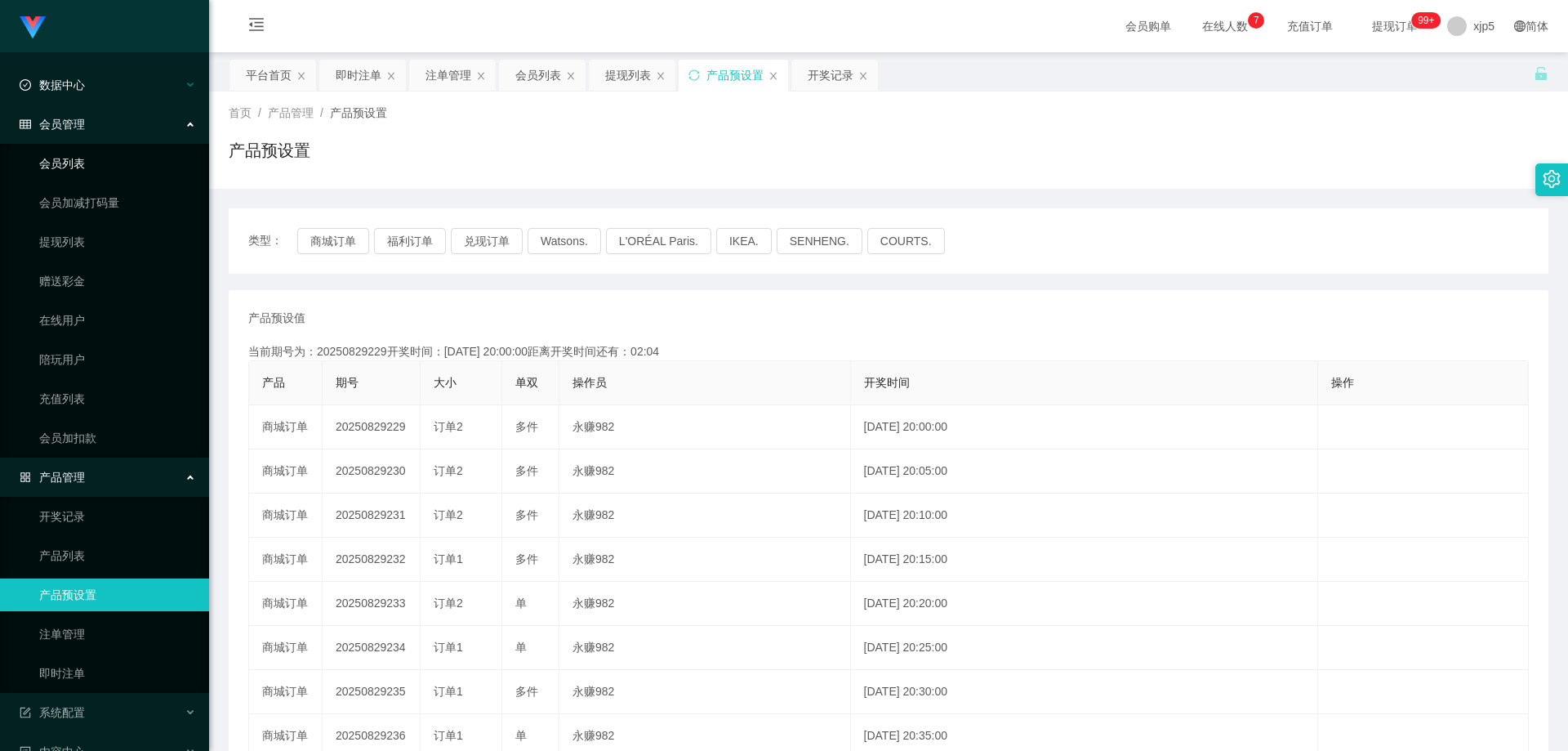
click at [86, 158] on link "会员列表" at bounding box center [118, 162] width 157 height 32
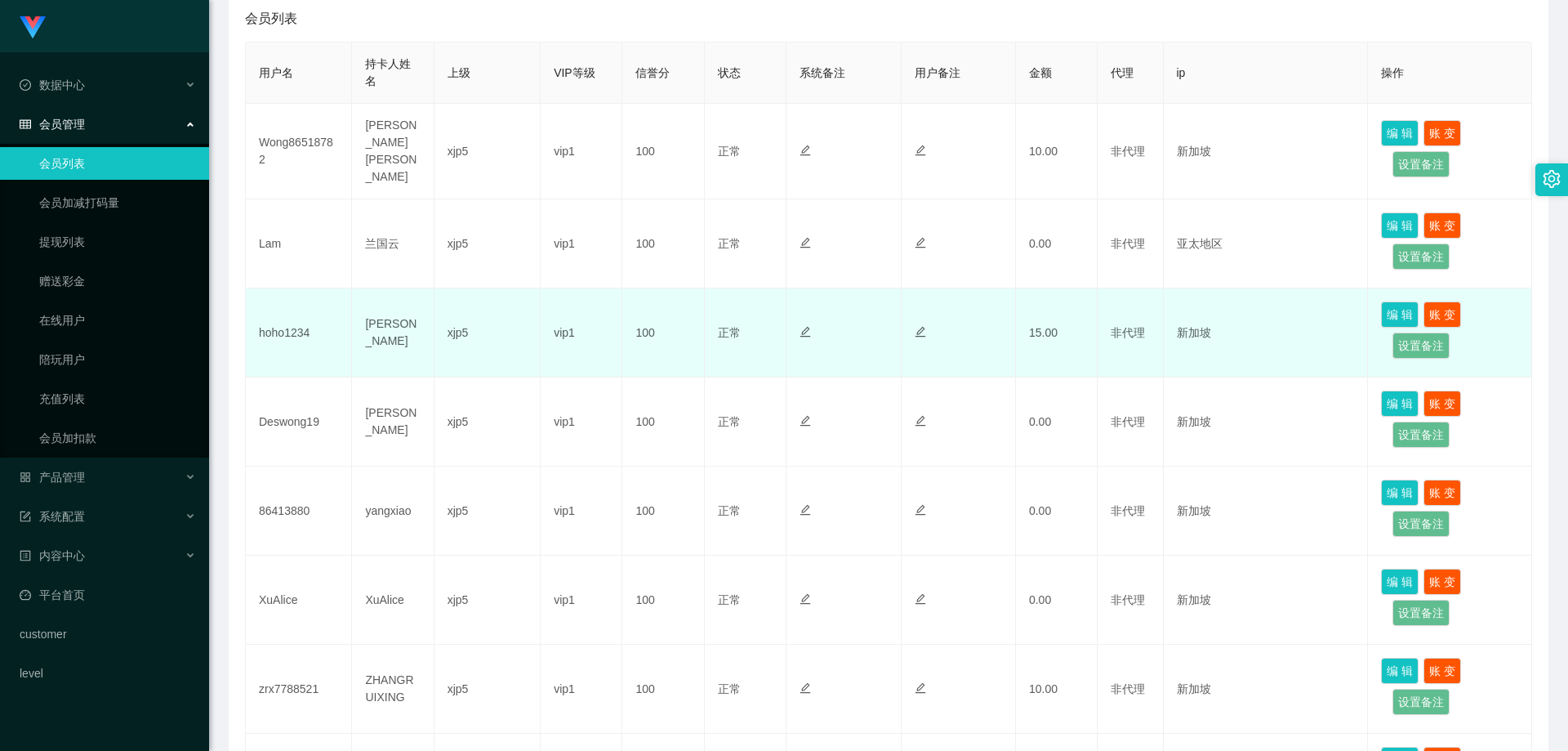
scroll to position [245, 0]
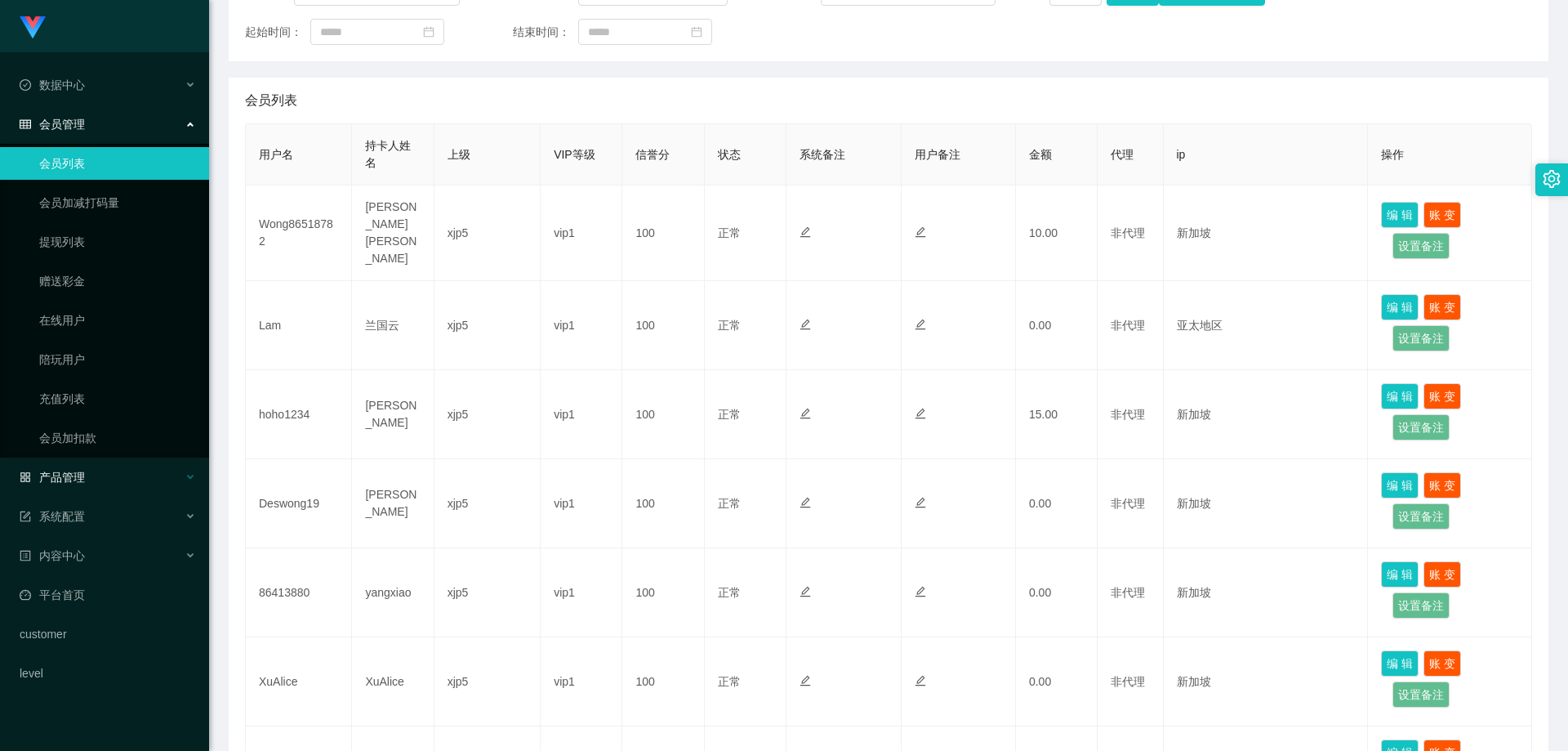
click at [109, 471] on div "产品管理" at bounding box center [104, 477] width 209 height 32
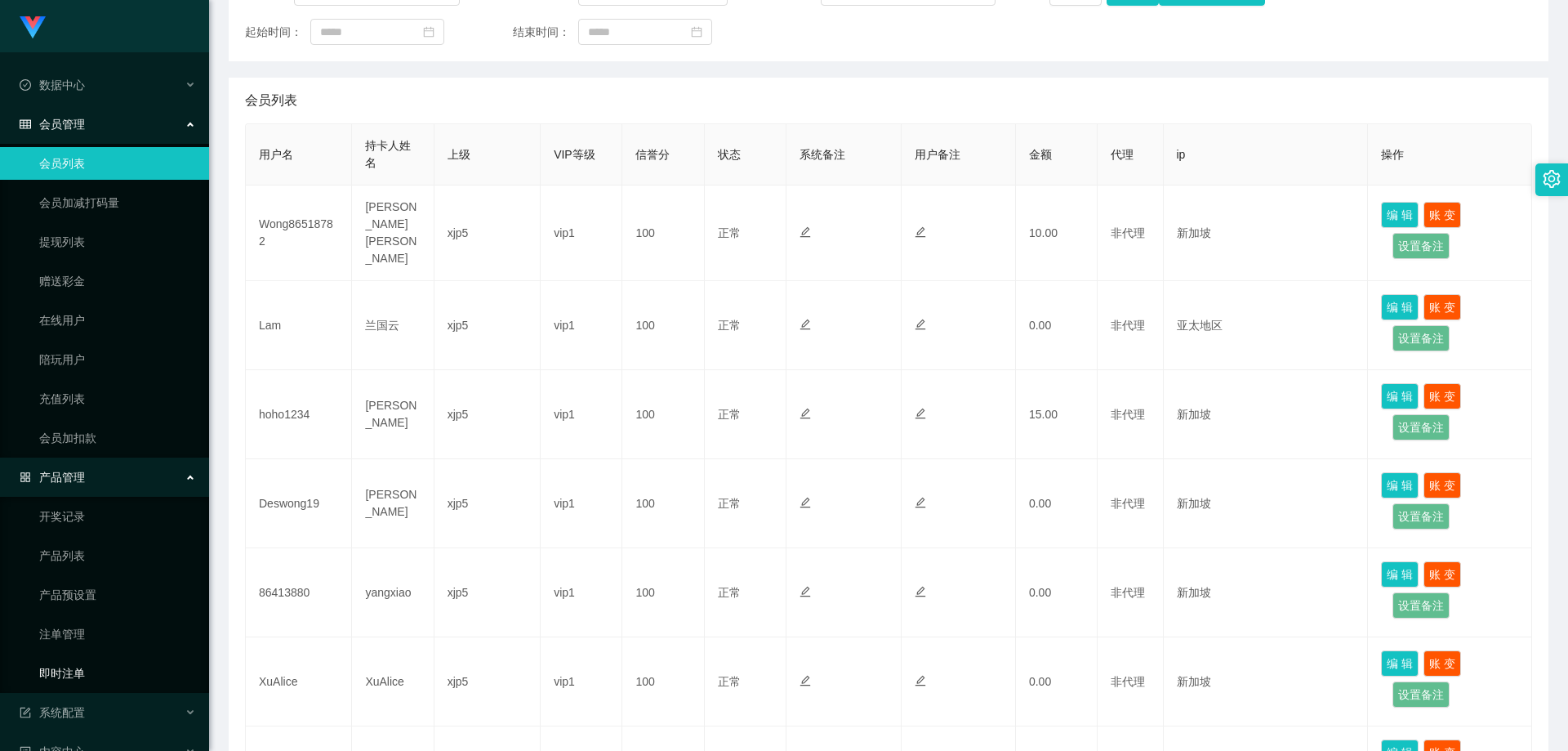
click at [93, 671] on link "即时注单" at bounding box center [118, 673] width 157 height 32
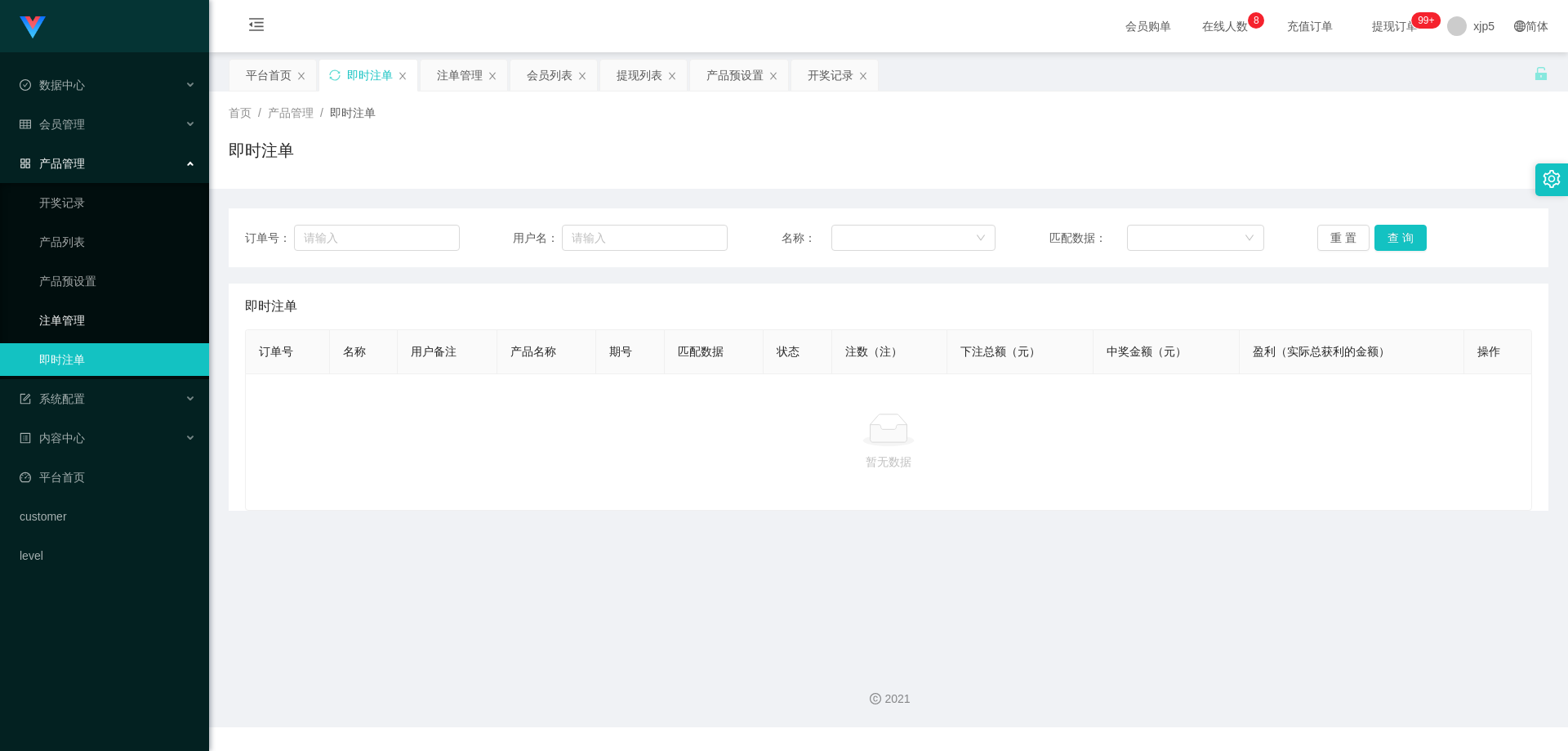
click at [130, 318] on link "注单管理" at bounding box center [118, 320] width 157 height 32
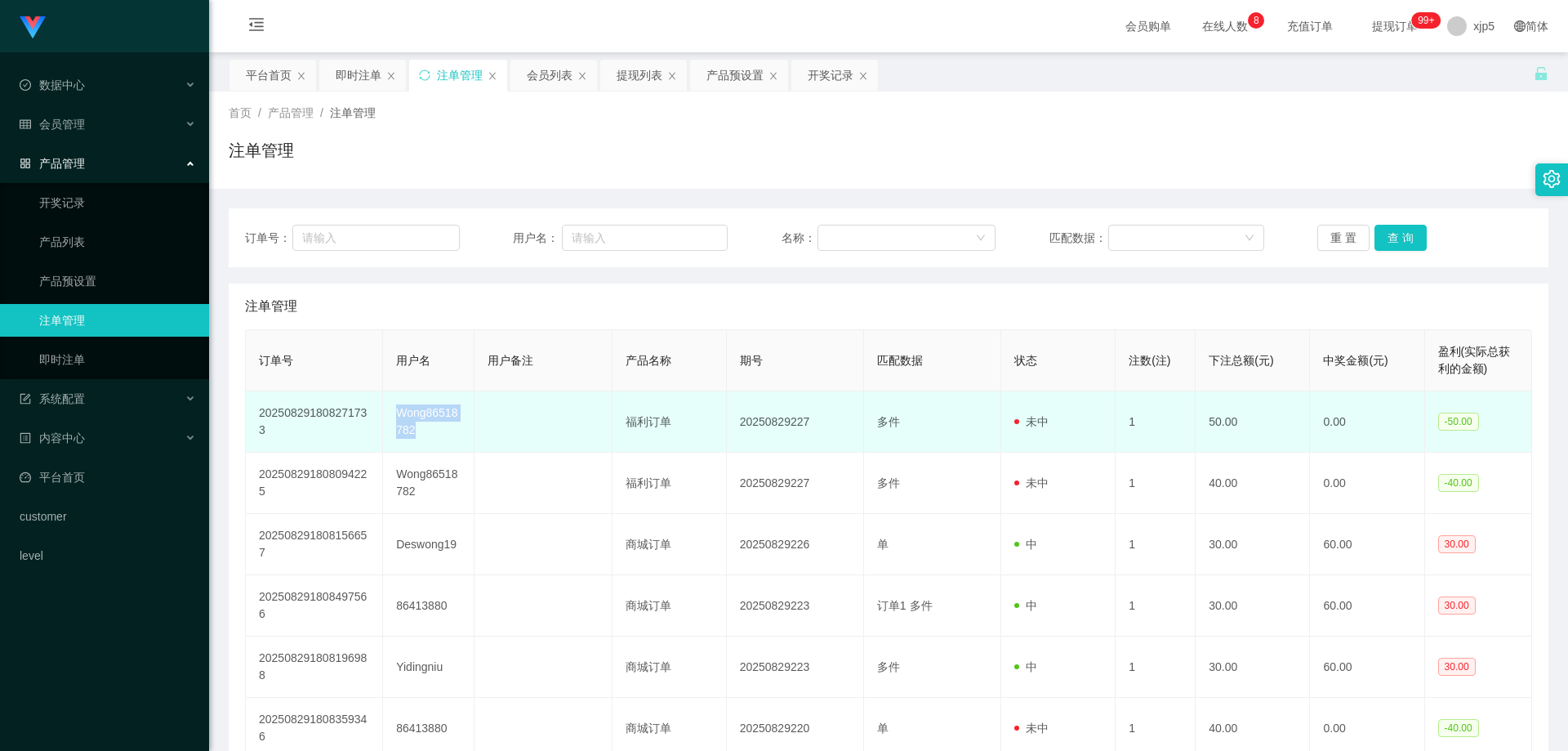
drag, startPoint x: 454, startPoint y: 439, endPoint x: 392, endPoint y: 409, distance: 68.9
click at [392, 409] on td "Wong86518782" at bounding box center [428, 422] width 91 height 61
copy td "Wong86518782"
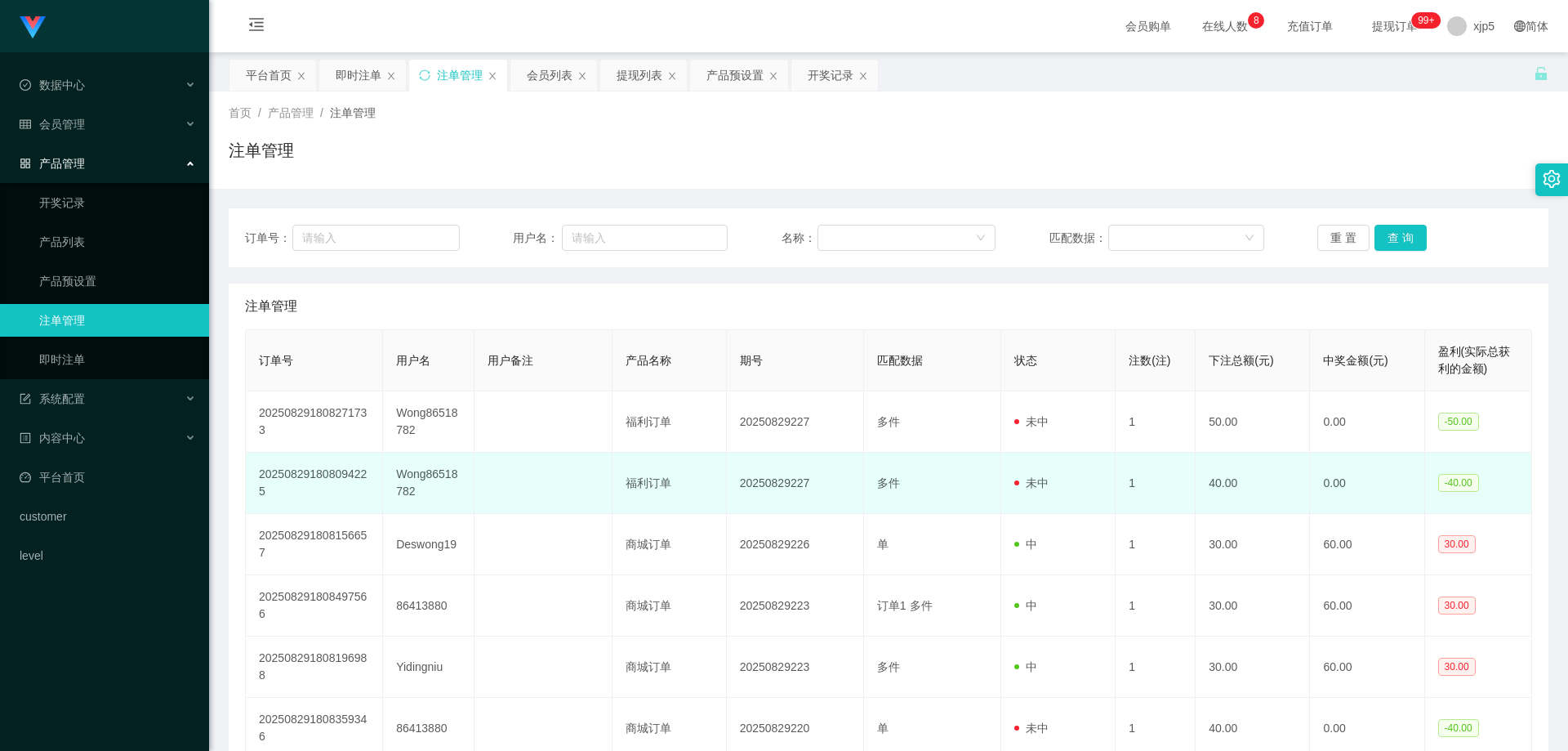
click at [868, 503] on td "多件" at bounding box center [932, 483] width 137 height 61
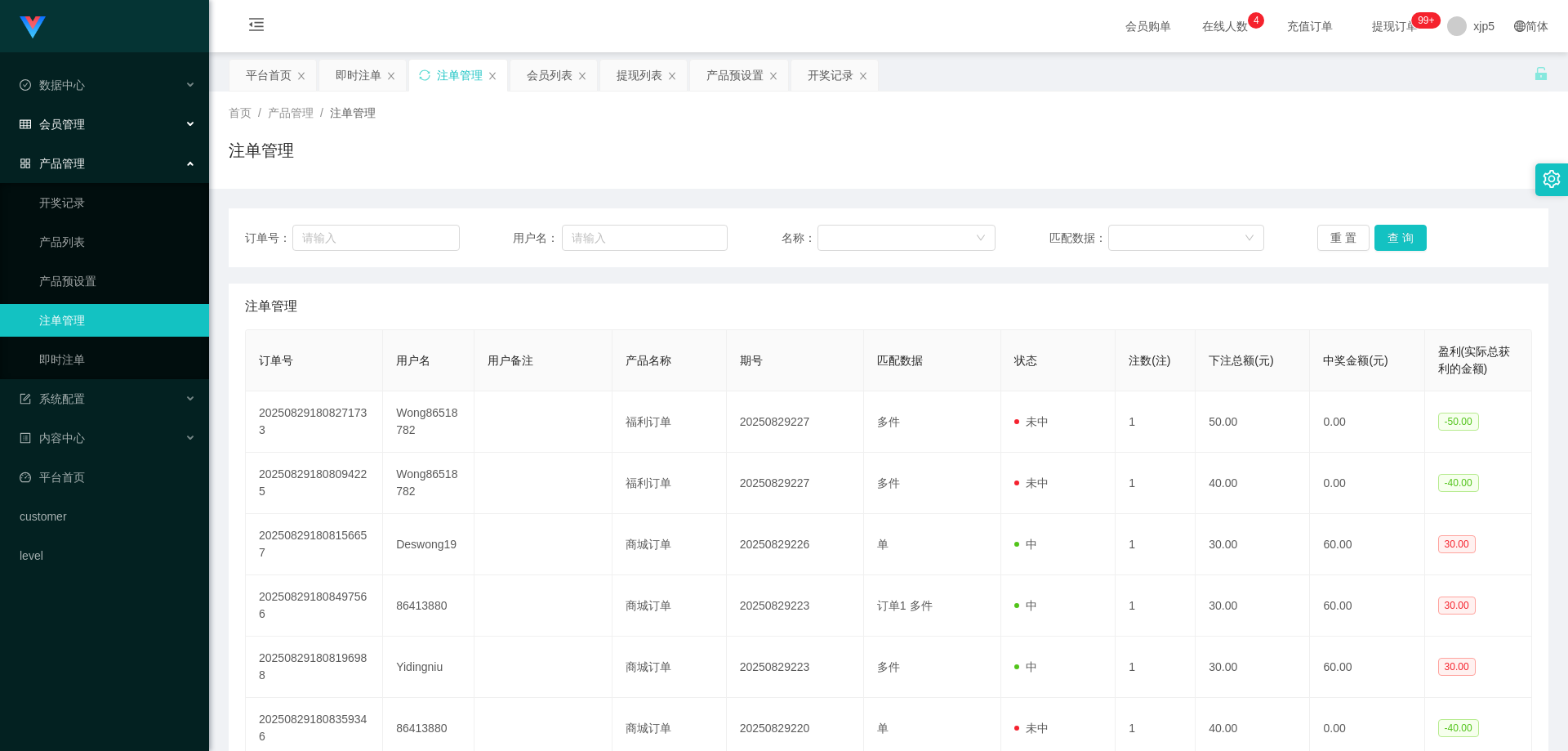
click at [82, 122] on span "会员管理" at bounding box center [52, 124] width 65 height 13
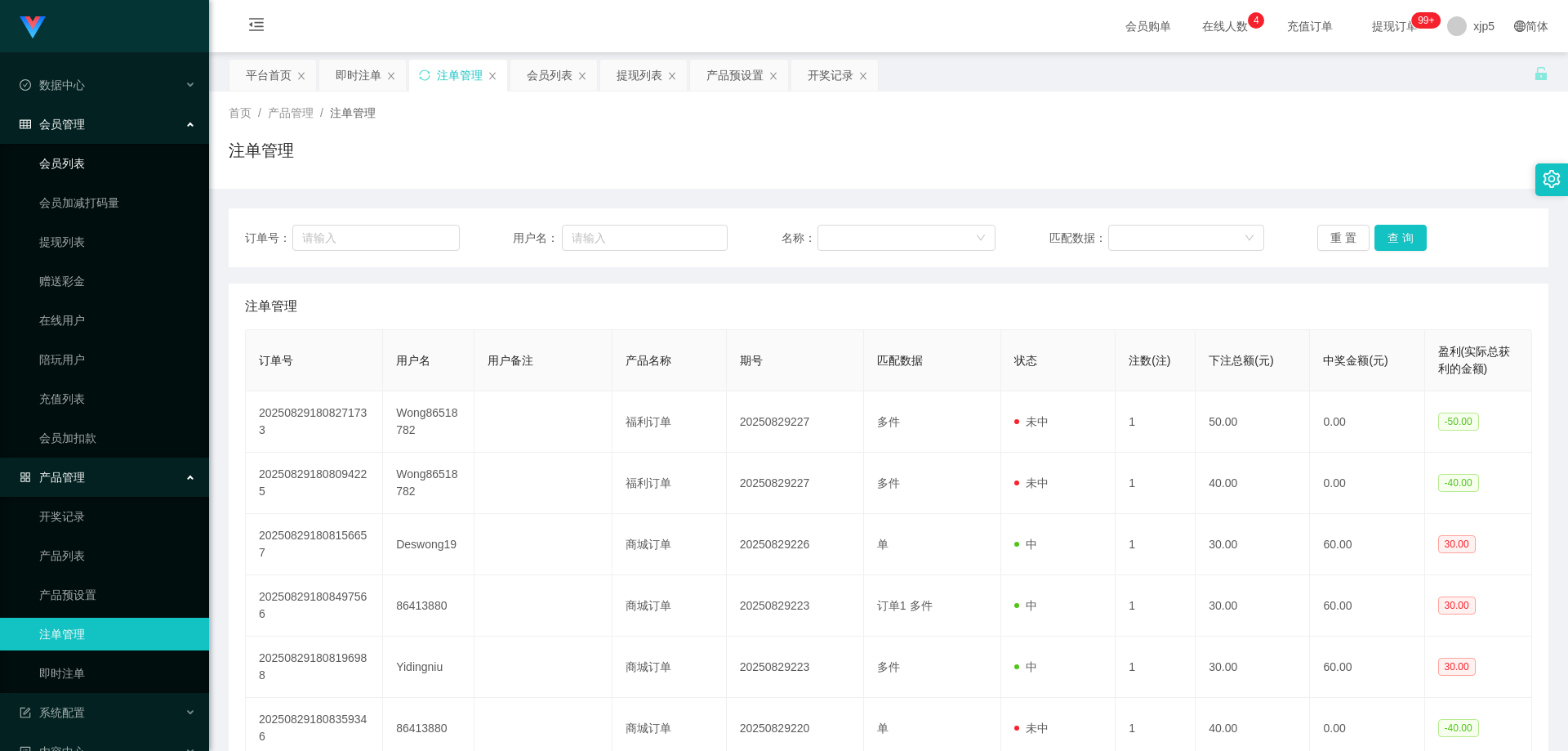
click at [83, 153] on link "会员列表" at bounding box center [118, 162] width 157 height 32
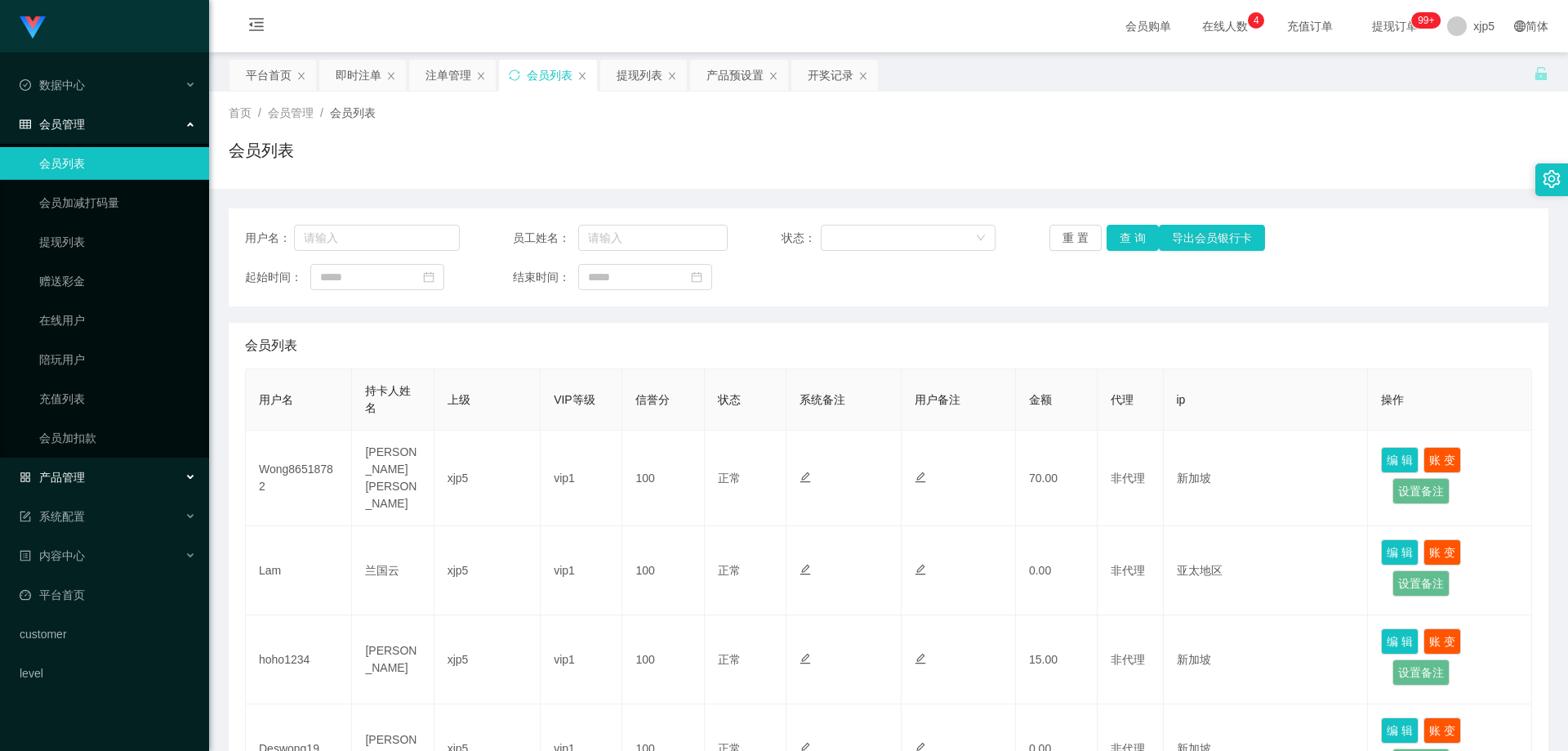
click at [124, 479] on div "产品管理" at bounding box center [104, 477] width 209 height 32
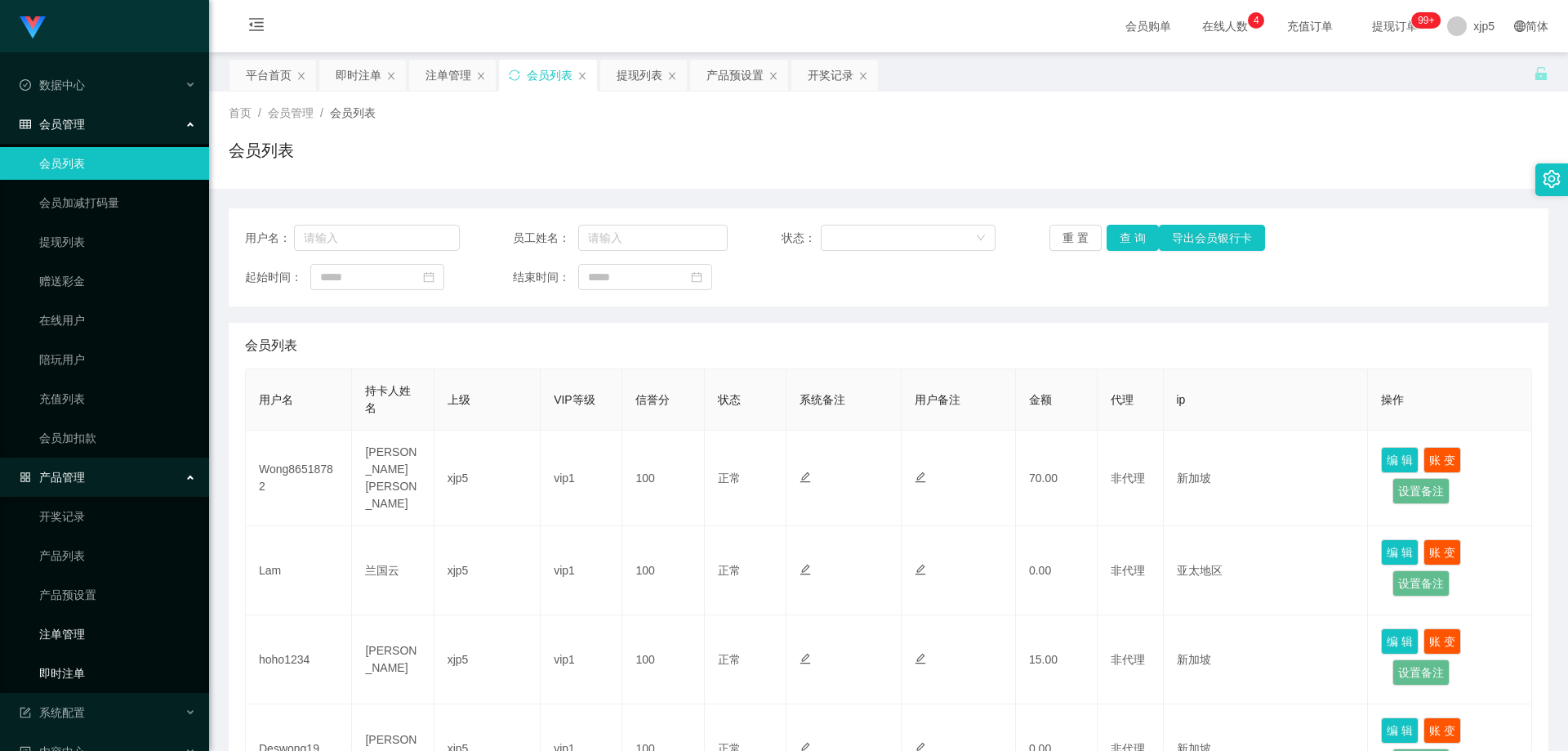
scroll to position [82, 0]
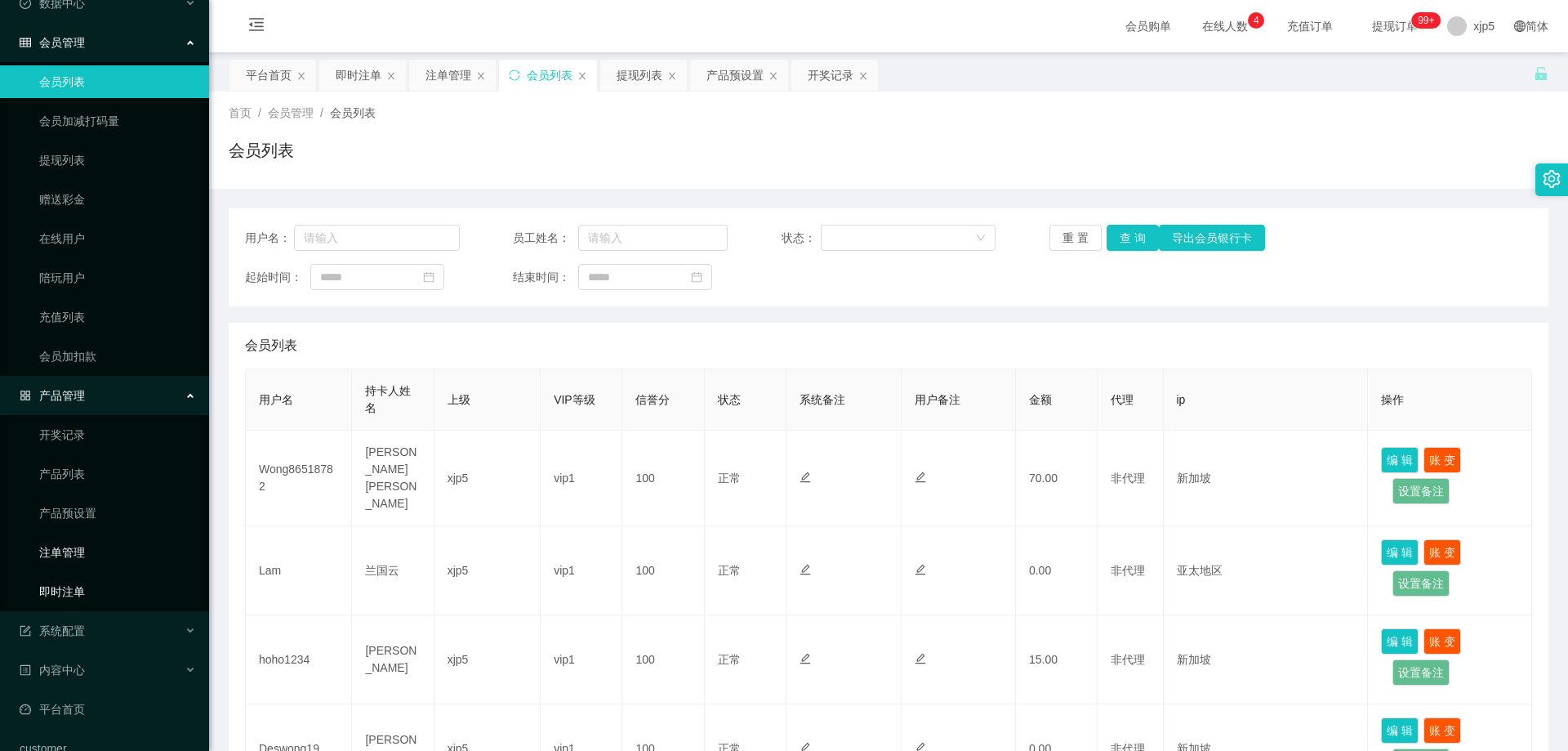
click at [104, 597] on link "即时注单" at bounding box center [118, 591] width 157 height 32
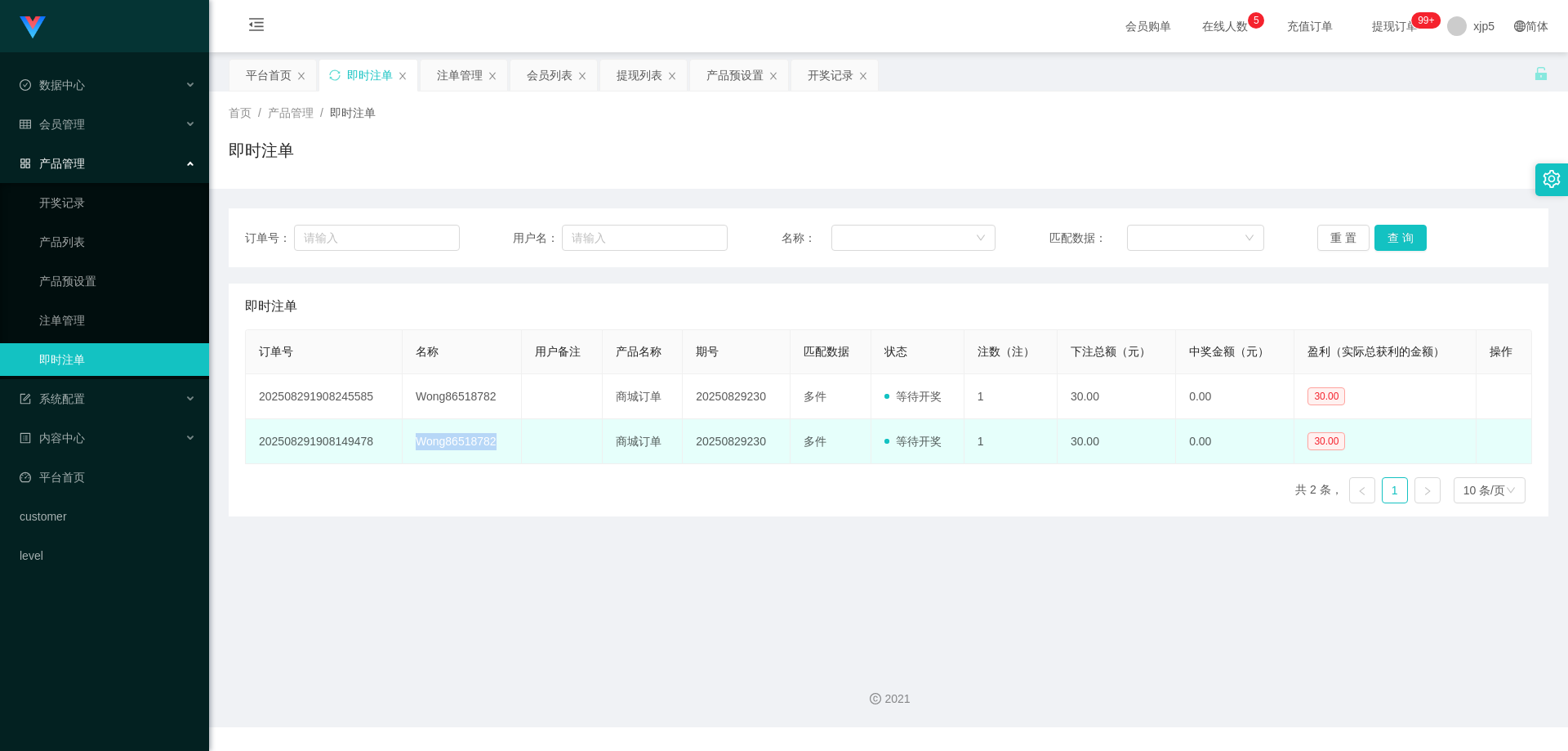
drag, startPoint x: 508, startPoint y: 441, endPoint x: 409, endPoint y: 439, distance: 99.0
click at [409, 439] on td "Wong86518782" at bounding box center [463, 441] width 119 height 45
copy td "Wong86518782"
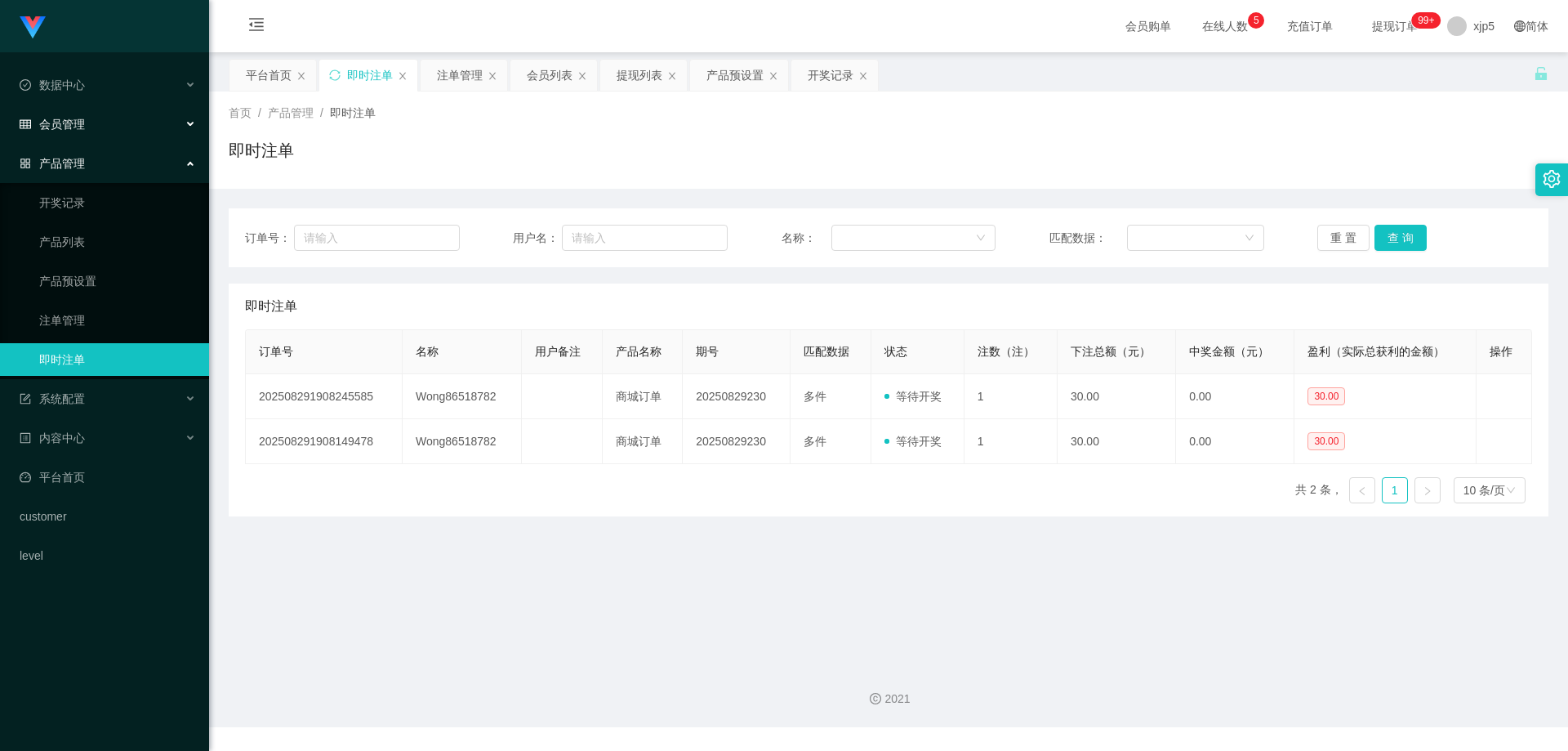
click at [132, 123] on div "会员管理" at bounding box center [104, 124] width 209 height 32
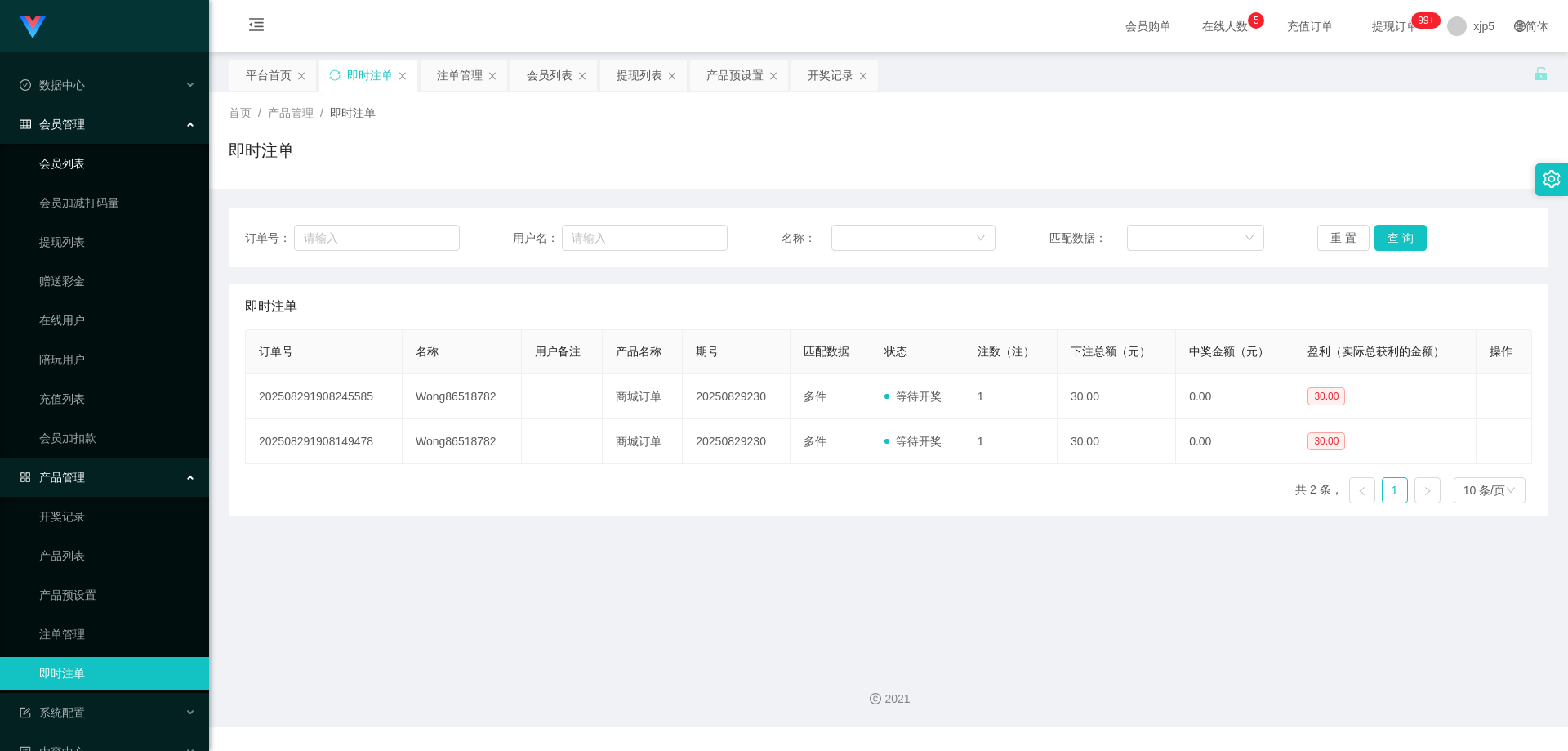
click at [119, 163] on link "会员列表" at bounding box center [118, 162] width 157 height 32
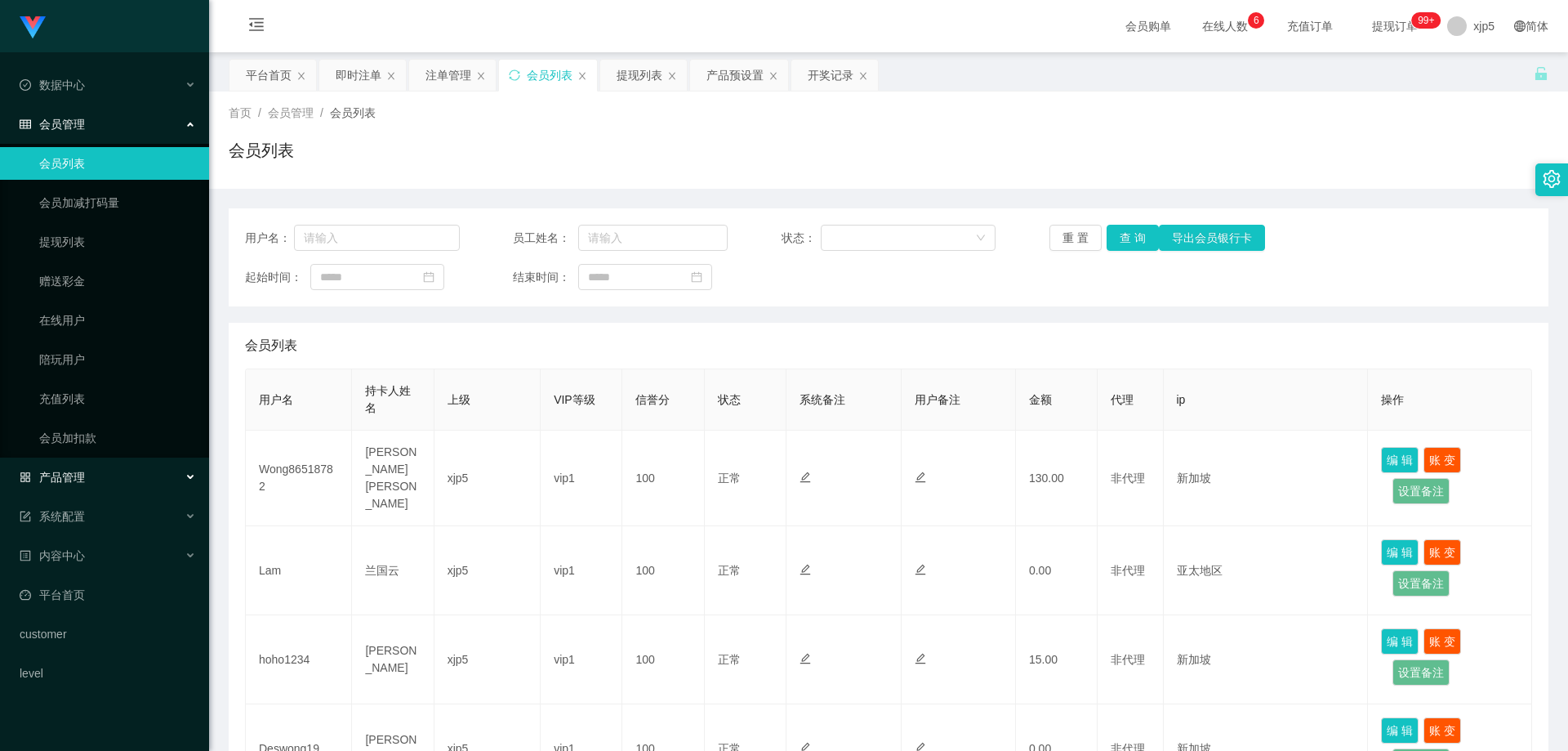
click at [135, 471] on div "产品管理" at bounding box center [104, 477] width 209 height 32
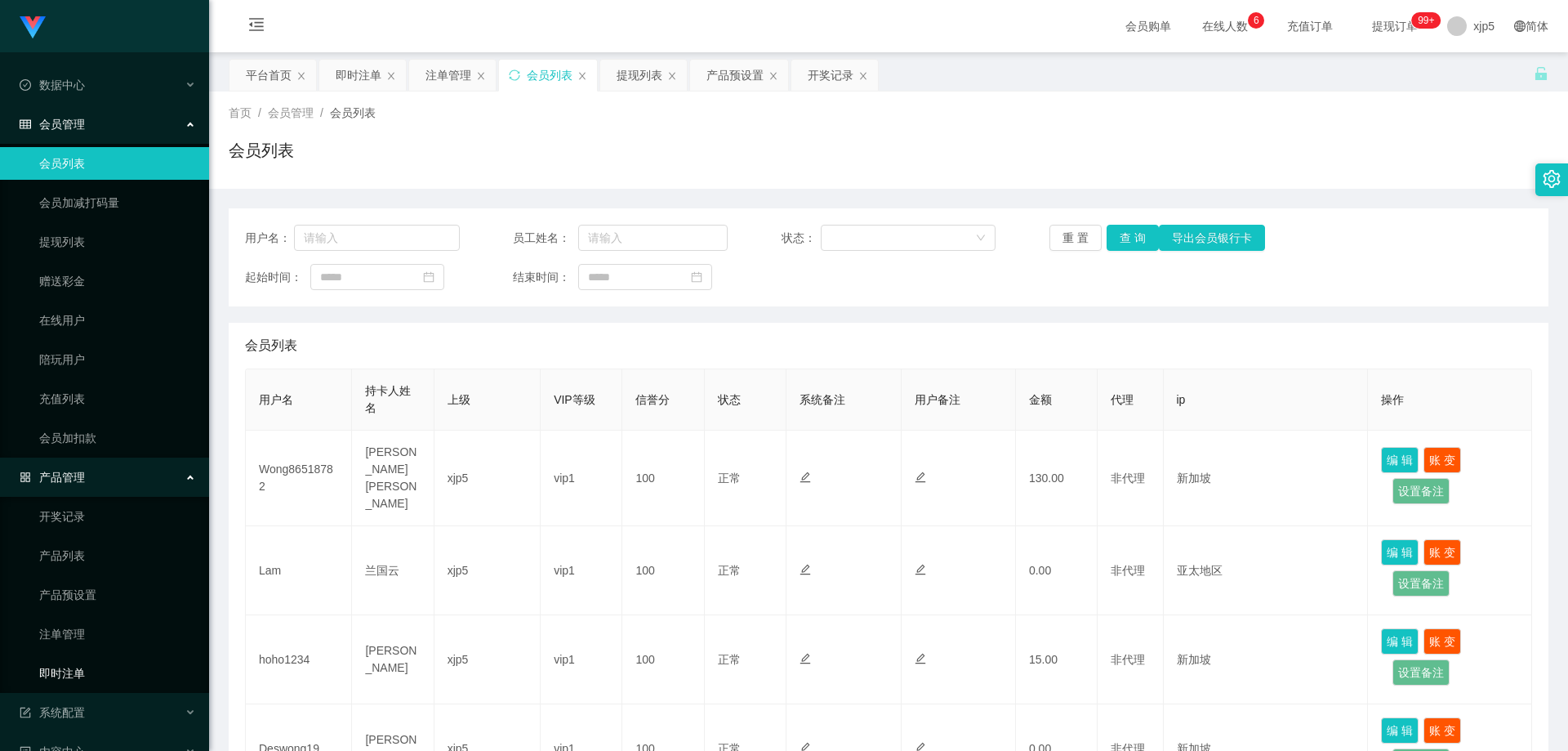
click at [96, 661] on link "即时注单" at bounding box center [118, 673] width 157 height 32
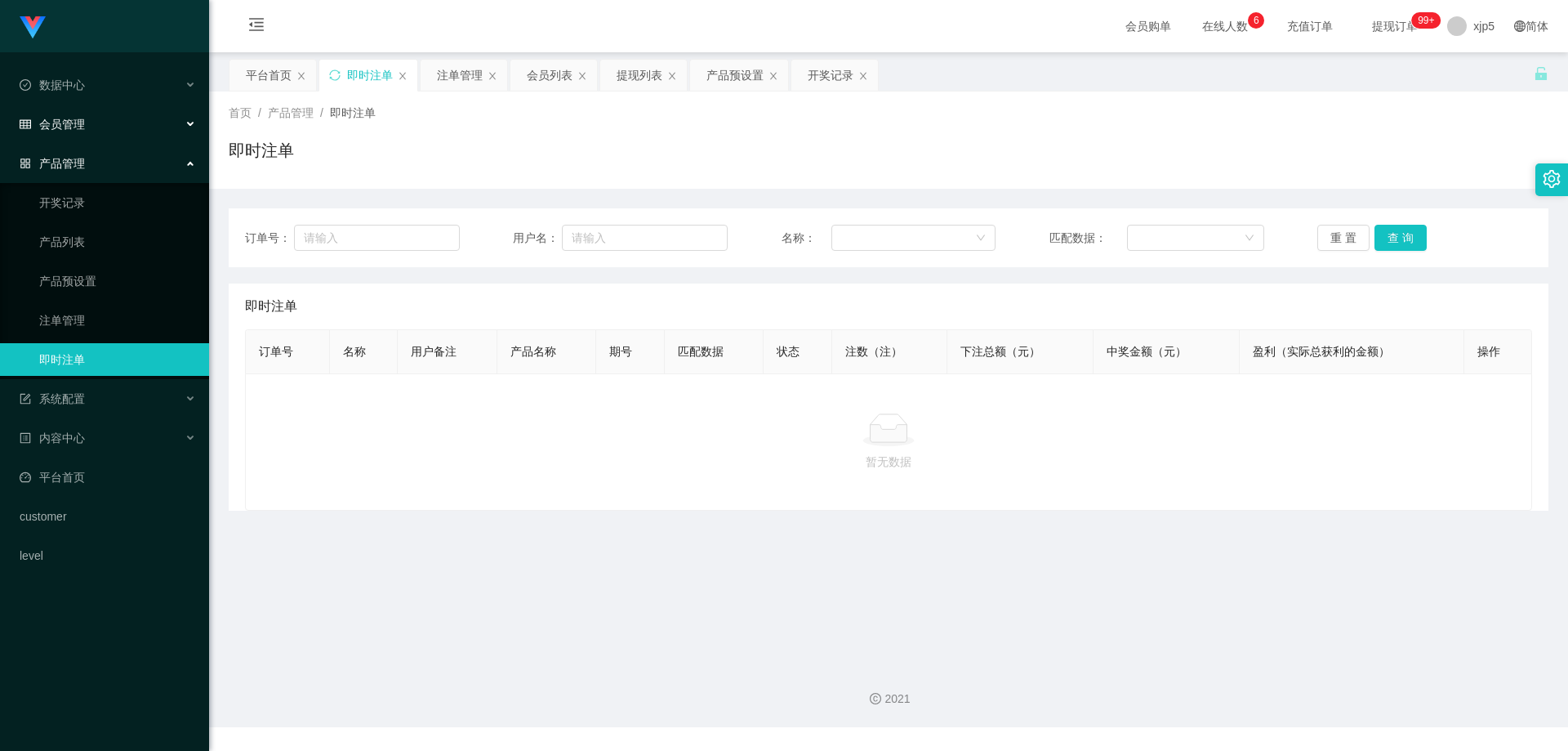
click at [98, 123] on div "会员管理" at bounding box center [104, 124] width 209 height 32
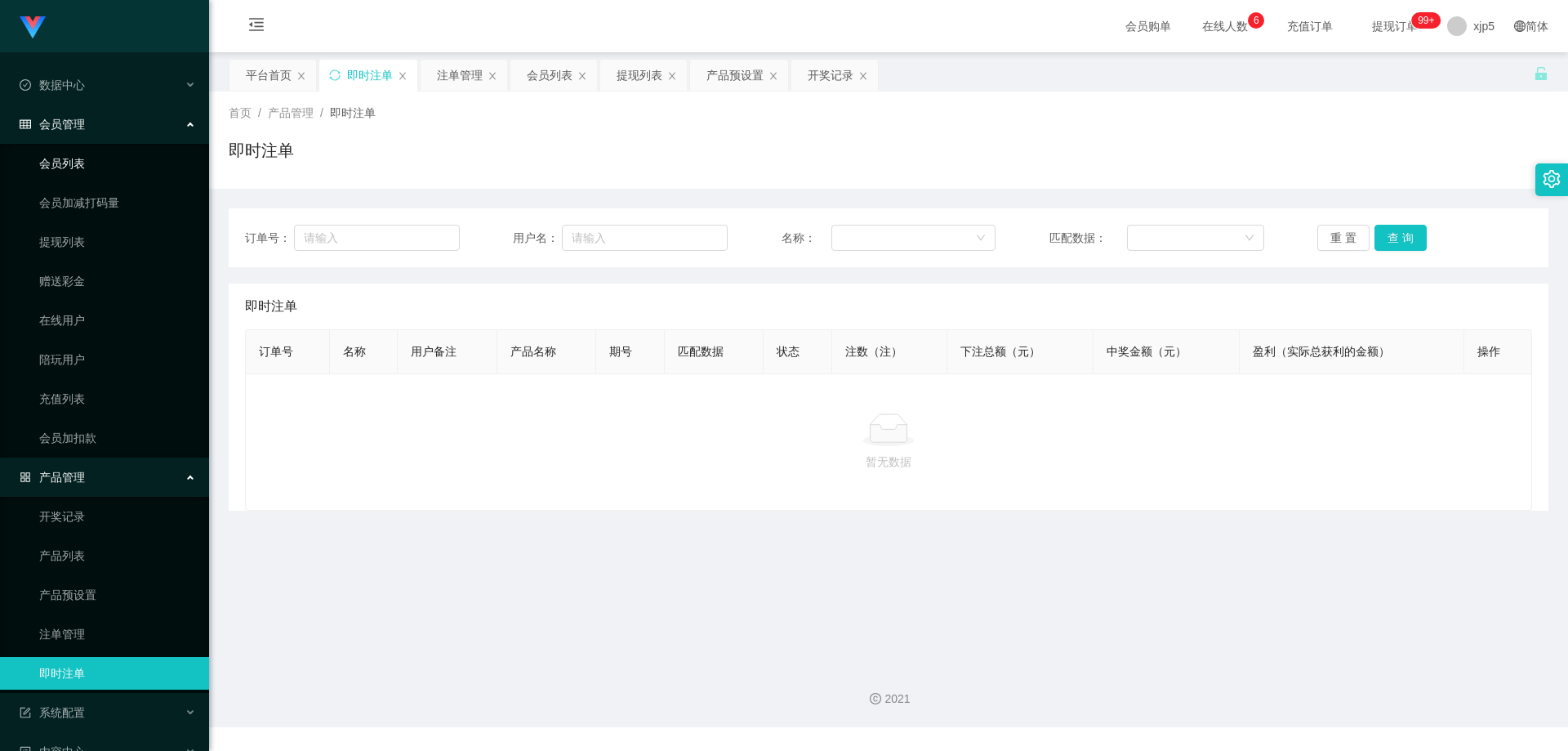
click at [88, 170] on link "会员列表" at bounding box center [118, 162] width 157 height 32
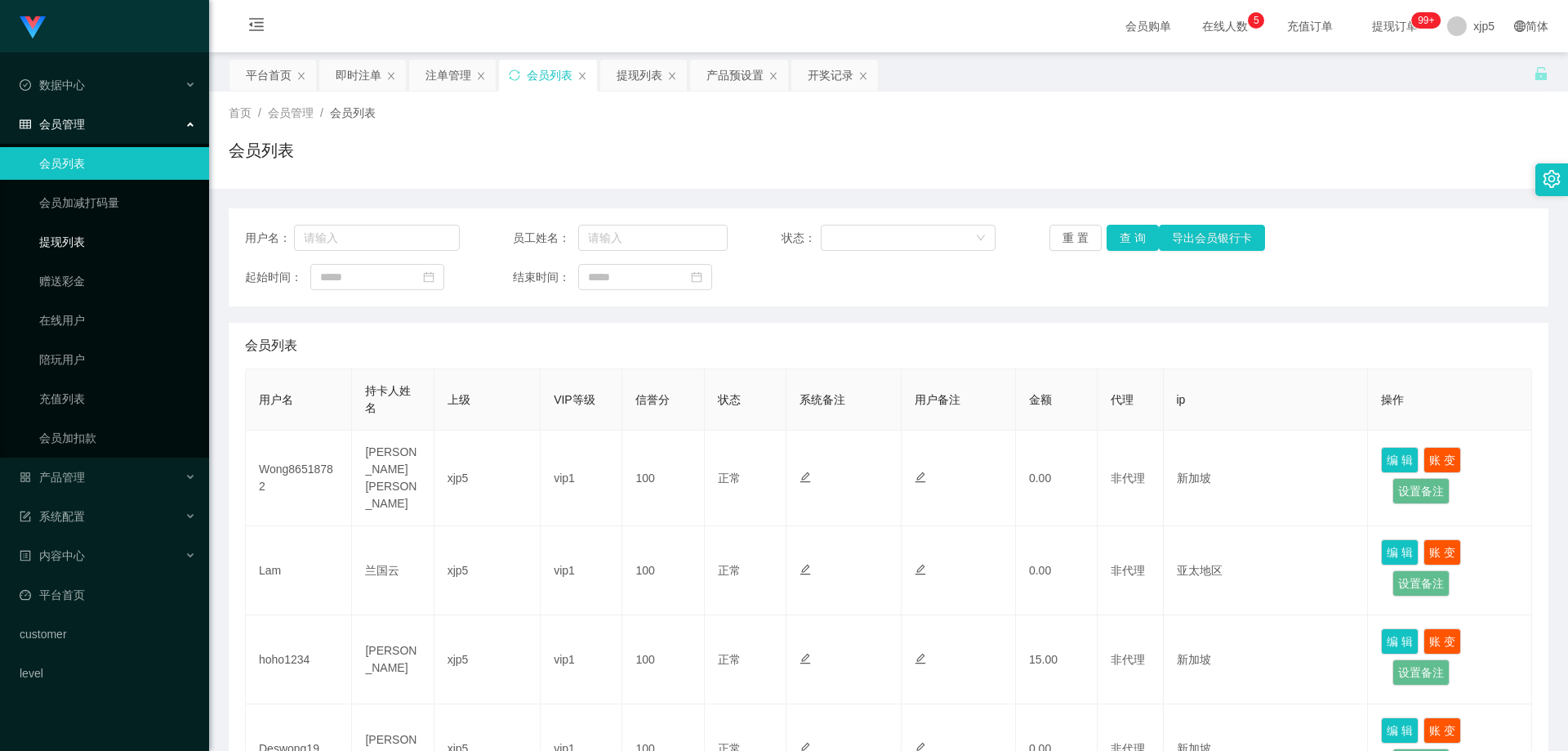
click at [113, 237] on link "提现列表" at bounding box center [118, 242] width 157 height 32
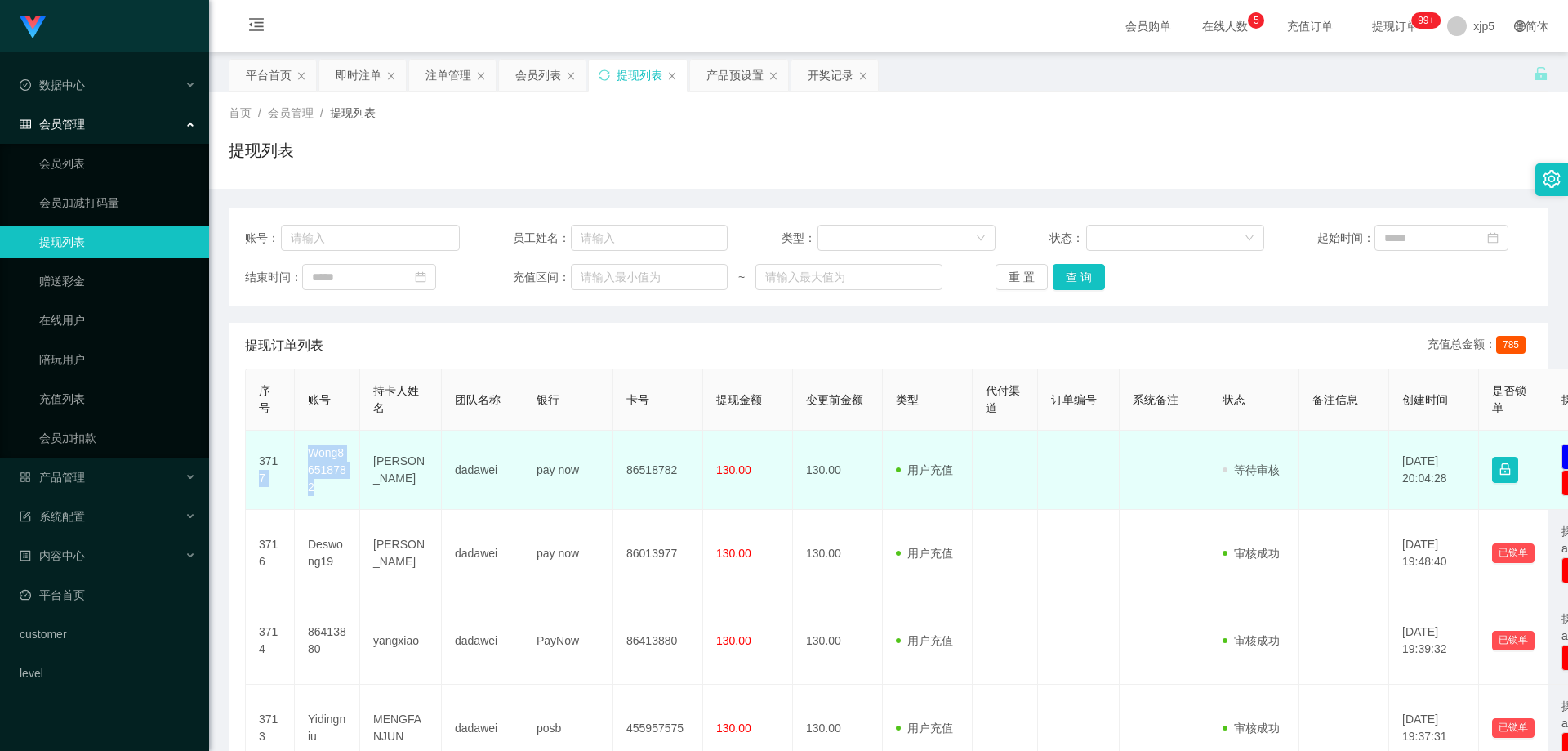
click at [291, 447] on tr "3717 Wong86518782 [PERSON_NAME] siew ong dadawei pay now 86518782 130.00 130.00…" at bounding box center [951, 470] width 1411 height 79
click at [329, 488] on td "Wong86518782" at bounding box center [327, 470] width 65 height 79
drag, startPoint x: 331, startPoint y: 496, endPoint x: 299, endPoint y: 455, distance: 52.0
click at [299, 455] on td "Wong86518782" at bounding box center [327, 470] width 65 height 79
copy td "Wong86518782"
